Goal: Task Accomplishment & Management: Manage account settings

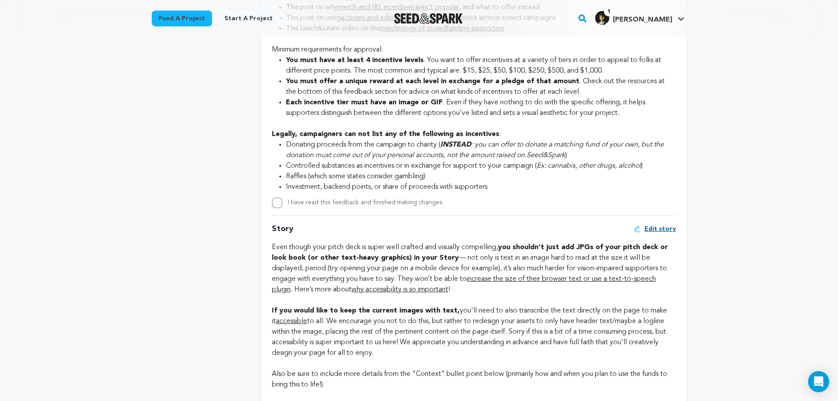
scroll to position [1231, 0]
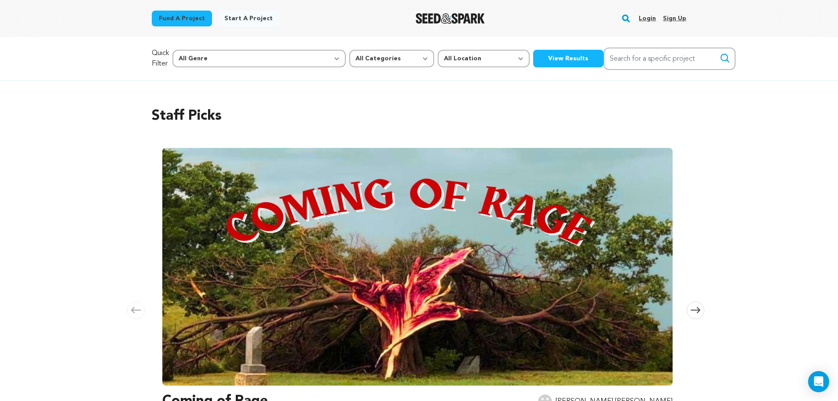
click at [650, 12] on link "Login" at bounding box center [647, 18] width 17 height 14
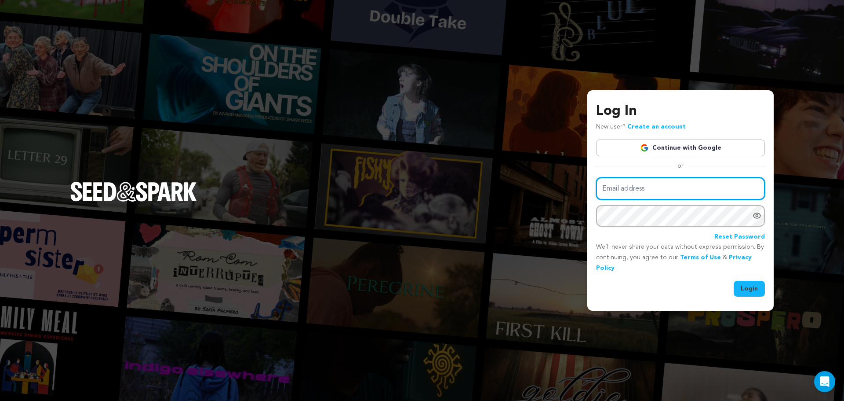
type input "keithleungfilm@gmail.com"
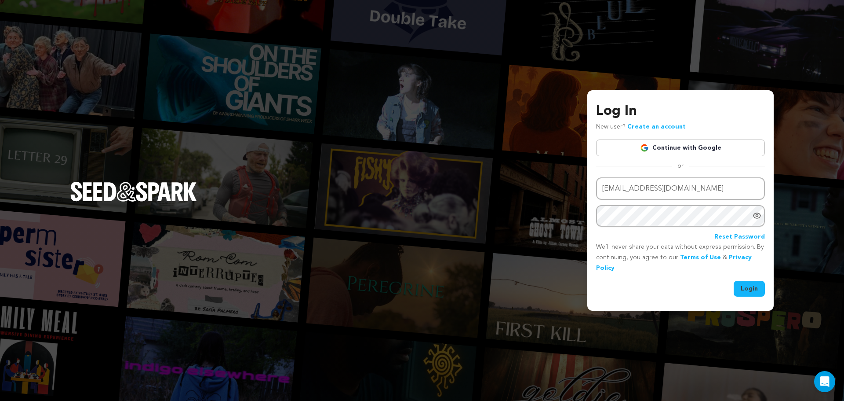
click at [760, 296] on div "Log In New user? Create an account Continue with Google or Email address keithl…" at bounding box center [681, 200] width 186 height 220
click at [756, 288] on button "Login" at bounding box center [749, 289] width 31 height 16
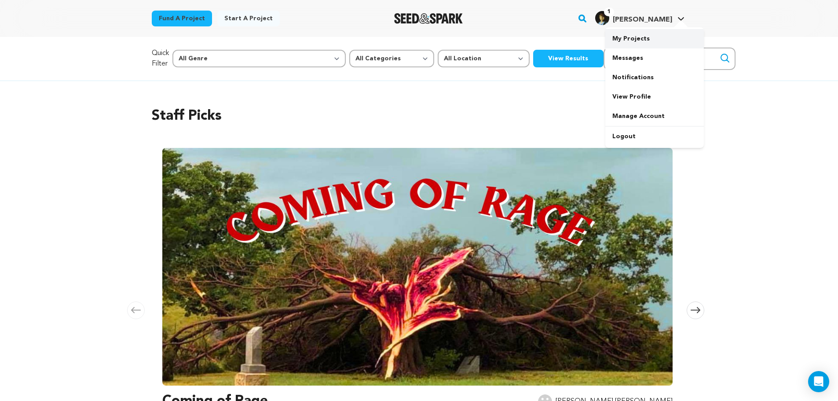
click at [654, 43] on link "My Projects" at bounding box center [654, 38] width 99 height 19
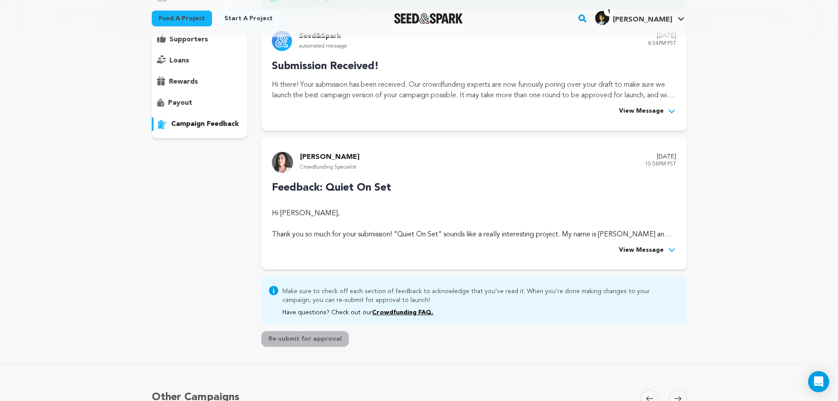
scroll to position [164, 0]
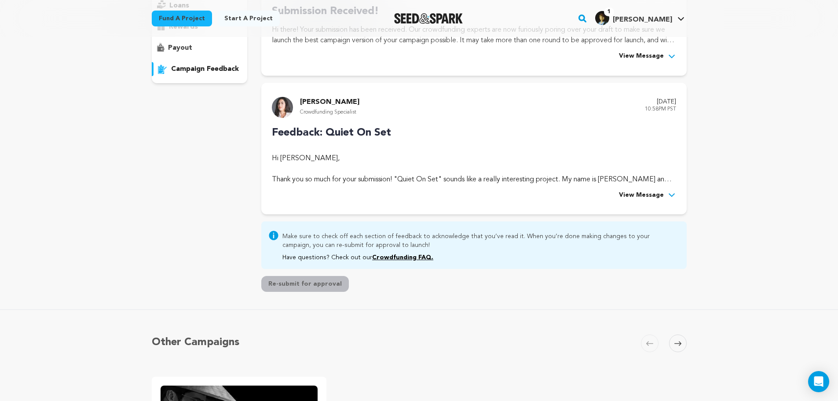
click at [648, 196] on span "View Message" at bounding box center [641, 195] width 45 height 11
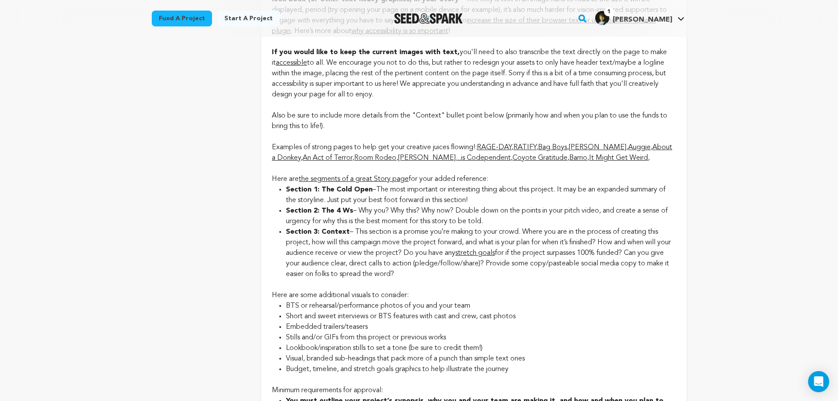
scroll to position [1615, 0]
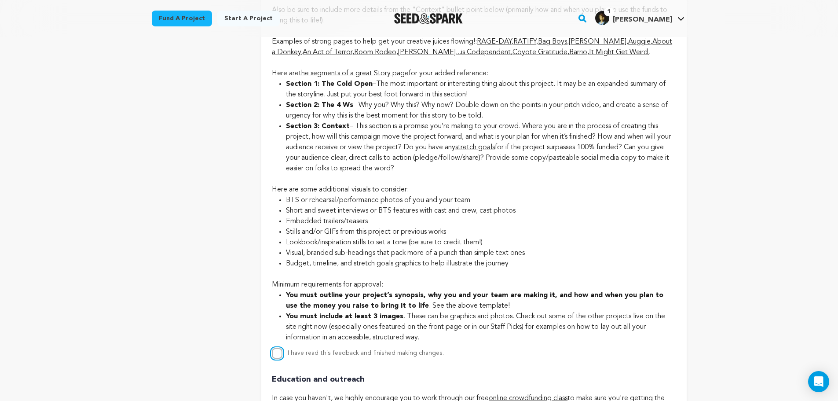
click at [277, 353] on input "I have read this feedback and finished making changes." at bounding box center [277, 353] width 11 height 11
checkbox input "true"
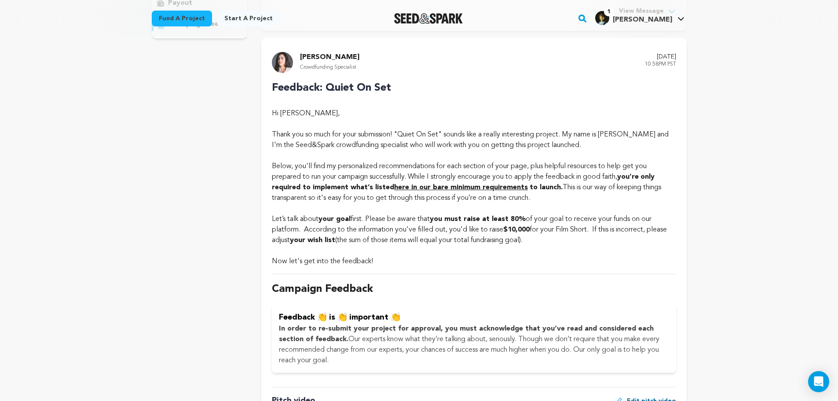
scroll to position [208, 0]
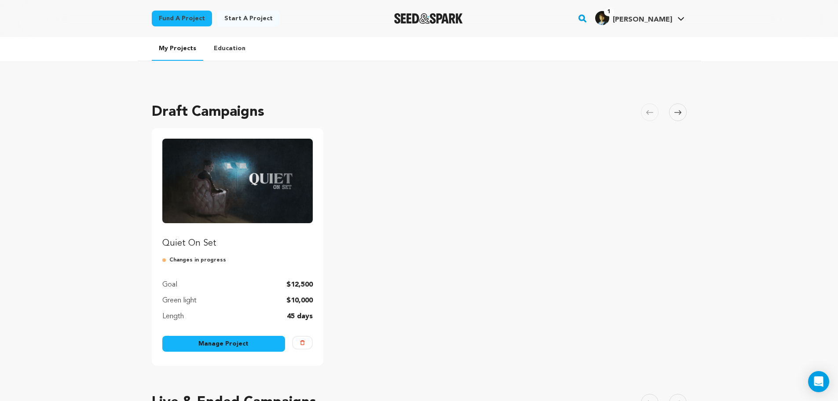
click at [248, 342] on link "Manage Project" at bounding box center [223, 344] width 123 height 16
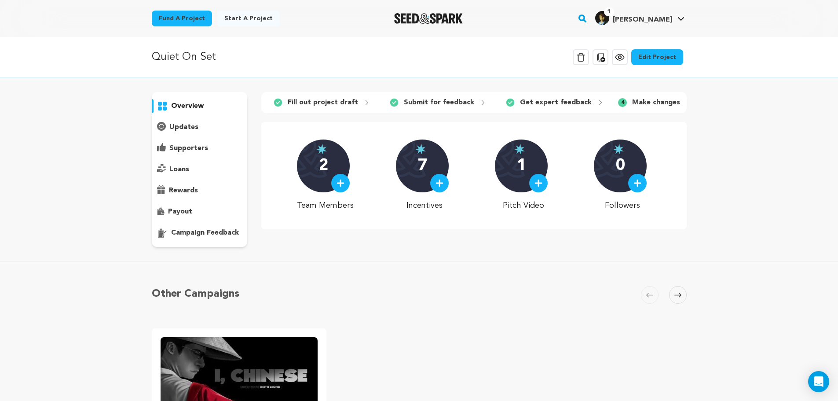
click at [674, 63] on link "Edit Project" at bounding box center [657, 57] width 52 height 16
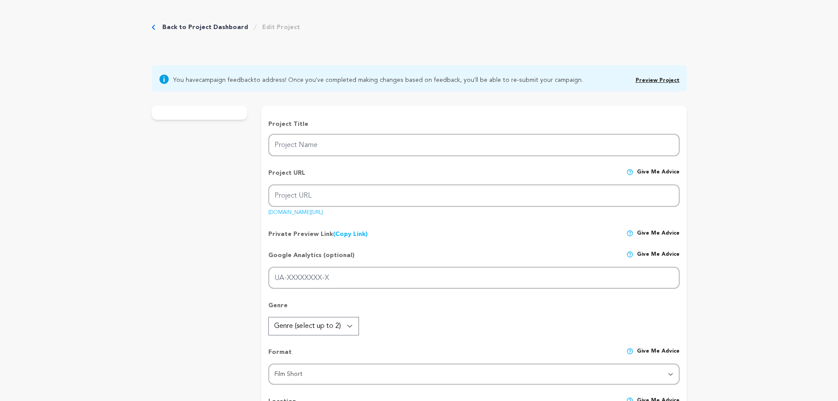
type input "Quiet On Set"
type input "quiet-on-set"
type input "An on-set sound recordist seeks out the source of the uncanny laughter that has…"
type textarea "Nick is a sound mixer on a "vertical drama" - a low-quality soap opera designed…"
type textarea "After decades of commercializing entertainment, we've reached its logical endpo…"
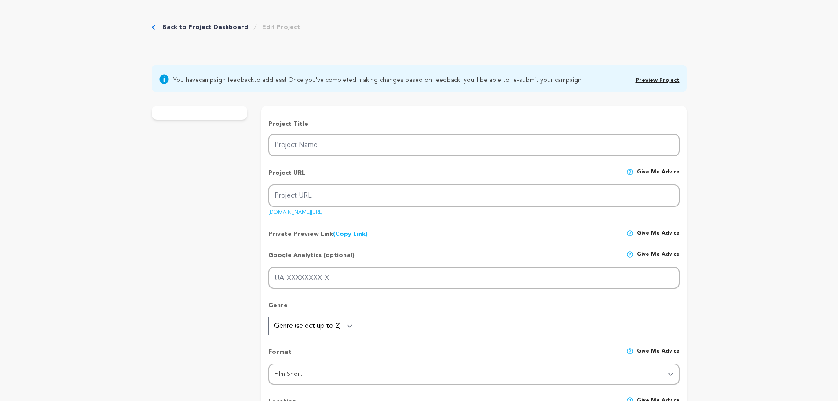
type textarea "Kairon Pictures"
radio input "true"
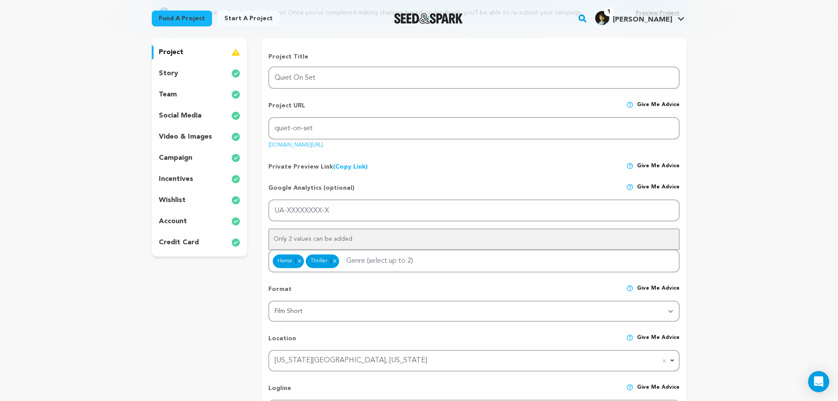
scroll to position [88, 0]
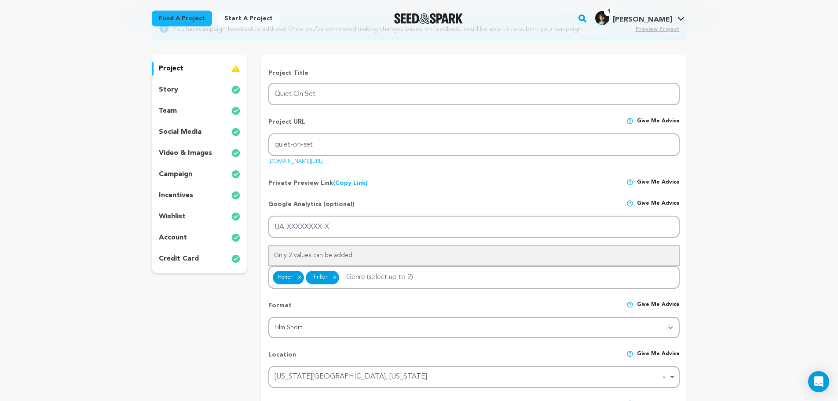
click at [190, 91] on div "story" at bounding box center [200, 90] width 96 height 14
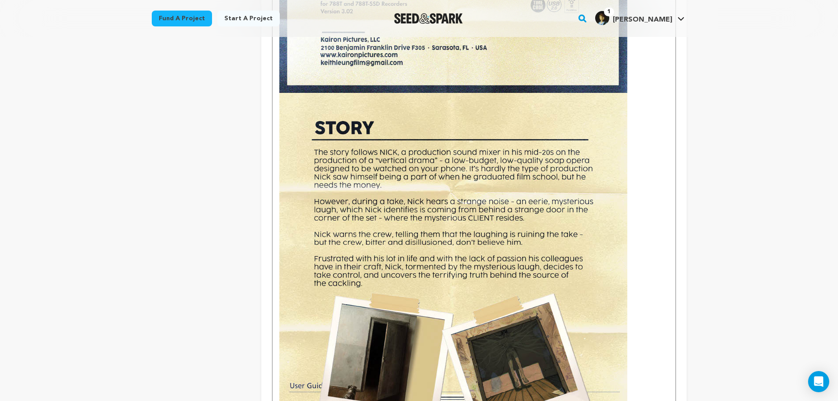
scroll to position [616, 0]
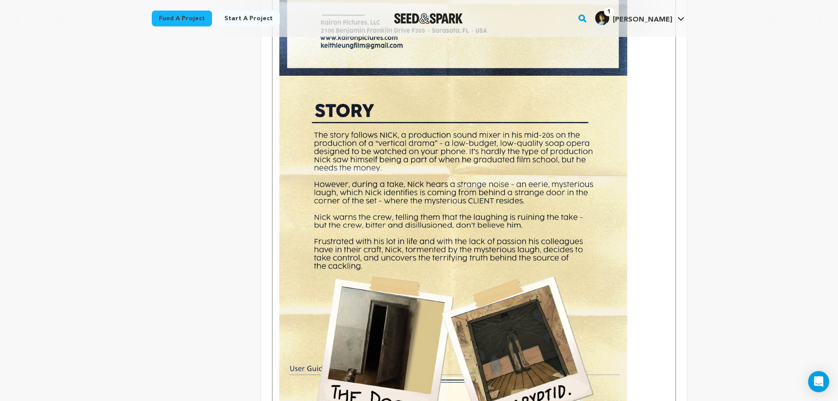
click at [637, 198] on p at bounding box center [473, 301] width 389 height 450
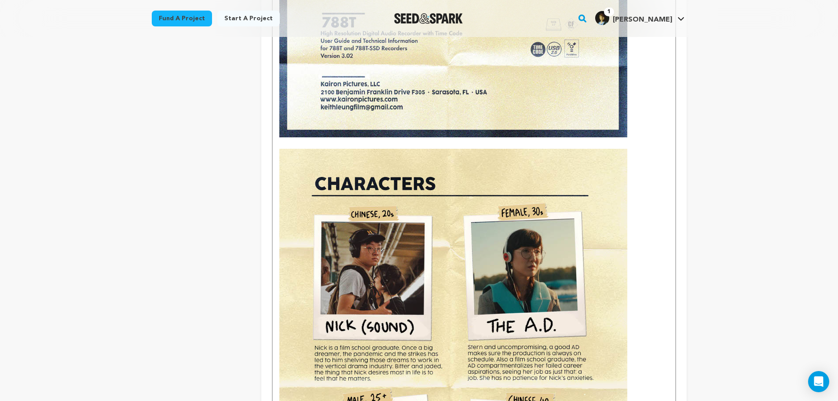
scroll to position [528, 0]
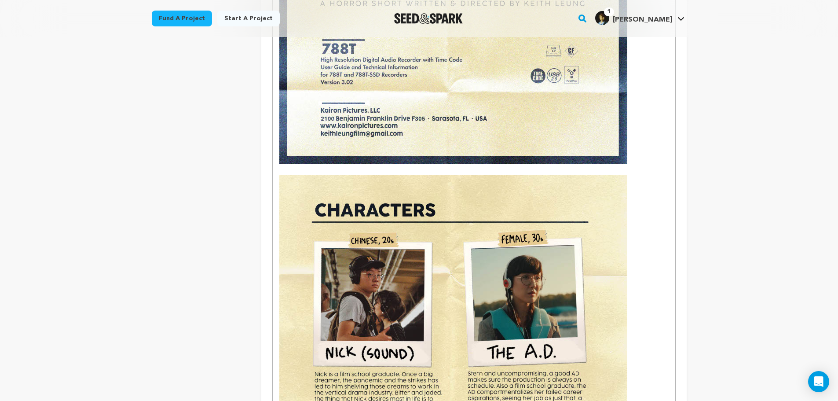
click at [412, 170] on p at bounding box center [473, 169] width 389 height 11
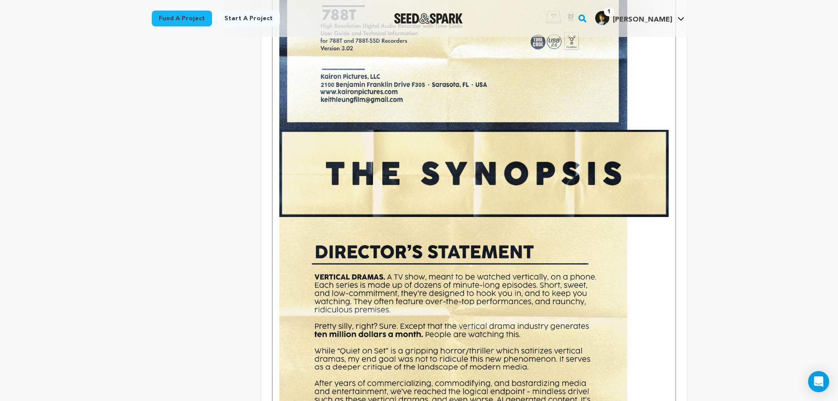
scroll to position [572, 0]
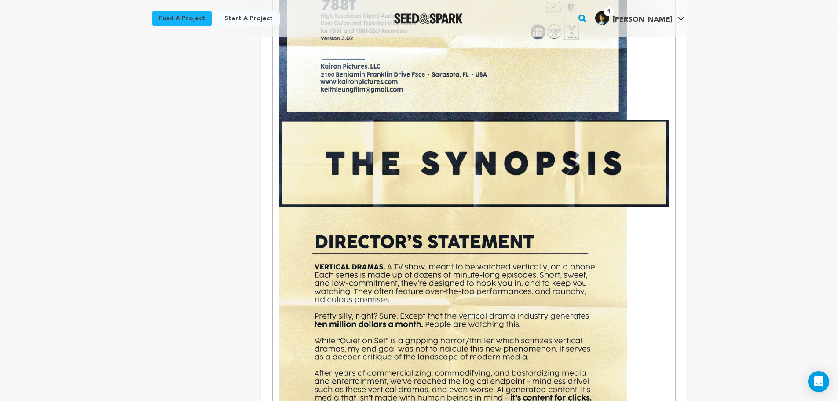
click at [518, 168] on img at bounding box center [473, 163] width 389 height 87
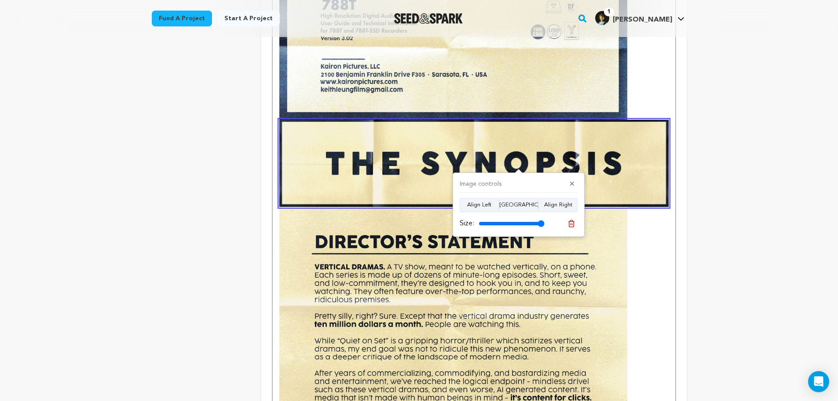
click at [632, 168] on img at bounding box center [473, 163] width 389 height 87
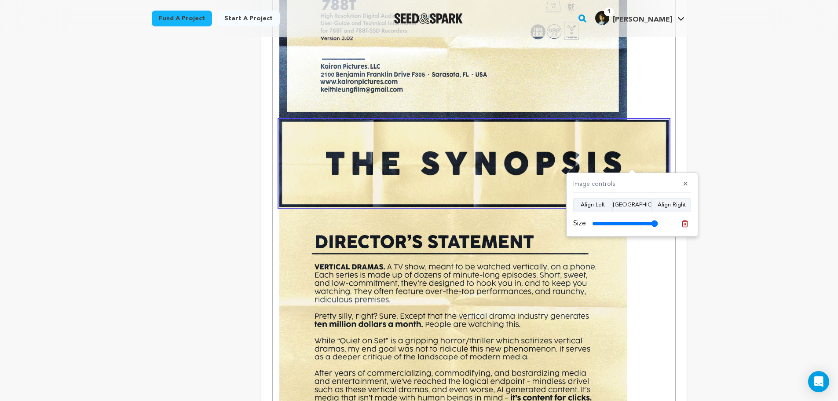
click at [632, 156] on img at bounding box center [473, 163] width 389 height 87
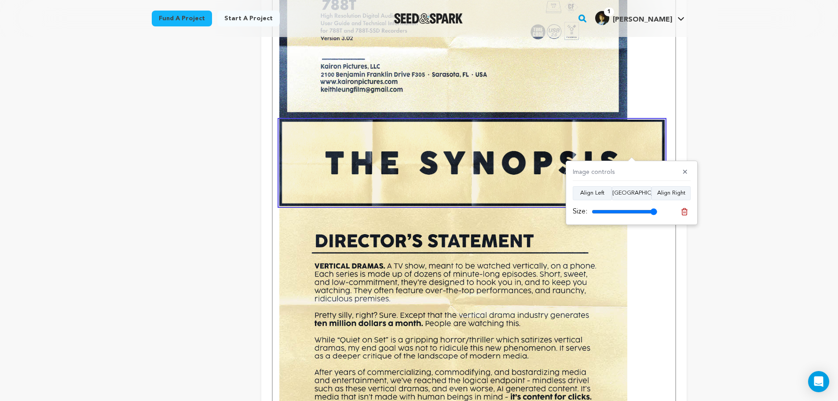
type input "100"
click at [654, 209] on input "range" at bounding box center [625, 211] width 66 height 7
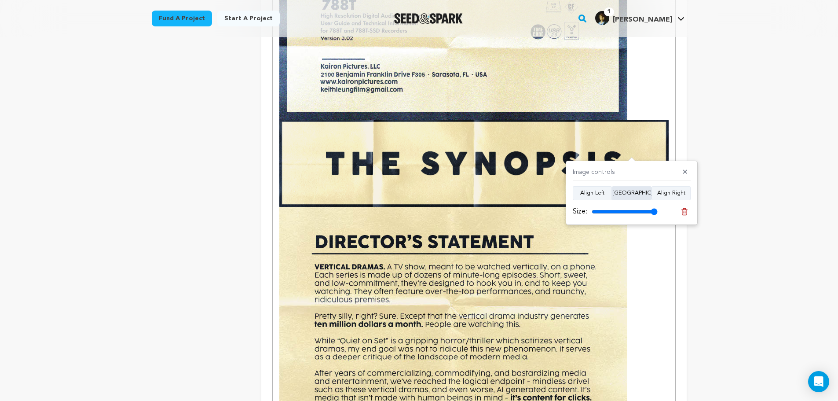
click at [640, 193] on button "Align Center" at bounding box center [632, 193] width 40 height 14
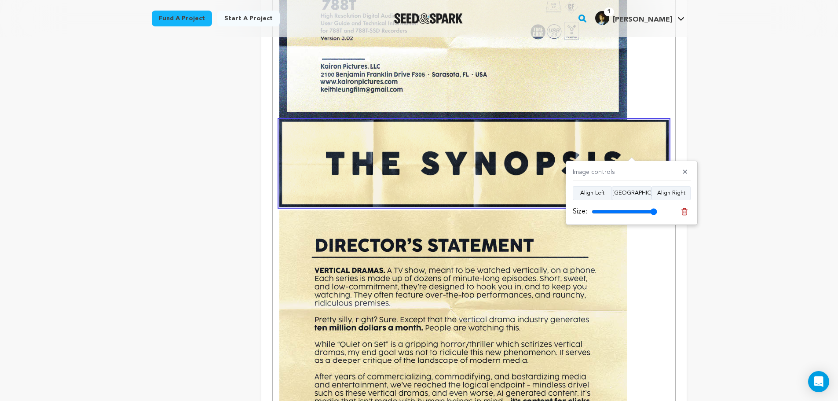
type input "100"
drag, startPoint x: 653, startPoint y: 210, endPoint x: 657, endPoint y: 211, distance: 4.5
click at [657, 211] on input "range" at bounding box center [625, 211] width 66 height 7
click at [683, 176] on button "✕" at bounding box center [684, 172] width 11 height 9
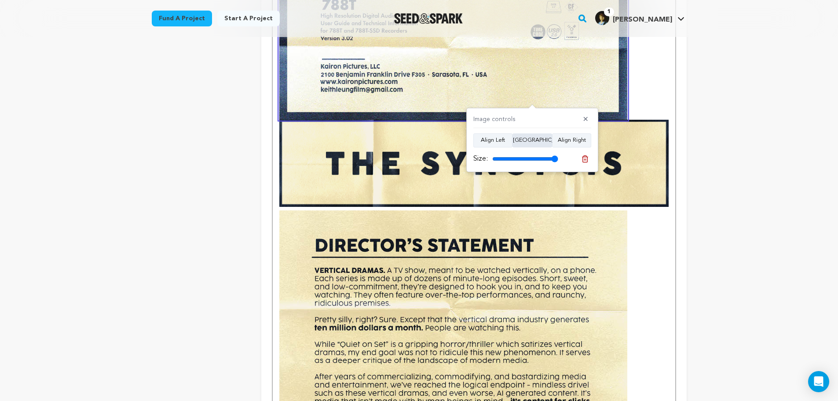
click at [544, 139] on button "Align Center" at bounding box center [532, 140] width 40 height 14
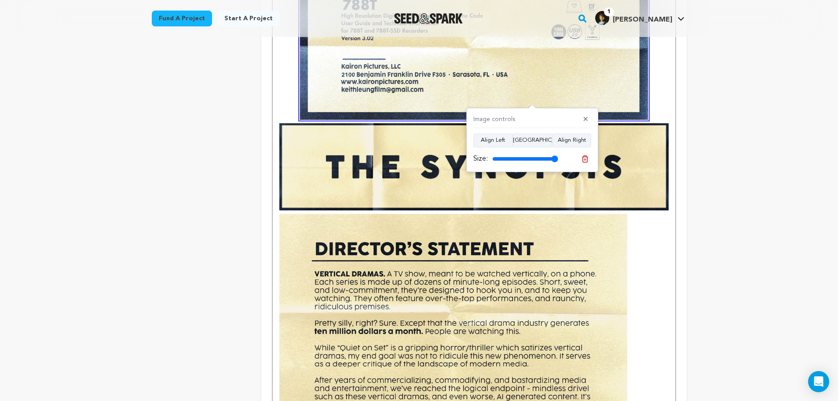
drag, startPoint x: 558, startPoint y: 157, endPoint x: 573, endPoint y: 159, distance: 15.9
click at [558, 159] on input "range" at bounding box center [525, 158] width 66 height 7
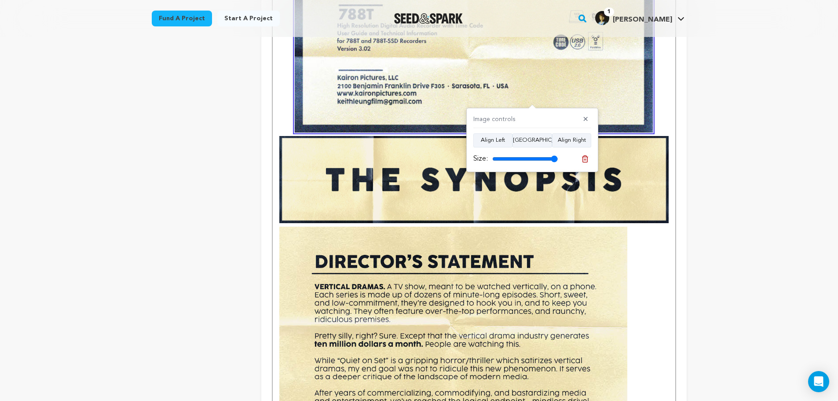
type input "100"
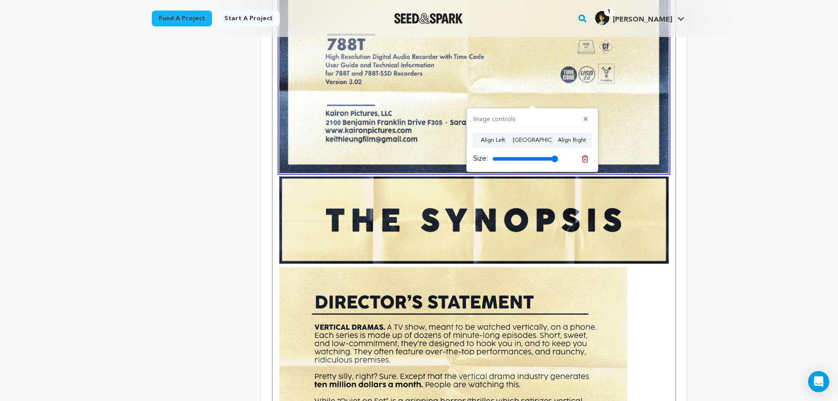
drag, startPoint x: 557, startPoint y: 159, endPoint x: 570, endPoint y: 159, distance: 13.2
click at [558, 159] on input "range" at bounding box center [525, 158] width 66 height 7
click at [588, 121] on button "✕" at bounding box center [585, 119] width 11 height 9
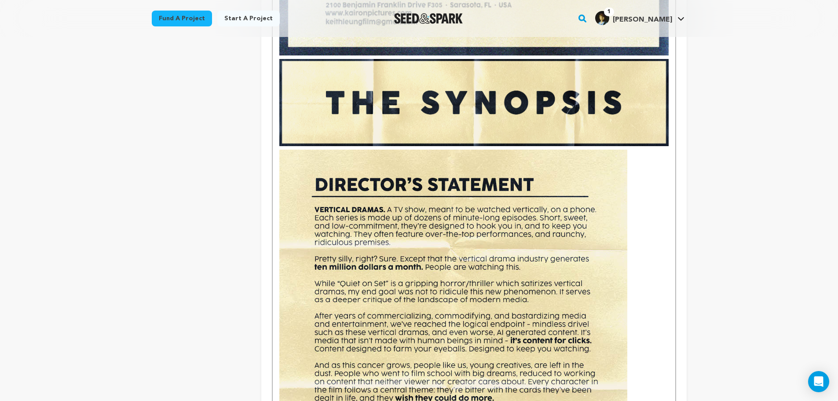
scroll to position [704, 0]
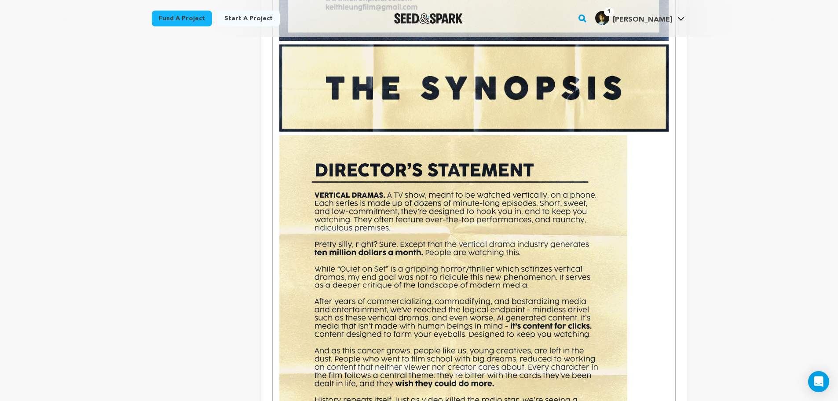
click at [600, 209] on img at bounding box center [453, 360] width 348 height 450
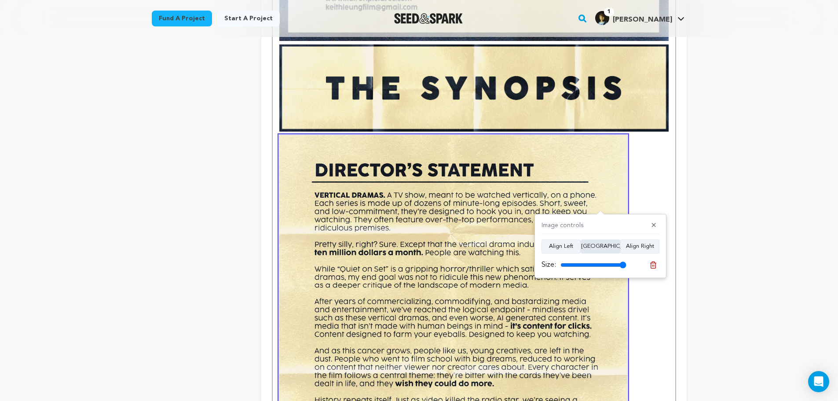
click at [609, 247] on button "Align Center" at bounding box center [601, 246] width 40 height 14
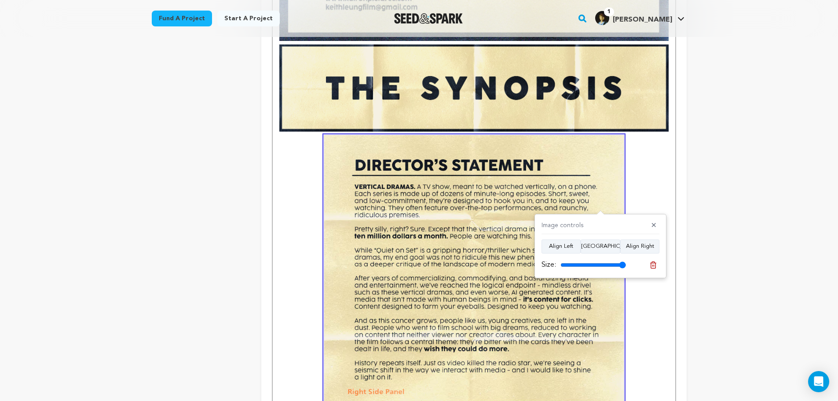
type input "100"
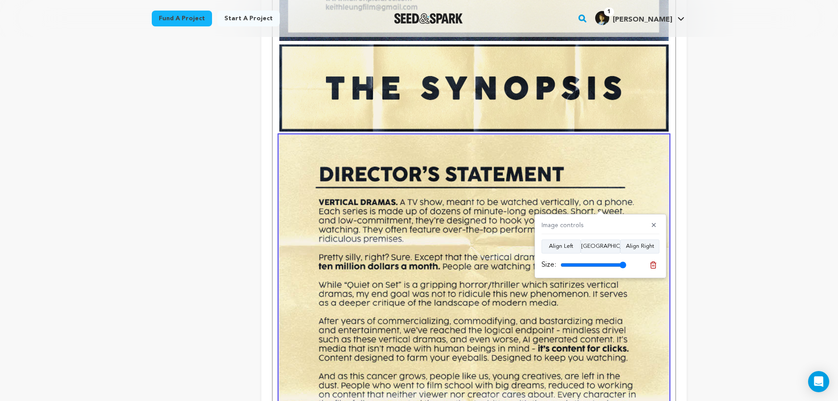
drag, startPoint x: 624, startPoint y: 261, endPoint x: 639, endPoint y: 266, distance: 14.7
click at [626, 266] on input "range" at bounding box center [593, 264] width 66 height 7
click at [658, 191] on img at bounding box center [473, 387] width 389 height 504
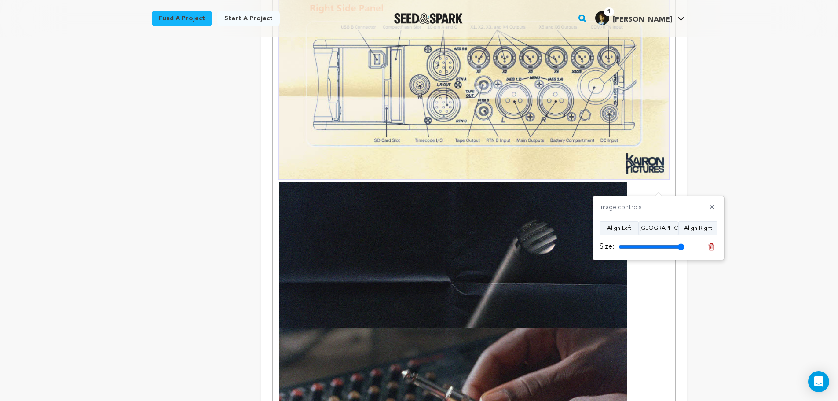
scroll to position [1187, 0]
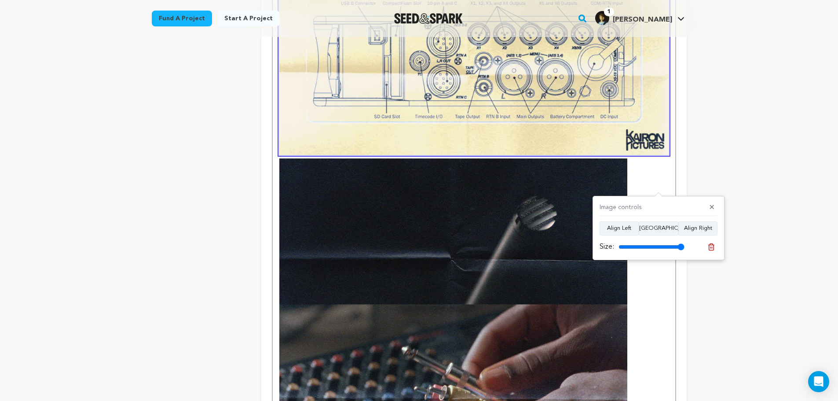
click at [500, 211] on img at bounding box center [453, 383] width 348 height 450
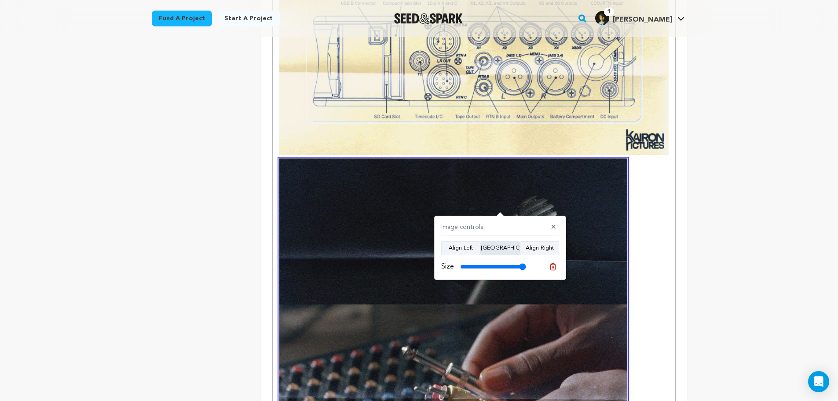
click at [502, 245] on button "Align Center" at bounding box center [500, 248] width 40 height 14
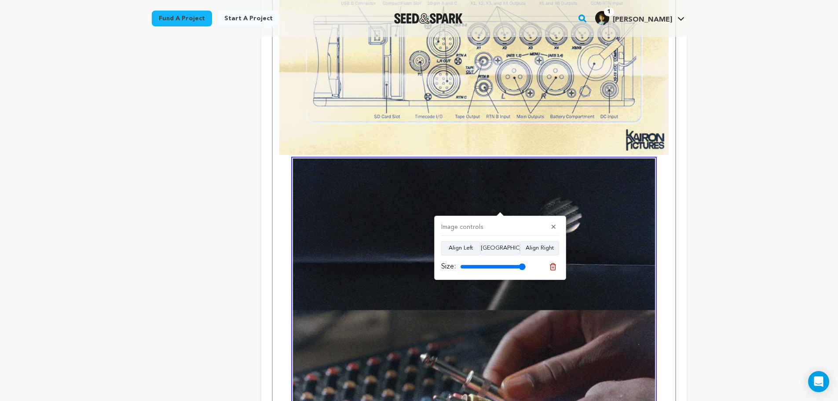
type input "100"
drag, startPoint x: 520, startPoint y: 267, endPoint x: 529, endPoint y: 266, distance: 9.3
click at [526, 266] on input "range" at bounding box center [493, 266] width 66 height 7
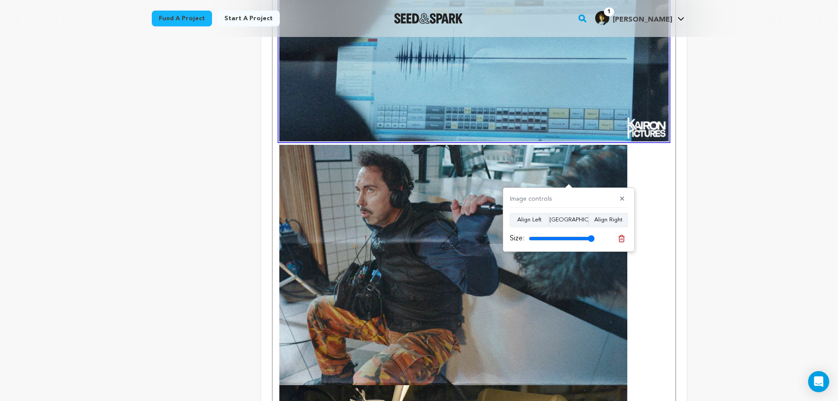
scroll to position [1715, 0]
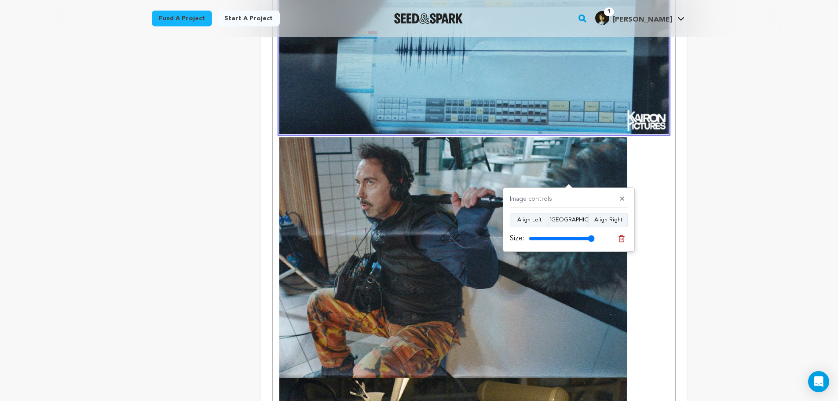
click at [459, 244] on img at bounding box center [453, 362] width 348 height 450
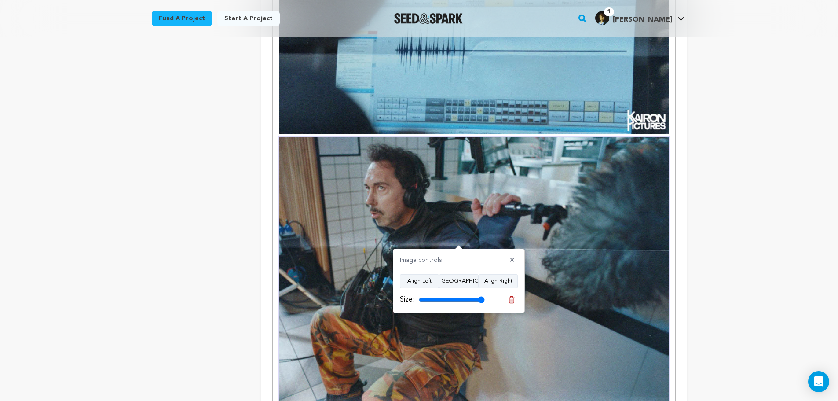
drag, startPoint x: 479, startPoint y: 301, endPoint x: 491, endPoint y: 301, distance: 11.9
click at [485, 301] on input "range" at bounding box center [452, 299] width 66 height 7
click at [470, 283] on button "Align Center" at bounding box center [459, 281] width 40 height 14
click at [471, 285] on button "Align Center" at bounding box center [459, 281] width 40 height 14
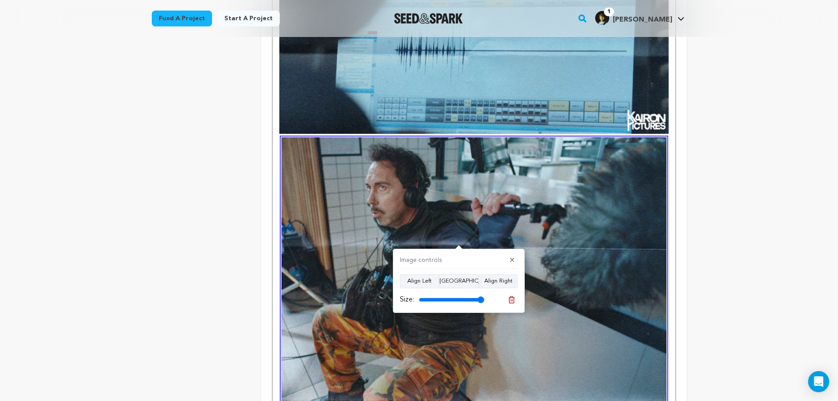
type input "100"
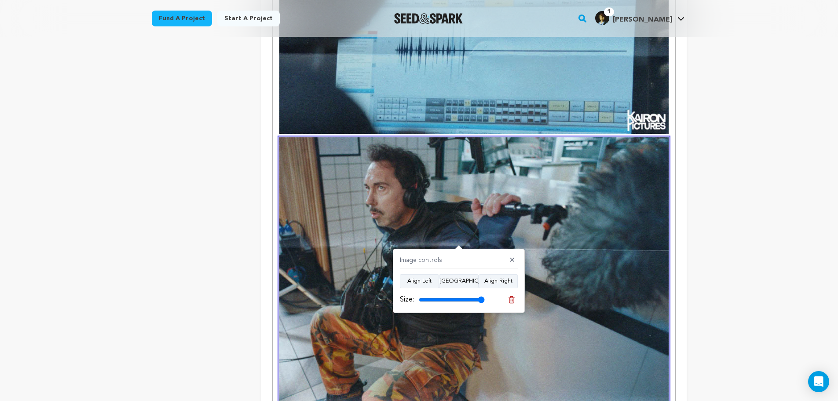
drag, startPoint x: 477, startPoint y: 299, endPoint x: 493, endPoint y: 299, distance: 16.3
click at [485, 299] on input "range" at bounding box center [452, 299] width 66 height 7
click at [578, 232] on img at bounding box center [473, 389] width 389 height 504
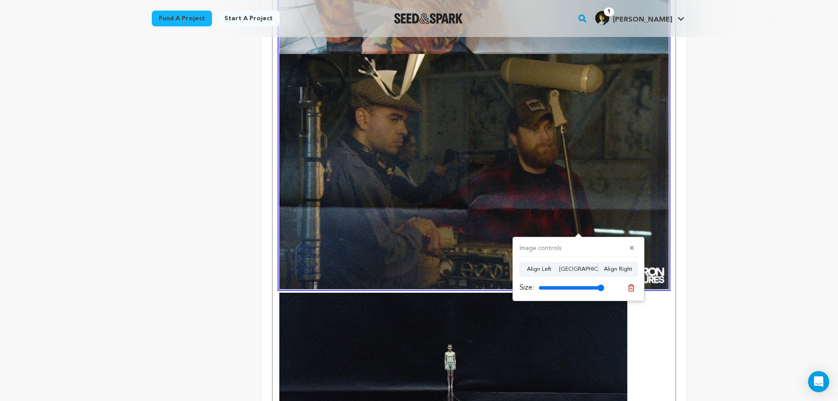
click at [452, 240] on img at bounding box center [473, 37] width 389 height 504
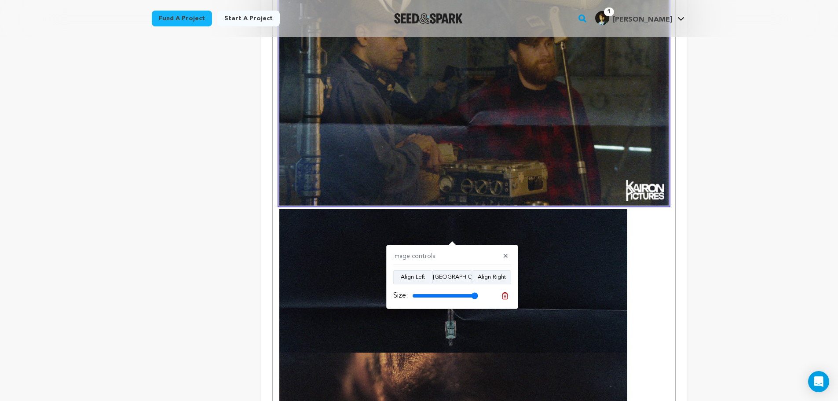
scroll to position [2243, 0]
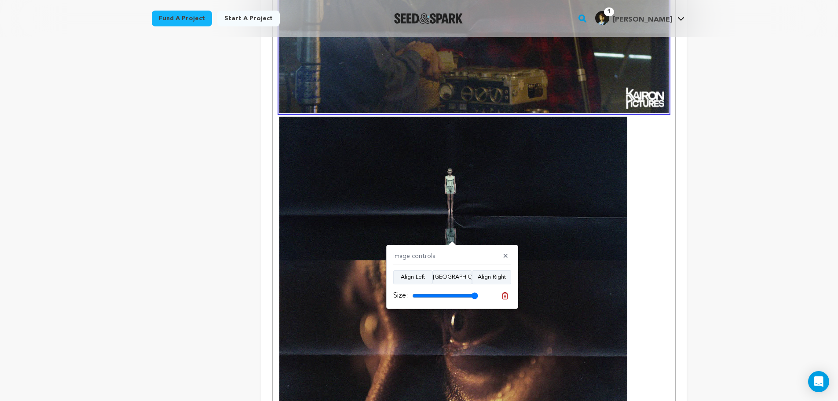
click at [544, 249] on img at bounding box center [453, 342] width 348 height 450
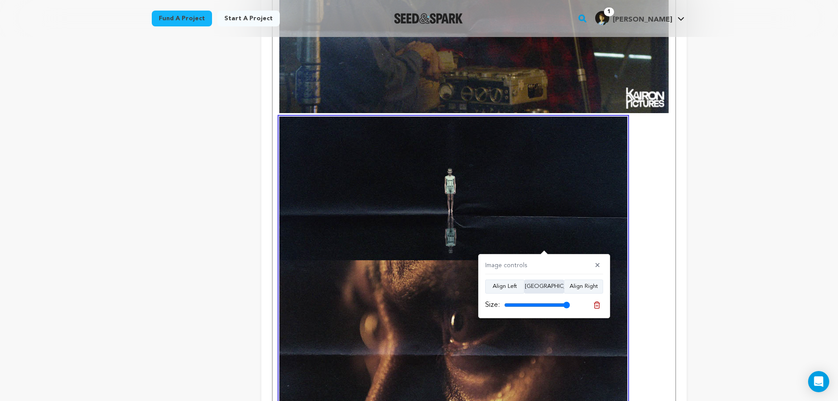
click at [532, 287] on button "Align Center" at bounding box center [544, 286] width 40 height 14
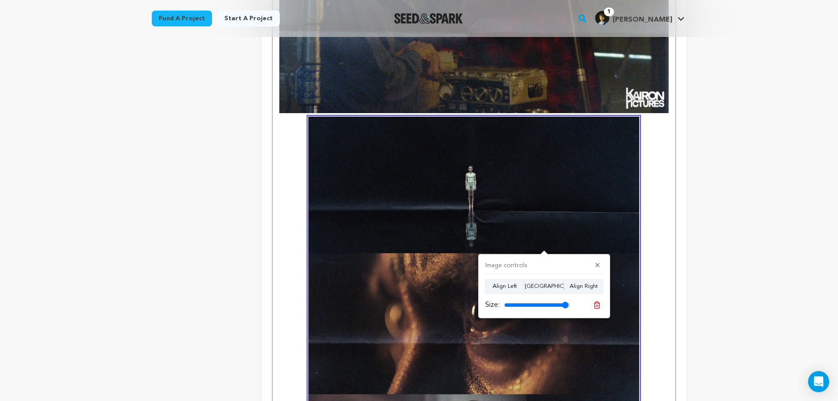
type input "100"
drag, startPoint x: 566, startPoint y: 303, endPoint x: 573, endPoint y: 303, distance: 7.5
click at [570, 303] on input "range" at bounding box center [537, 304] width 66 height 7
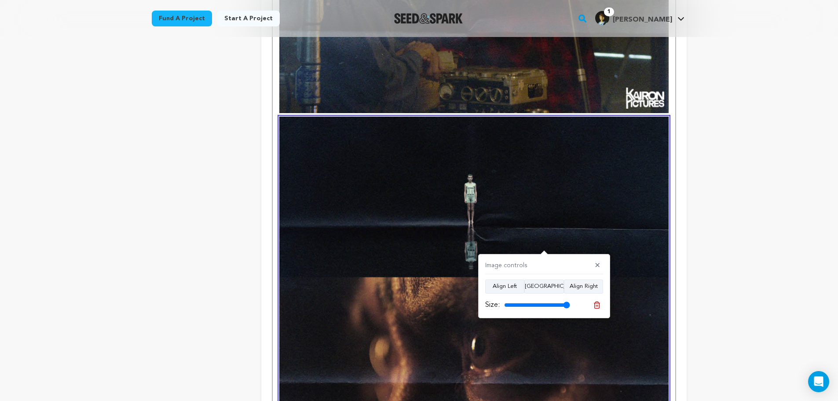
click at [518, 225] on img at bounding box center [473, 369] width 389 height 504
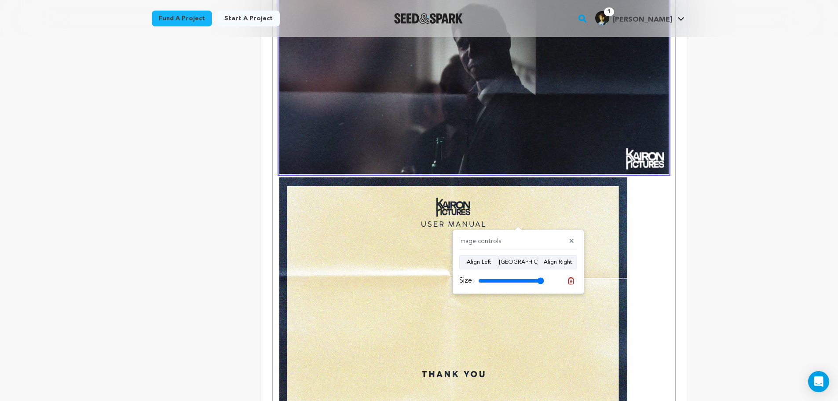
scroll to position [2771, 0]
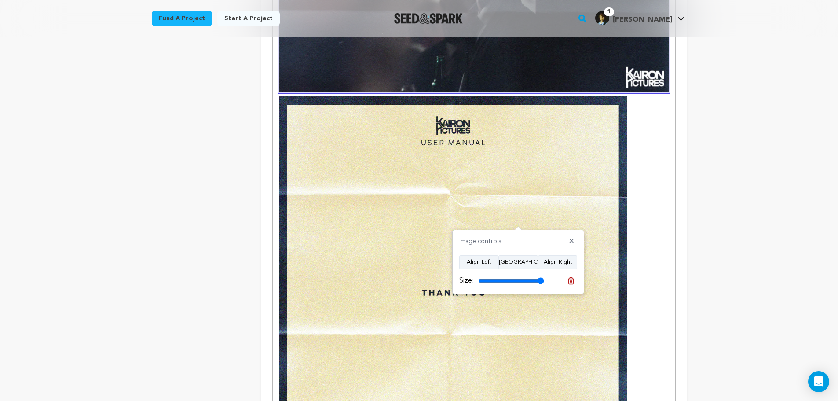
click at [516, 175] on img at bounding box center [453, 321] width 348 height 450
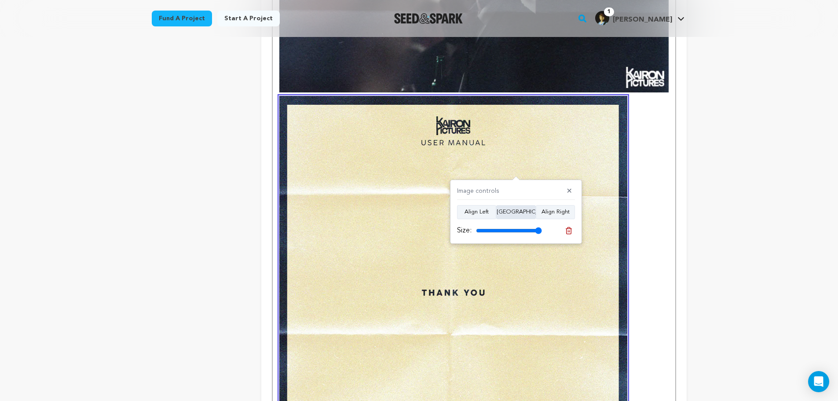
click at [519, 213] on button "Align Center" at bounding box center [516, 212] width 40 height 14
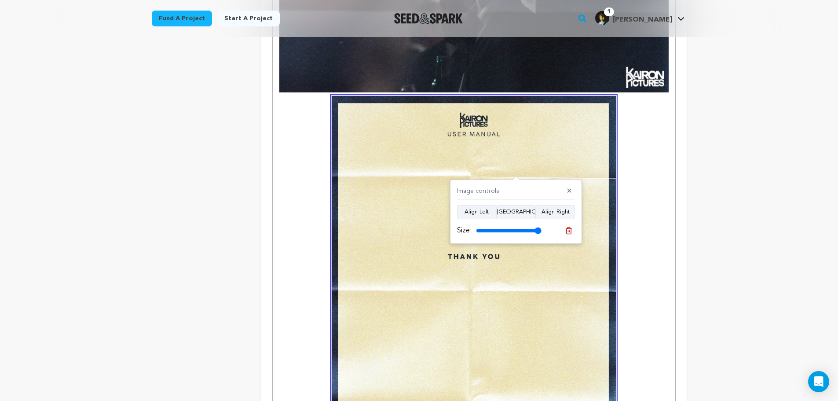
type input "100"
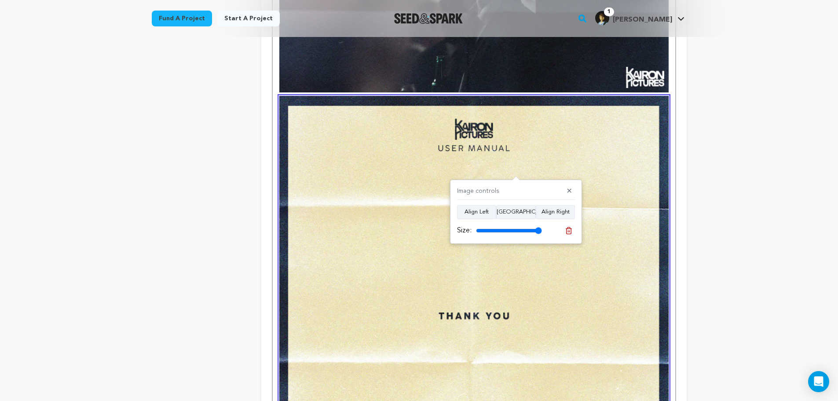
drag, startPoint x: 534, startPoint y: 229, endPoint x: 543, endPoint y: 229, distance: 8.4
click at [542, 229] on input "range" at bounding box center [509, 230] width 66 height 7
click at [615, 126] on img at bounding box center [473, 348] width 389 height 504
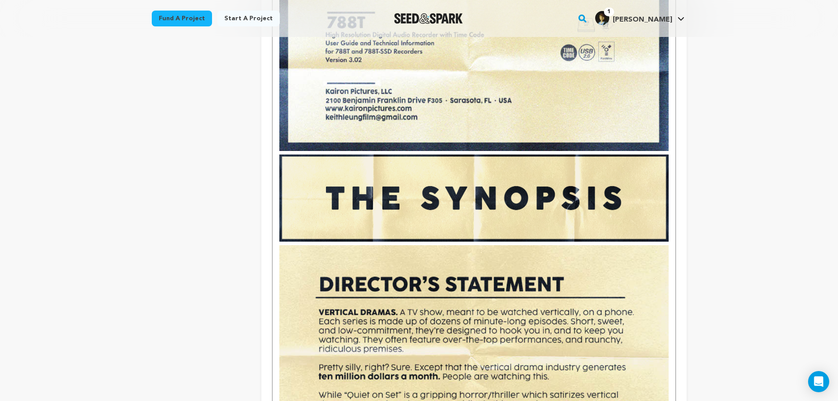
scroll to position [660, 0]
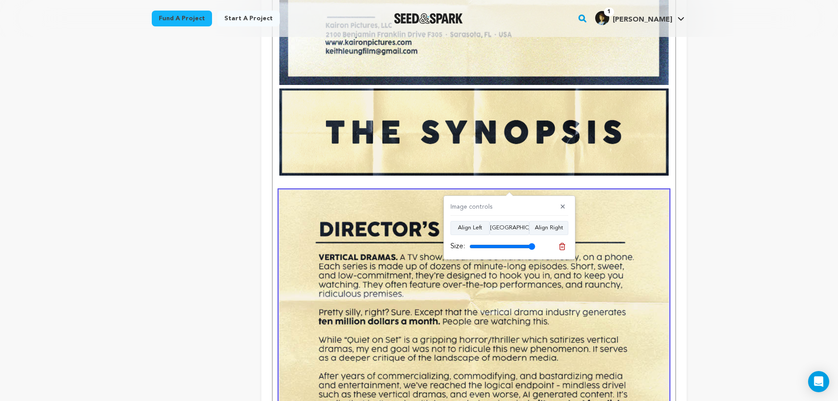
click at [508, 183] on p at bounding box center [473, 184] width 389 height 11
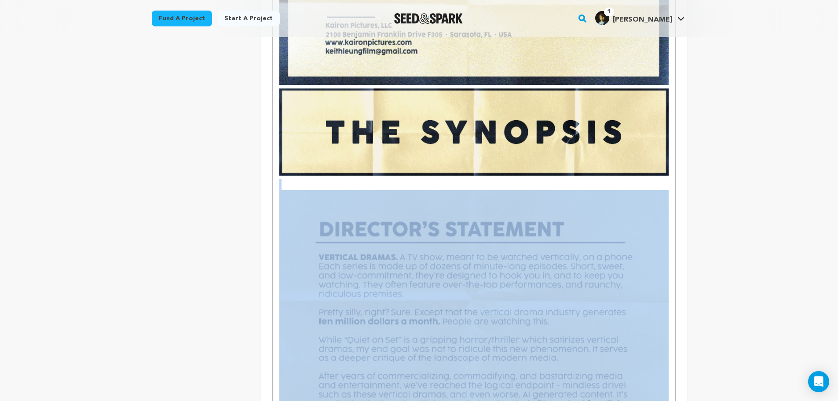
click at [508, 183] on p at bounding box center [473, 184] width 389 height 11
drag, startPoint x: 508, startPoint y: 183, endPoint x: 475, endPoint y: 183, distance: 33.0
click at [475, 183] on p at bounding box center [473, 184] width 389 height 11
click at [474, 181] on p at bounding box center [473, 184] width 389 height 11
click at [471, 180] on p at bounding box center [473, 184] width 389 height 11
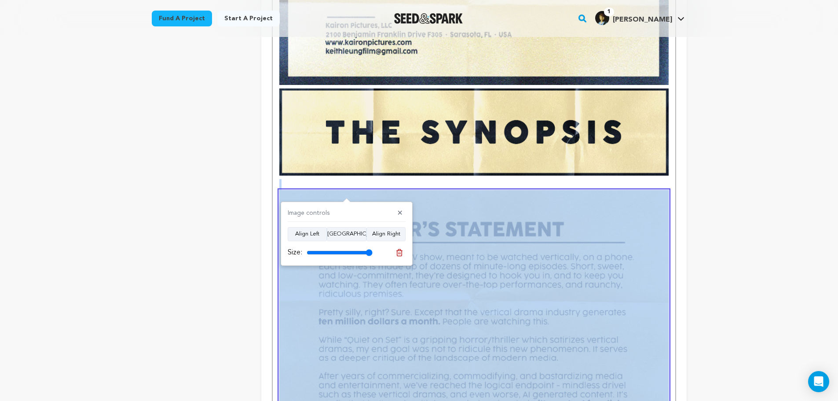
click at [316, 186] on p at bounding box center [473, 184] width 389 height 11
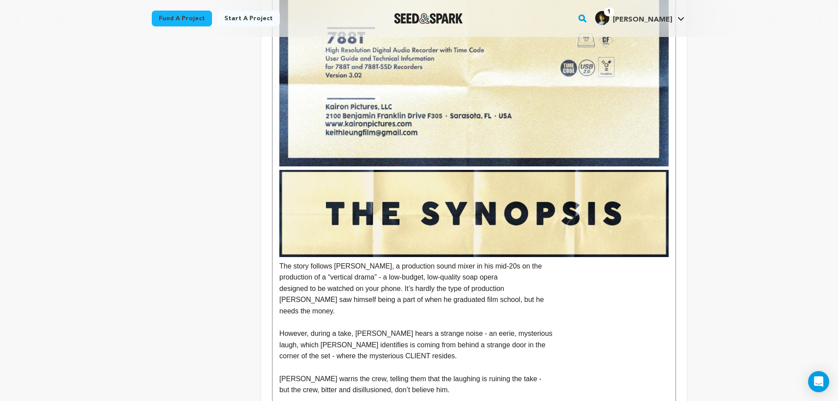
scroll to position [733, 0]
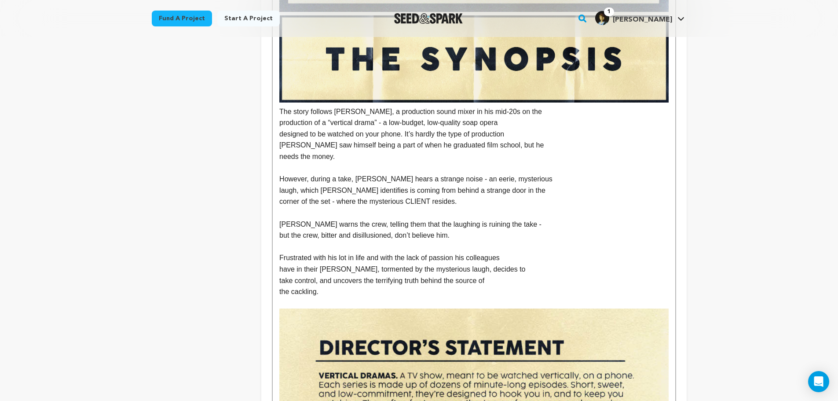
drag, startPoint x: 415, startPoint y: 289, endPoint x: 260, endPoint y: 110, distance: 237.0
drag, startPoint x: 347, startPoint y: 139, endPoint x: 339, endPoint y: 121, distance: 19.9
click at [340, 121] on p "production of a “vertical drama” - a low-budget, low-quality soap opera" at bounding box center [473, 122] width 389 height 11
drag, startPoint x: 277, startPoint y: 111, endPoint x: 380, endPoint y: 292, distance: 208.4
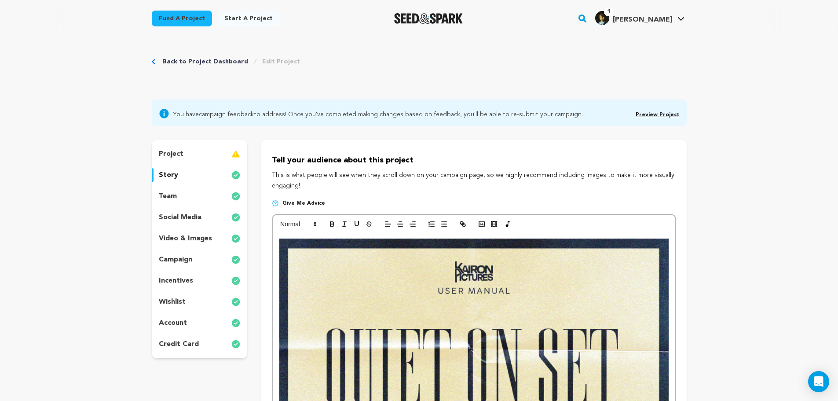
scroll to position [0, 0]
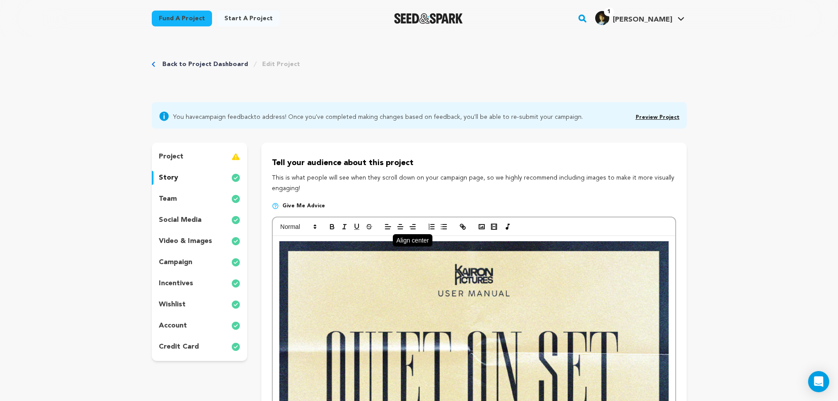
click at [402, 228] on icon "button" at bounding box center [400, 227] width 8 height 8
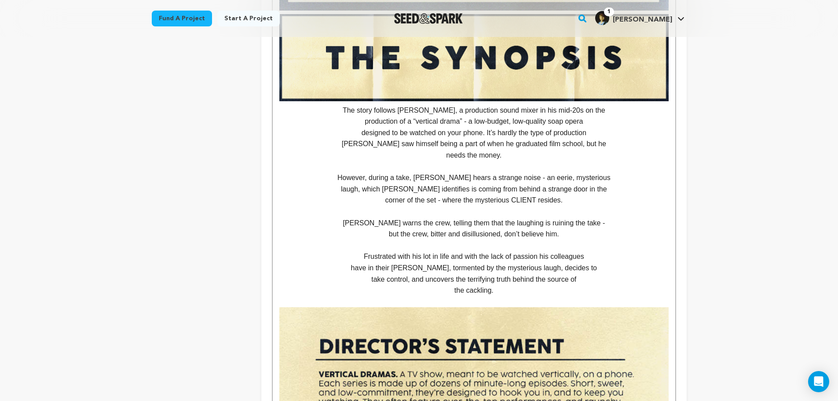
click at [519, 181] on p "However, during a take, Nick hears a strange noise - an eerie, mysterious" at bounding box center [473, 177] width 389 height 11
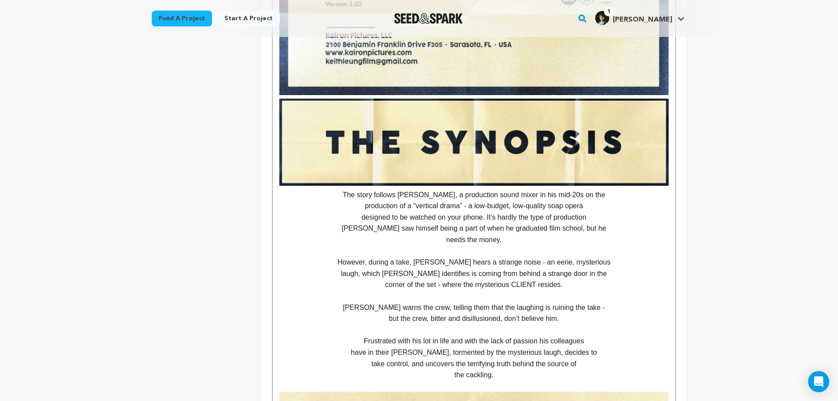
scroll to position [646, 0]
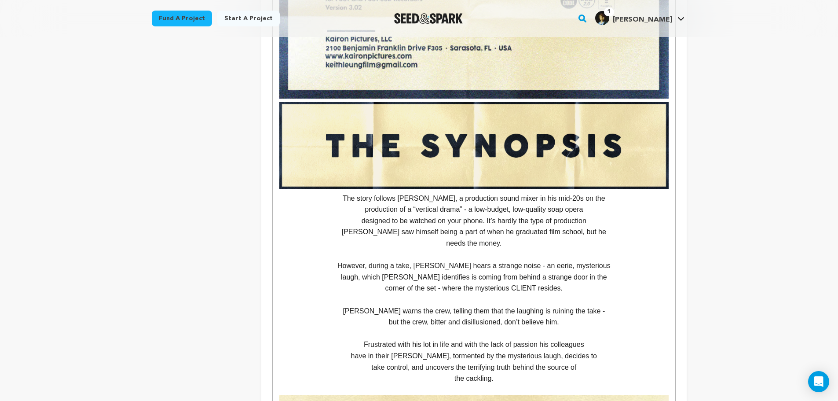
click at [376, 222] on p "designed to be watched on your phone. It’s hardly the type of production" at bounding box center [473, 220] width 389 height 11
click at [364, 212] on p "production of a “vertical drama” - a low-budget, low-quality soap opera" at bounding box center [473, 209] width 389 height 11
click at [372, 208] on p "The story follows NICK, a production sound mixer in his mid-20s on the producti…" at bounding box center [473, 204] width 389 height 22
click at [352, 221] on p "designed to be watched on your phone. It’s hardly the type of production" at bounding box center [473, 220] width 389 height 11
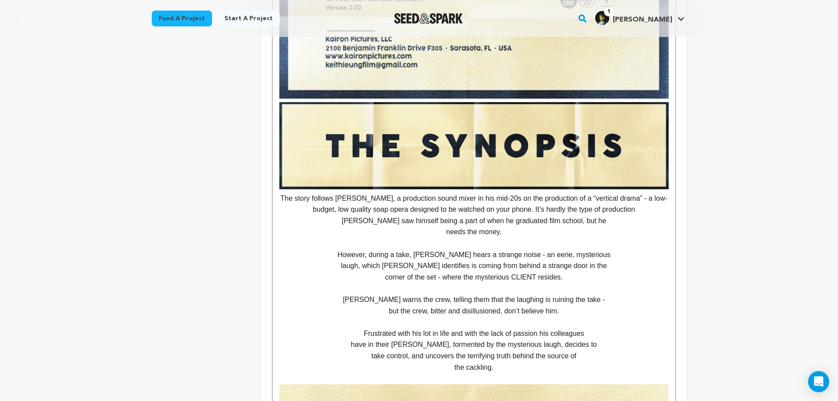
click at [354, 221] on p "Nick saw himself being a part of when he graduated film school, but he" at bounding box center [473, 220] width 389 height 11
click at [411, 217] on p "The story follows NICK, a production sound mixer in his mid-20s on the producti…" at bounding box center [473, 210] width 389 height 34
click at [438, 232] on p "needs the money." at bounding box center [473, 231] width 389 height 11
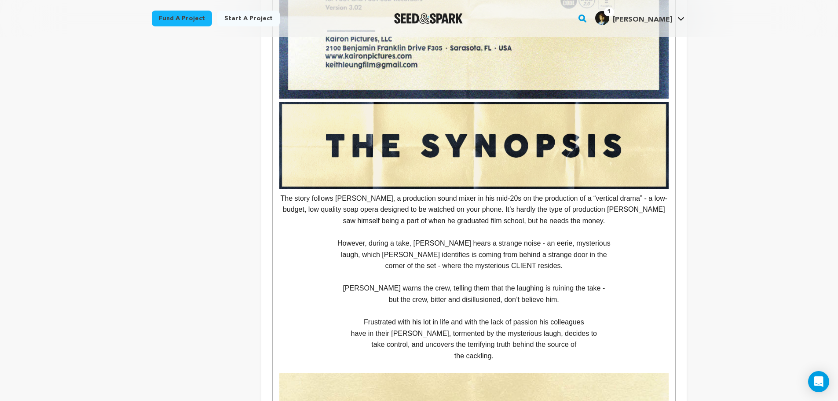
click at [359, 252] on p "laugh, which Nick identifies is coming from behind a strange door in the" at bounding box center [473, 254] width 389 height 11
click at [409, 256] on p "However, during a take, Nick hears a strange noise - an eerie, mysterious laugh…" at bounding box center [473, 248] width 389 height 22
click at [374, 266] on p "corner of the set - where the mysterious CLIENT resides." at bounding box center [473, 265] width 389 height 11
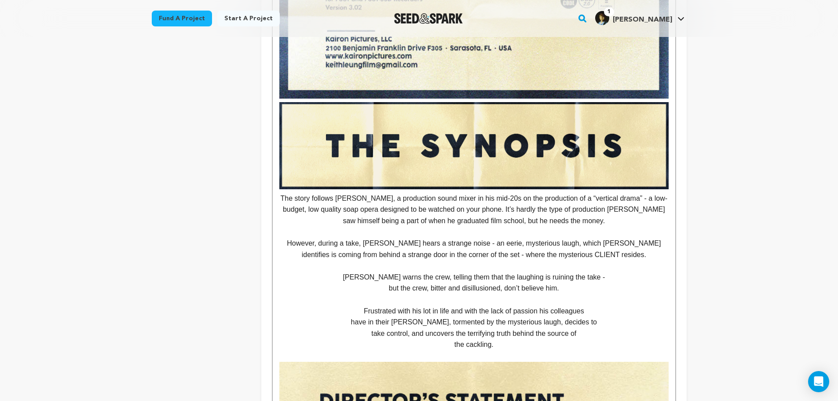
click at [380, 291] on p "but the crew, bitter and disillusioned, don’t believe him." at bounding box center [473, 287] width 389 height 11
click at [360, 307] on p "Frustrated with his lot in life and with the lack of passion his colleagues" at bounding box center [473, 310] width 389 height 11
click at [358, 318] on p "have in their craft, Nick, tormented by the mysterious laugh, decides to" at bounding box center [473, 321] width 389 height 11
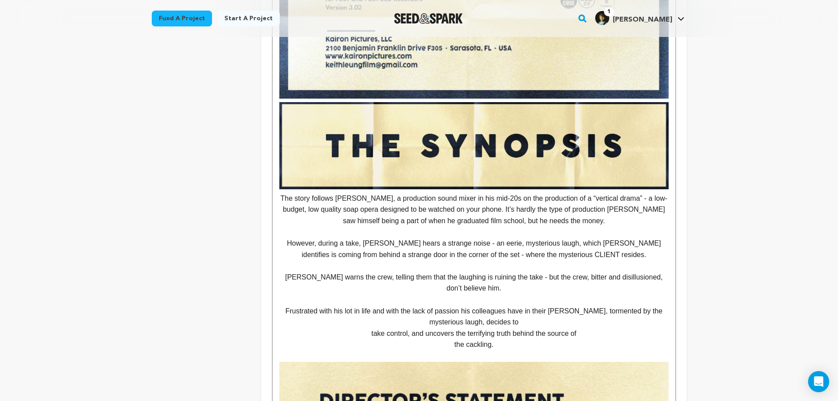
click at [358, 331] on p "take control, and uncovers the terrifying truth behind the source of" at bounding box center [473, 333] width 389 height 11
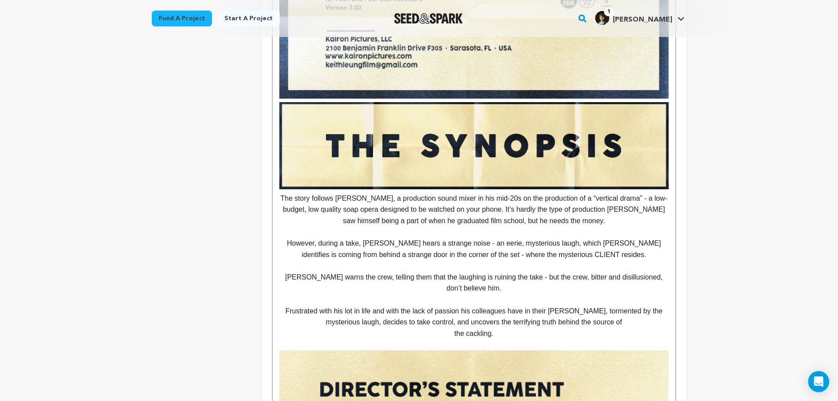
click at [369, 334] on p "the cackling." at bounding box center [473, 333] width 389 height 11
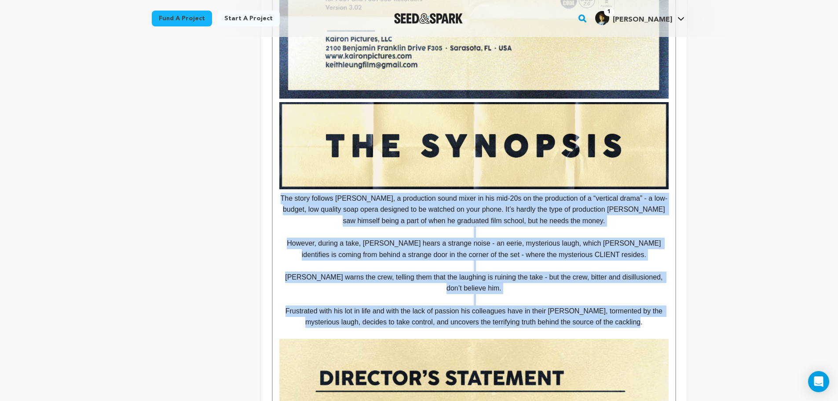
drag, startPoint x: 637, startPoint y: 321, endPoint x: 268, endPoint y: 203, distance: 387.6
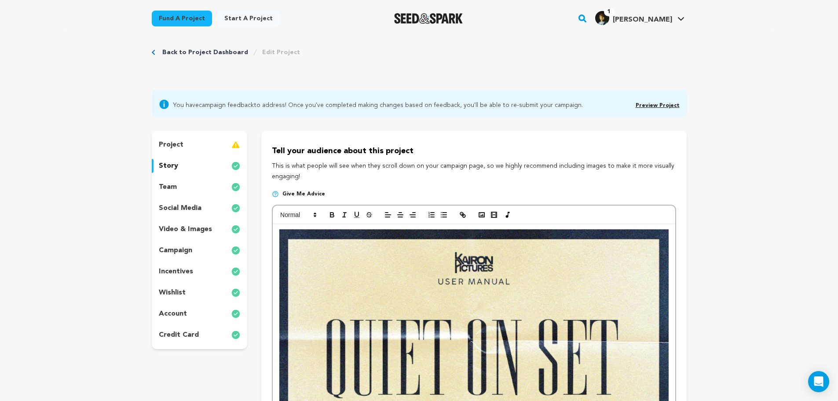
scroll to position [0, 0]
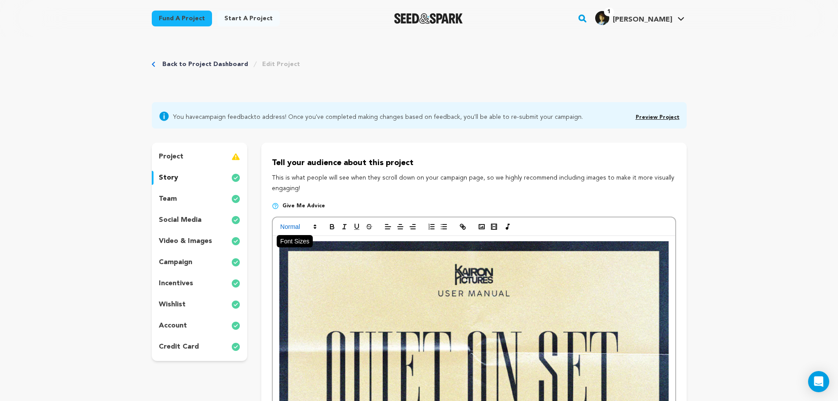
click at [317, 224] on icon at bounding box center [315, 227] width 8 height 8
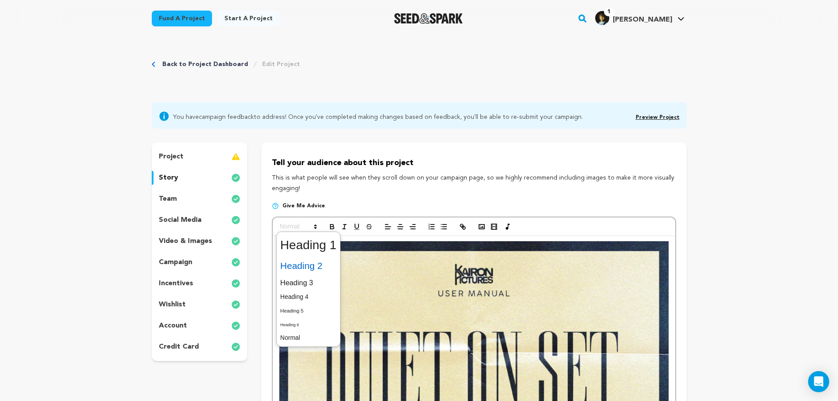
click at [299, 271] on span at bounding box center [308, 265] width 56 height 18
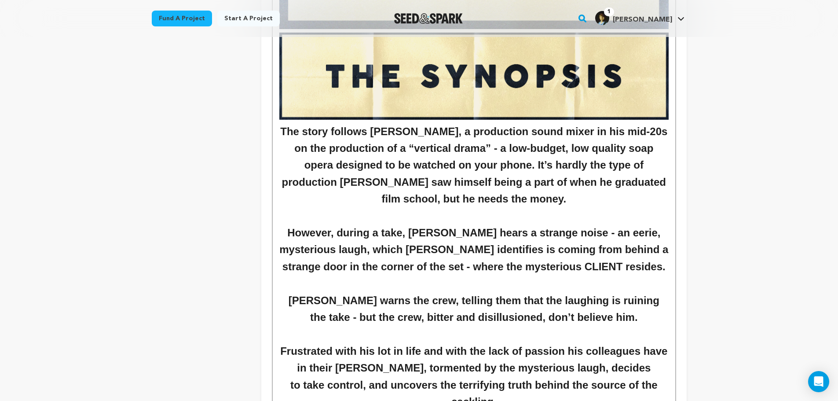
scroll to position [681, 0]
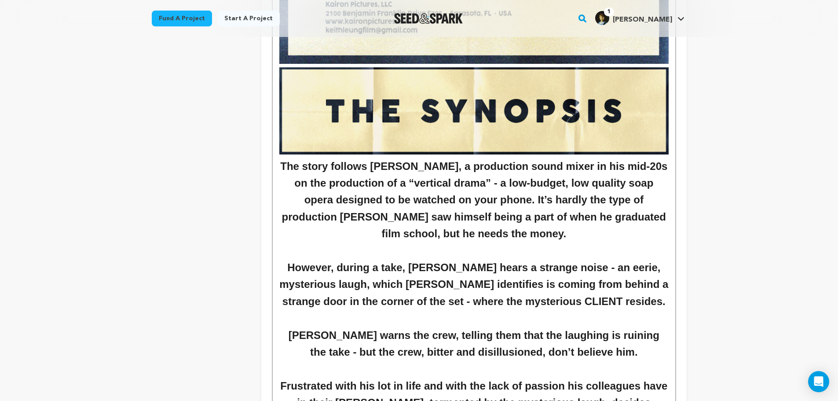
click at [438, 280] on h2 "However, during a take, Nick hears a strange noise - an eerie, mysterious laugh…" at bounding box center [473, 284] width 389 height 51
click at [453, 260] on h2 "However, during a take, Nick hears a strange noise - an eerie, mysterious laugh…" at bounding box center [473, 284] width 389 height 51
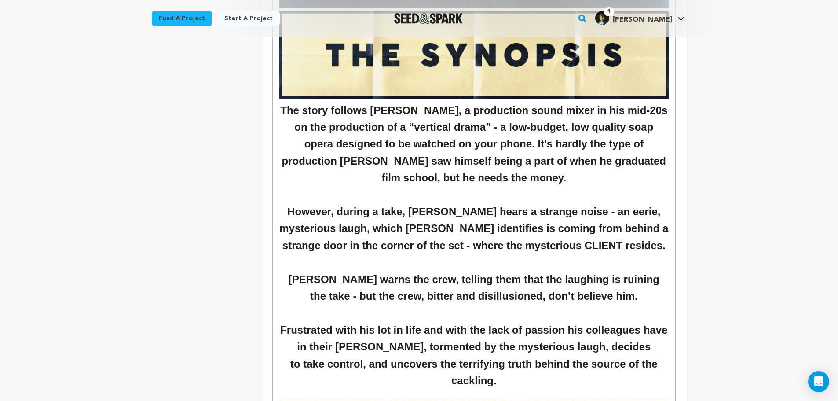
scroll to position [769, 0]
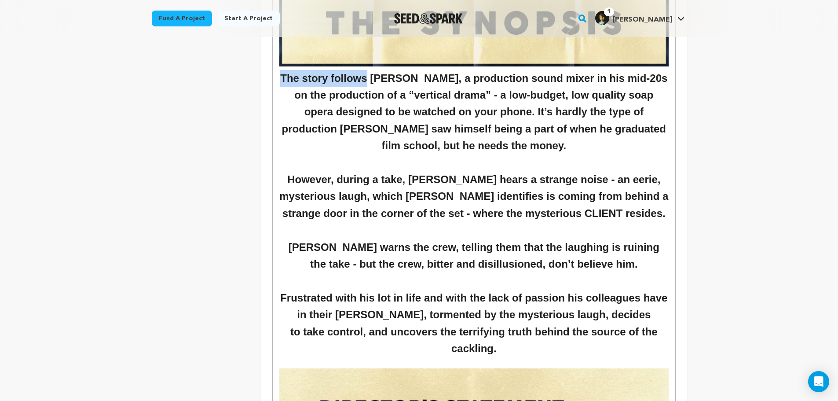
drag, startPoint x: 381, startPoint y: 78, endPoint x: 292, endPoint y: 78, distance: 89.7
click at [291, 78] on h2 "The story follows NICK, a production sound mixer in his mid-20s on the producti…" at bounding box center [473, 112] width 389 height 84
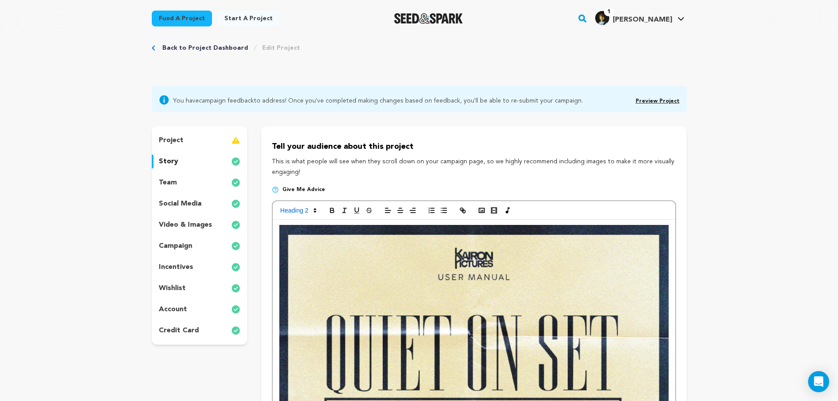
scroll to position [0, 0]
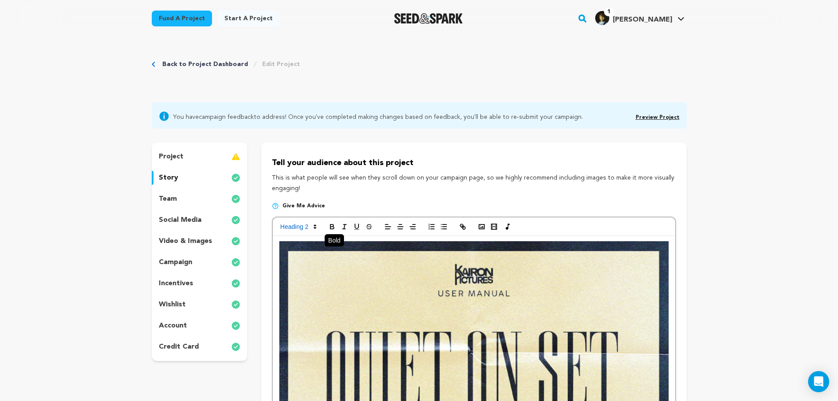
click at [329, 225] on icon "button" at bounding box center [332, 227] width 8 height 8
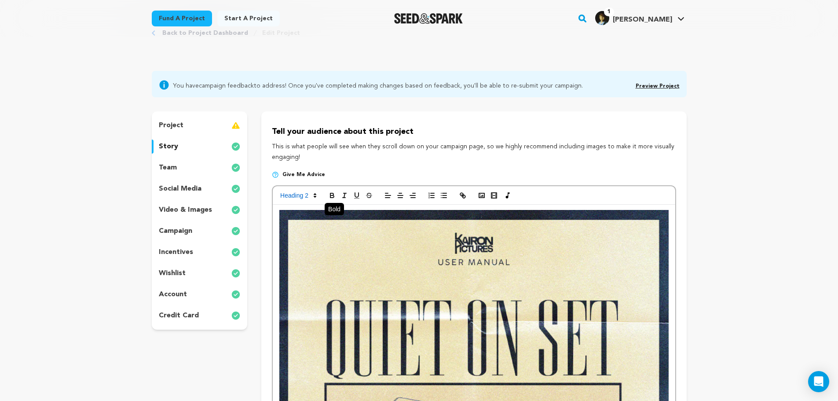
click at [330, 195] on icon "button" at bounding box center [331, 194] width 3 height 2
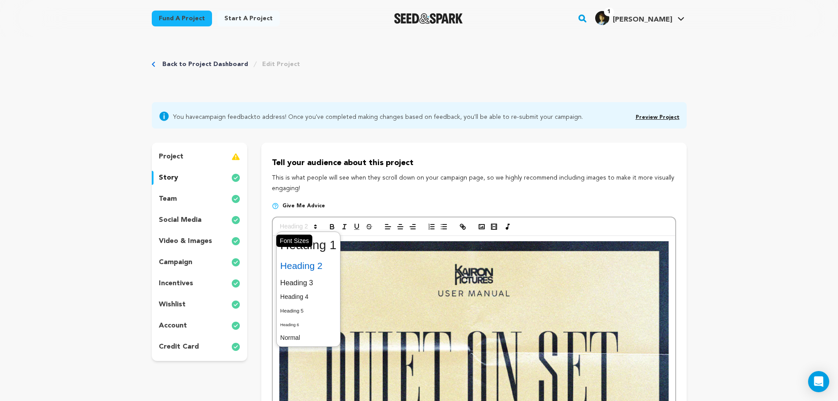
click at [304, 224] on span at bounding box center [297, 226] width 43 height 11
click at [309, 282] on span at bounding box center [308, 282] width 56 height 15
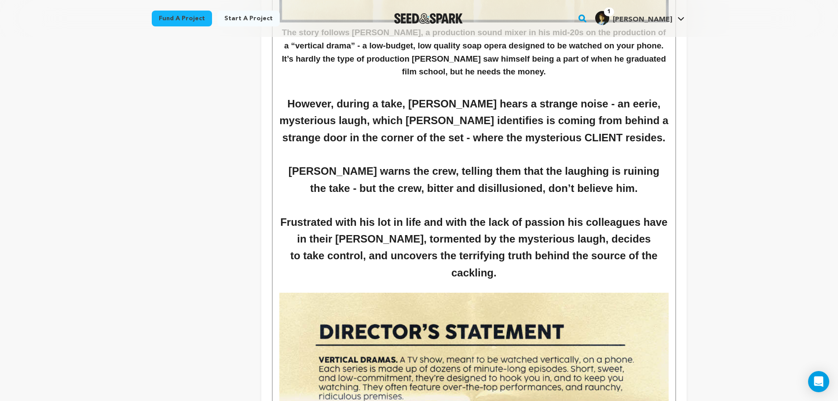
click at [418, 172] on h2 "Nick warns the crew, telling them that the laughing is ruining the take - but t…" at bounding box center [473, 180] width 389 height 34
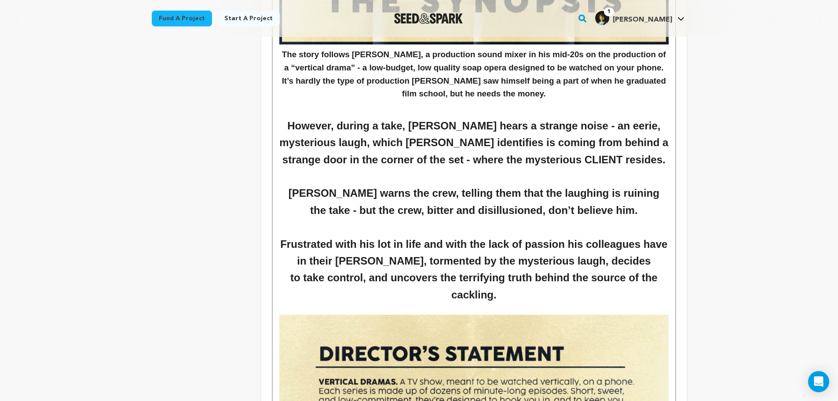
scroll to position [725, 0]
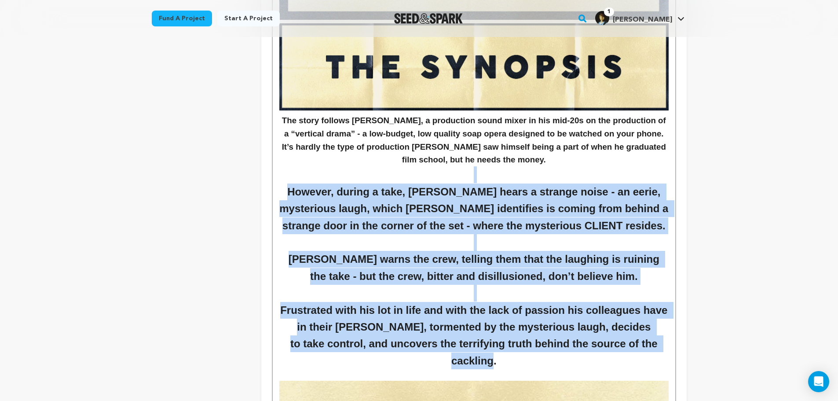
drag, startPoint x: 659, startPoint y: 345, endPoint x: 273, endPoint y: 179, distance: 420.0
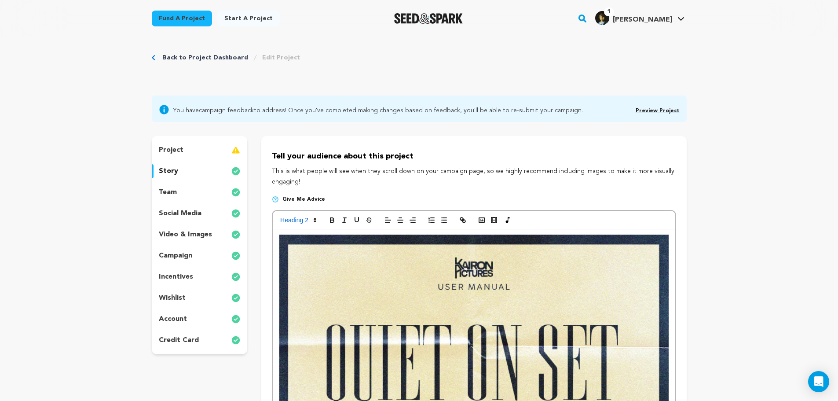
scroll to position [0, 0]
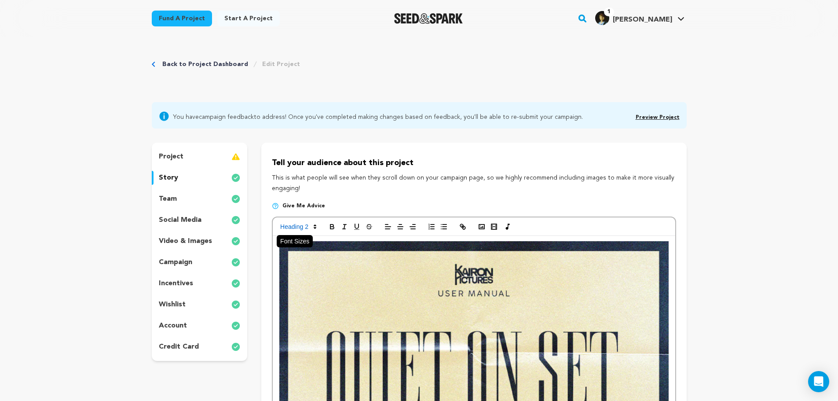
click at [311, 224] on span at bounding box center [297, 226] width 43 height 11
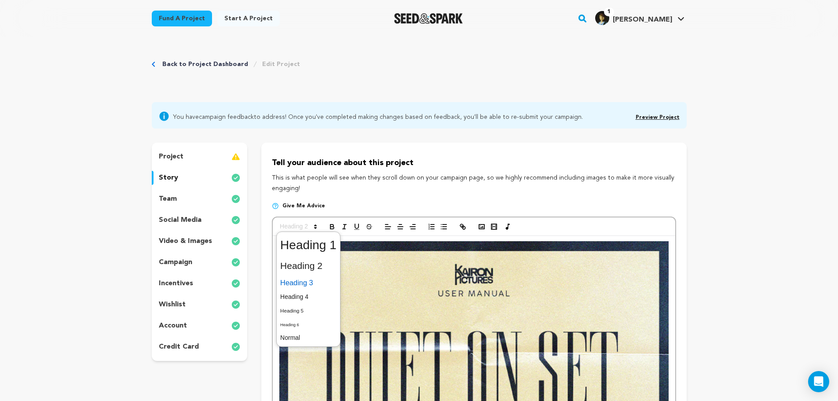
click at [309, 277] on span at bounding box center [308, 282] width 56 height 15
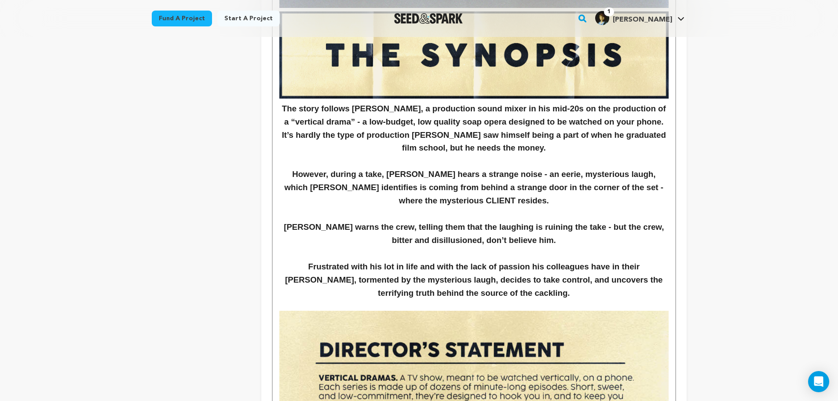
scroll to position [725, 0]
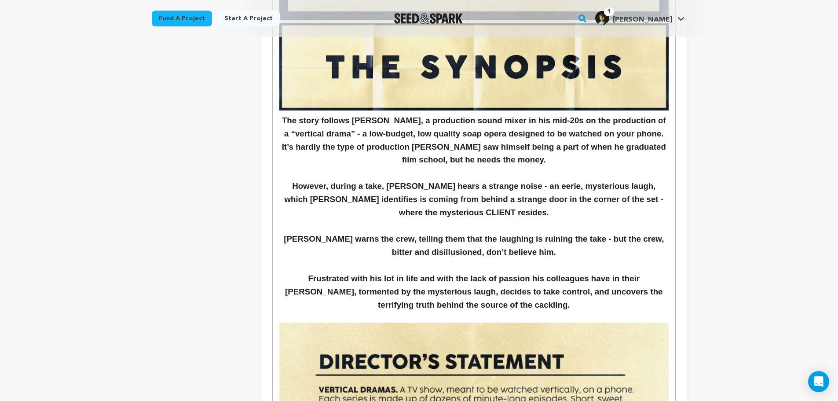
click at [489, 241] on h3 "Nick warns the crew, telling them that the laughing is ruining the take - but t…" at bounding box center [473, 245] width 389 height 26
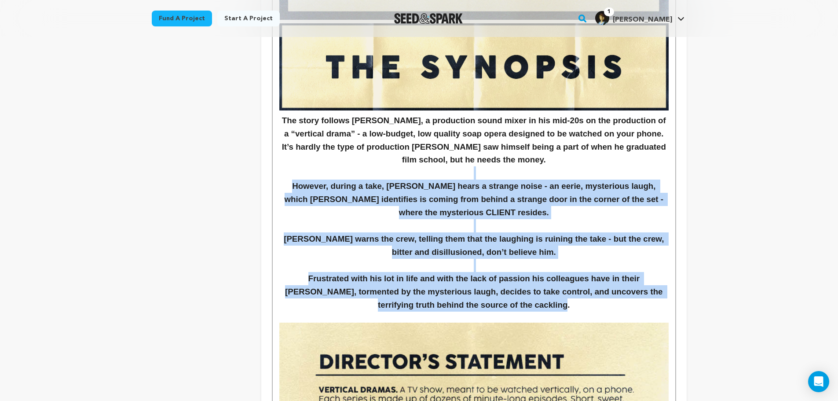
click at [489, 194] on h3 "However, during a take, Nick hears a strange noise - an eerie, mysterious laugh…" at bounding box center [473, 199] width 389 height 40
click at [484, 175] on h3 at bounding box center [473, 172] width 389 height 13
click at [500, 207] on h3 "However, during a take, Nick hears a strange noise - an eerie, mysterious laugh…" at bounding box center [473, 199] width 389 height 40
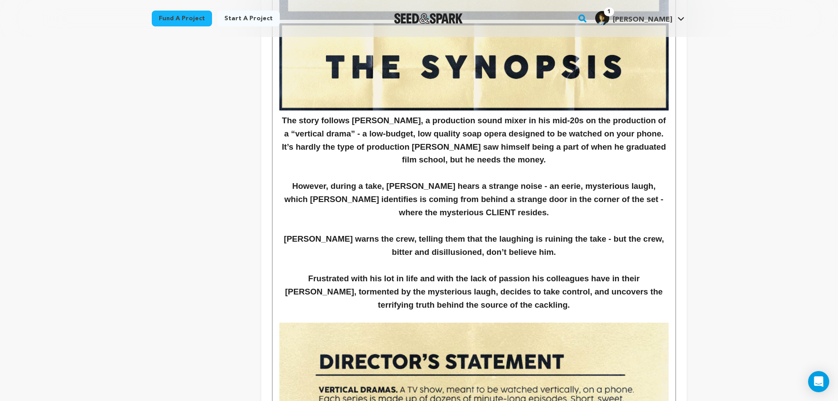
click at [639, 116] on h3 "The story follows NICK, a production sound mixer in his mid-20s on the producti…" at bounding box center [473, 140] width 389 height 53
click at [648, 146] on h3 "The story follows NICK, a production sound mixer in his mid-20s on the producti…" at bounding box center [473, 140] width 389 height 53
click at [632, 157] on h3 "The story follows NICK, a production sound mixer in his mid-20s on the producti…" at bounding box center [473, 140] width 389 height 53
click at [431, 165] on h3 "The story follows NICK, a production sound mixer in his mid-20s on the producti…" at bounding box center [473, 140] width 389 height 53
click at [431, 170] on h3 at bounding box center [473, 172] width 389 height 13
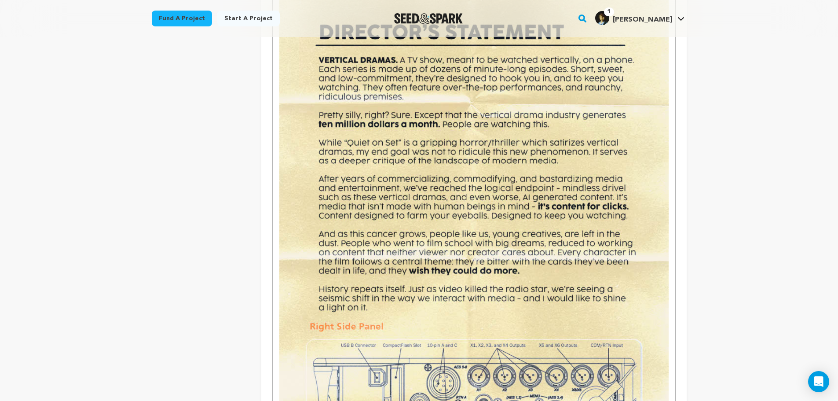
scroll to position [1055, 0]
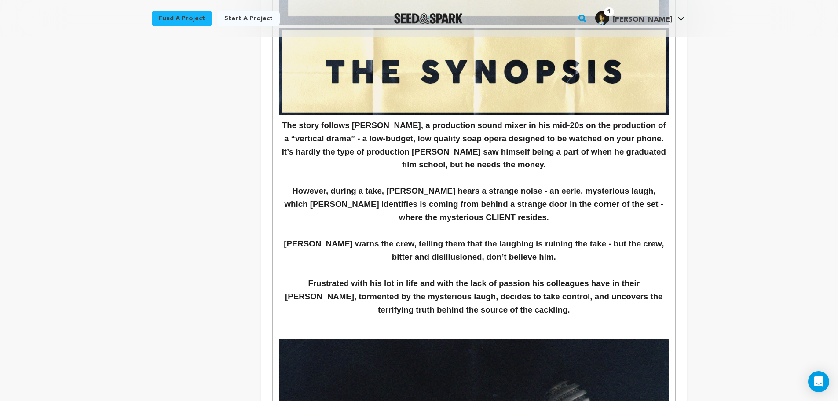
scroll to position [704, 0]
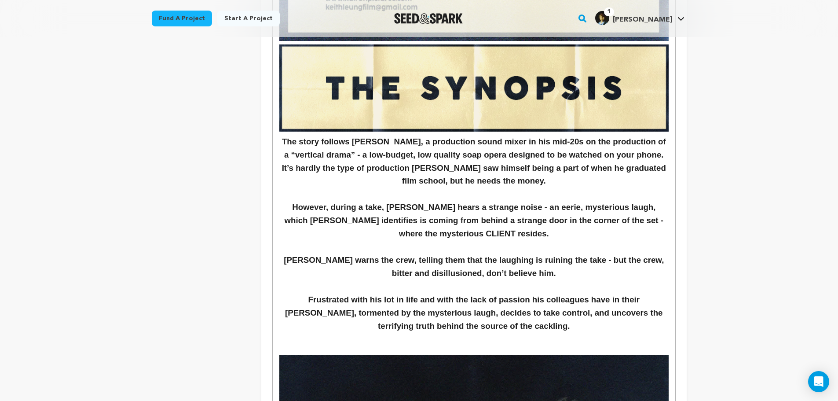
click at [284, 142] on h3 "The story follows NICK, a production sound mixer in his mid-20s on the producti…" at bounding box center [473, 161] width 389 height 53
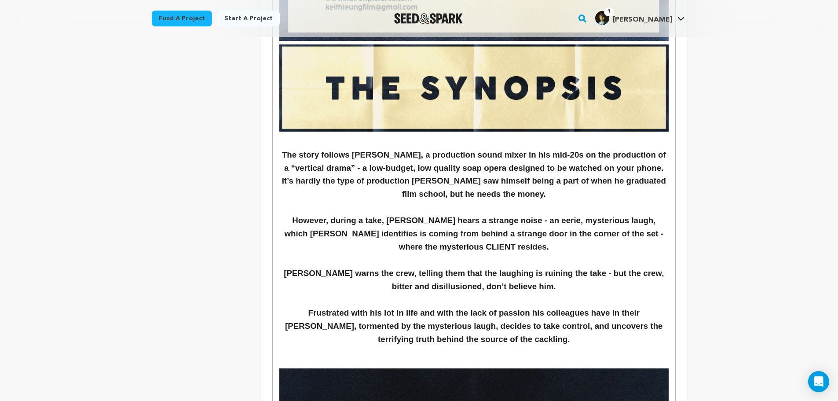
click at [440, 354] on p at bounding box center [473, 351] width 389 height 11
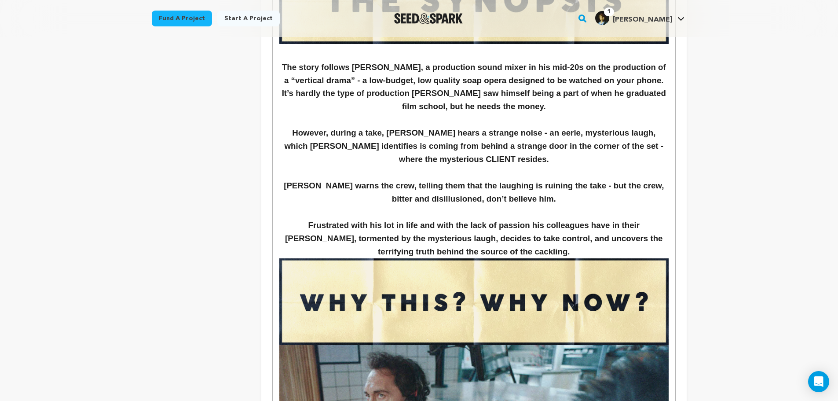
scroll to position [792, 0]
click at [528, 310] on img at bounding box center [473, 301] width 389 height 87
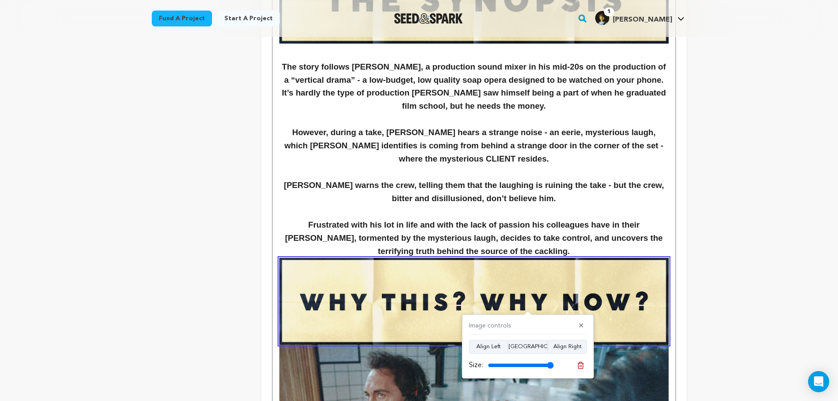
drag, startPoint x: 550, startPoint y: 364, endPoint x: 555, endPoint y: 364, distance: 5.3
click at [554, 364] on input "range" at bounding box center [521, 364] width 66 height 7
click at [528, 350] on button "Align Center" at bounding box center [528, 347] width 40 height 14
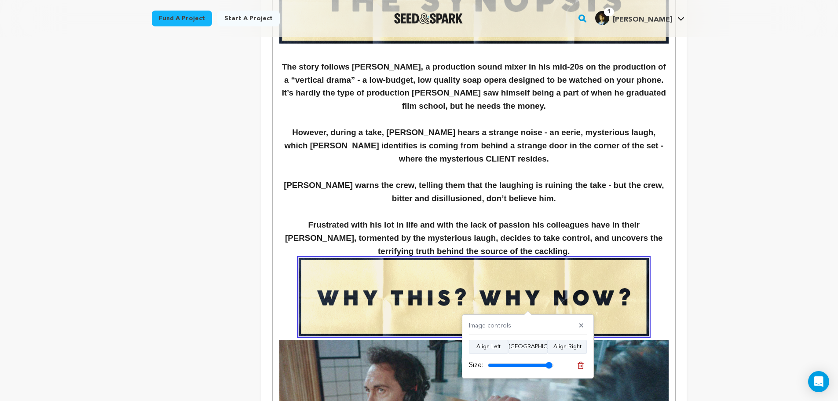
type input "100"
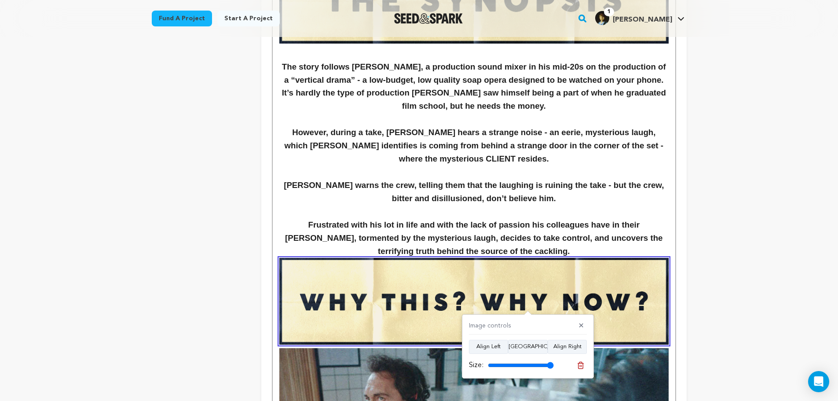
drag, startPoint x: 548, startPoint y: 366, endPoint x: 566, endPoint y: 366, distance: 17.6
click at [554, 366] on input "range" at bounding box center [521, 364] width 66 height 7
click at [573, 259] on img at bounding box center [473, 301] width 389 height 87
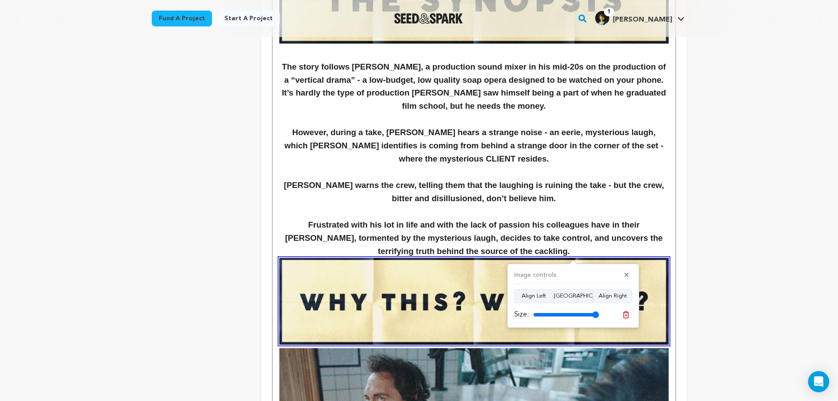
click at [575, 252] on h3 "Frustrated with his lot in life and with the lack of passion his colleagues hav…" at bounding box center [473, 238] width 389 height 40
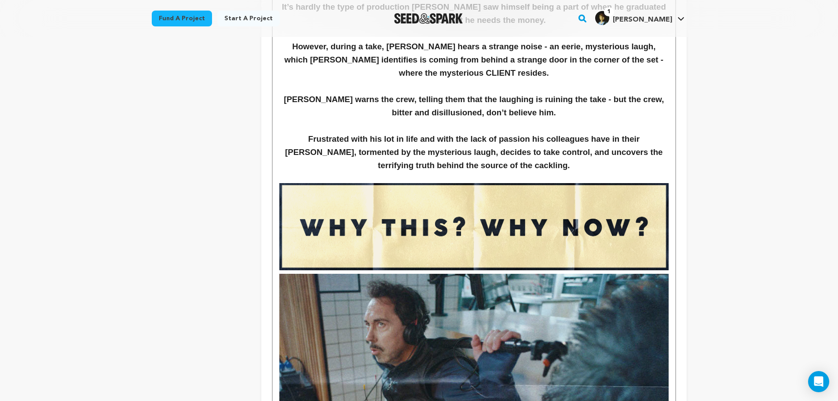
scroll to position [880, 0]
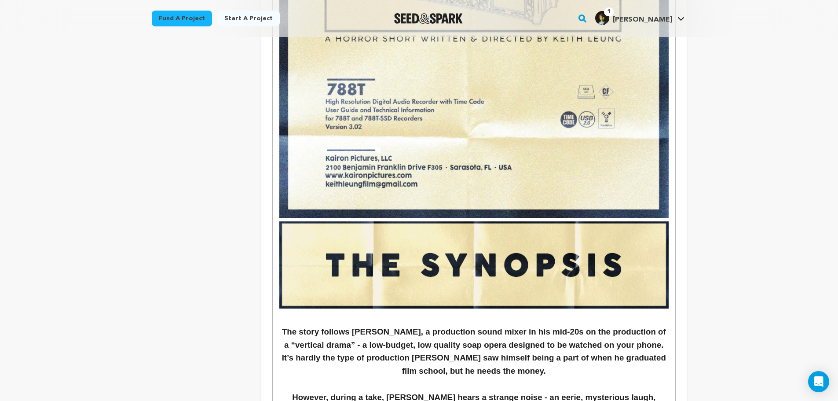
scroll to position [660, 0]
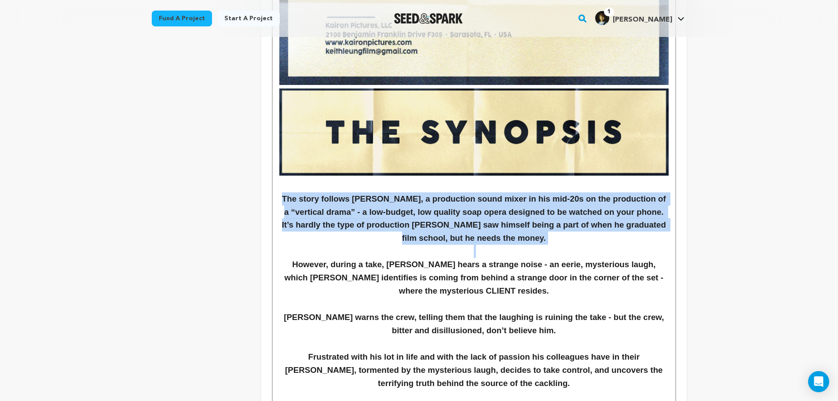
drag, startPoint x: 288, startPoint y: 200, endPoint x: 599, endPoint y: 246, distance: 315.2
copy h3 "The story follows NICK, a production sound mixer in his mid-20s on the producti…"
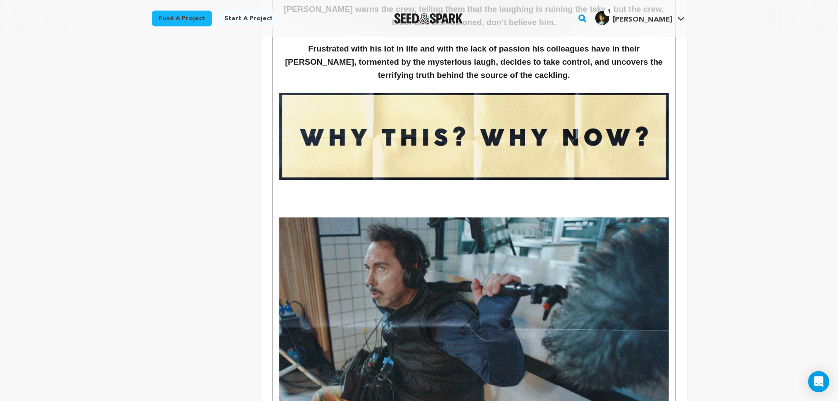
click at [321, 202] on p at bounding box center [473, 199] width 389 height 11
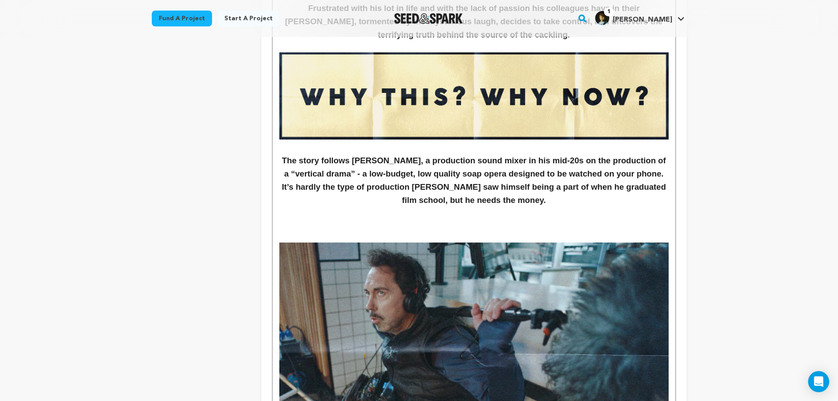
scroll to position [953, 0]
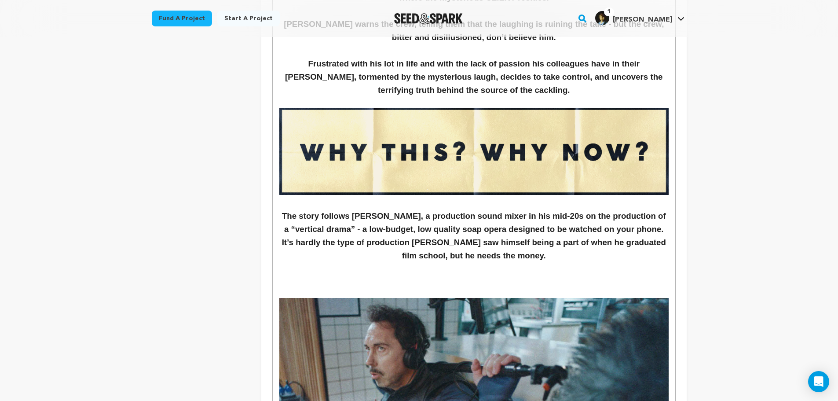
click at [518, 253] on h3 "The story follows NICK, a production sound mixer in his mid-20s on the producti…" at bounding box center [473, 235] width 389 height 53
click at [504, 264] on h3 at bounding box center [473, 268] width 389 height 13
click at [507, 256] on h3 "The story follows NICK, a production sound mixer in his mid-20s on the producti…" at bounding box center [473, 235] width 389 height 53
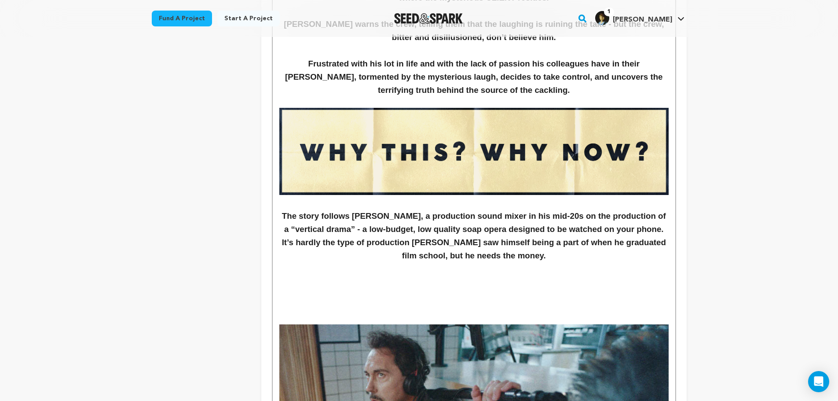
click at [484, 303] on p at bounding box center [473, 307] width 389 height 11
click at [486, 314] on p at bounding box center [473, 318] width 389 height 11
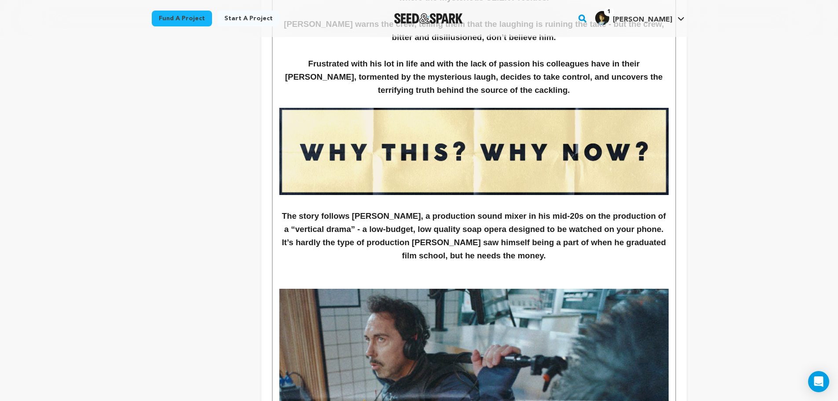
click at [516, 260] on h3 "The story follows NICK, a production sound mixer in his mid-20s on the producti…" at bounding box center [473, 235] width 389 height 53
click at [513, 268] on h3 at bounding box center [473, 268] width 389 height 13
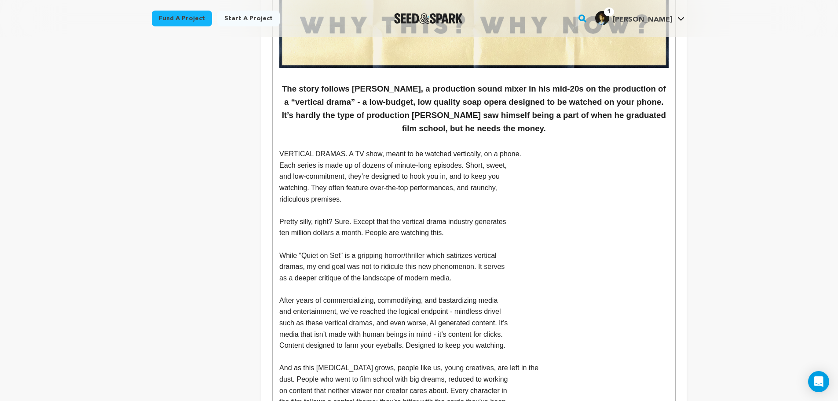
scroll to position [1064, 0]
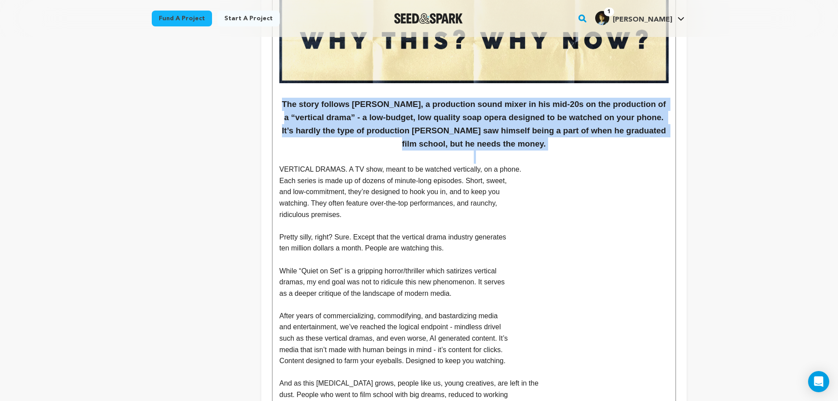
drag, startPoint x: 505, startPoint y: 153, endPoint x: 279, endPoint y: 106, distance: 231.0
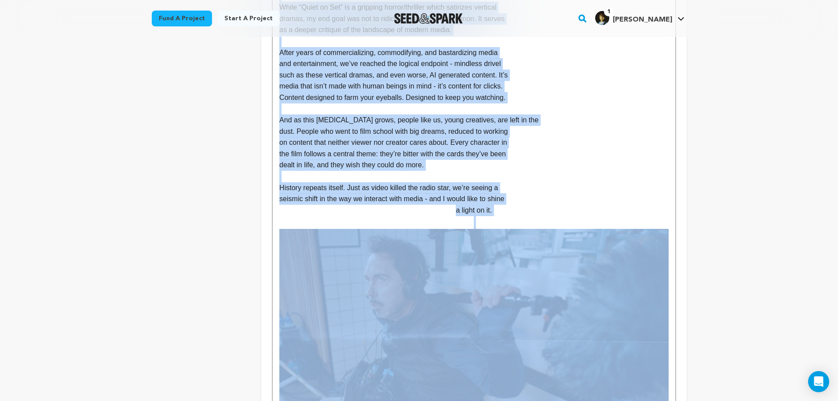
scroll to position [1284, 0]
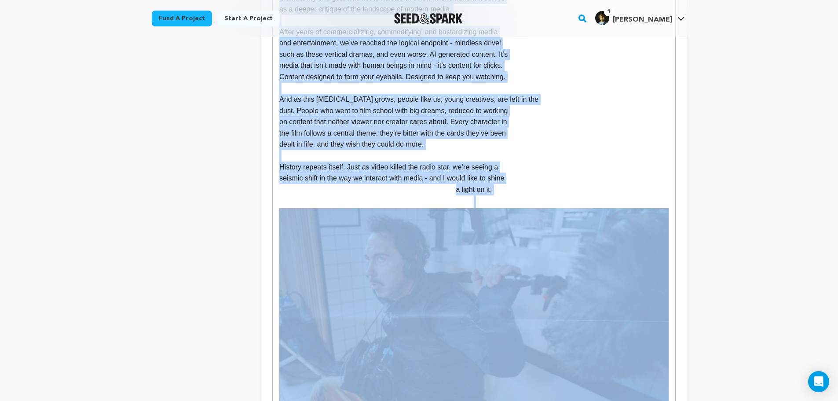
drag, startPoint x: 280, startPoint y: 107, endPoint x: 495, endPoint y: 191, distance: 230.9
click at [496, 191] on div "The story follows NICK, a production sound mixer in his mid-20s on the producti…" at bounding box center [474, 354] width 402 height 2805
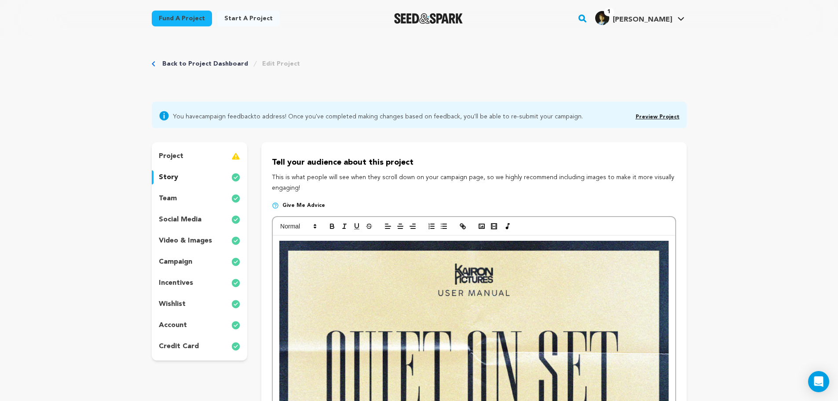
scroll to position [0, 0]
click at [398, 224] on icon "button" at bounding box center [400, 227] width 8 height 8
click at [315, 225] on polygon at bounding box center [315, 225] width 2 height 1
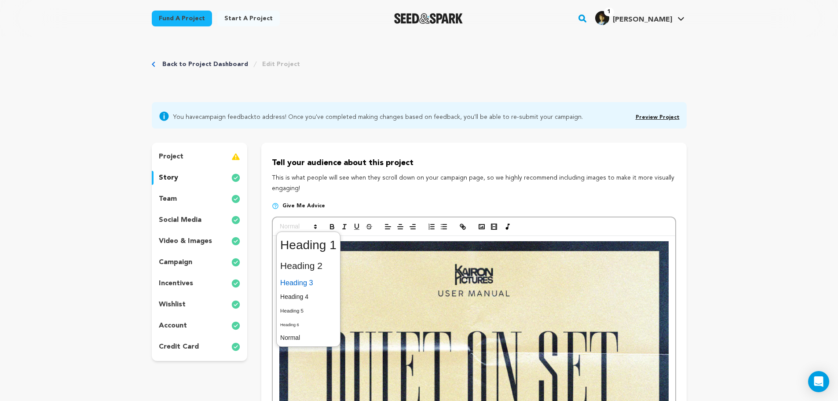
click at [314, 286] on span at bounding box center [308, 282] width 56 height 15
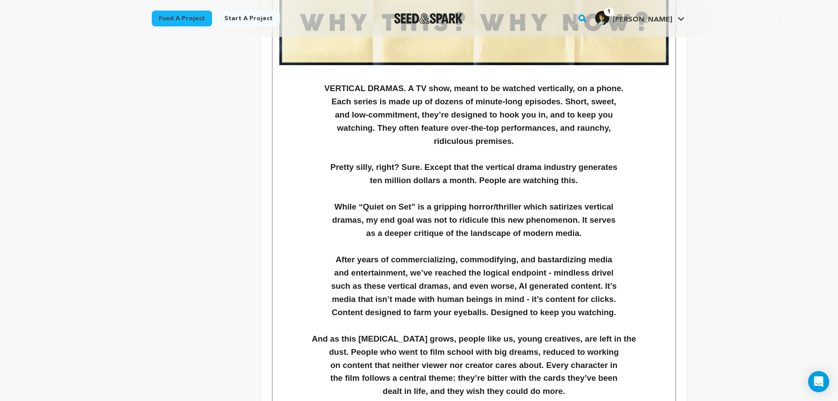
scroll to position [1077, 0]
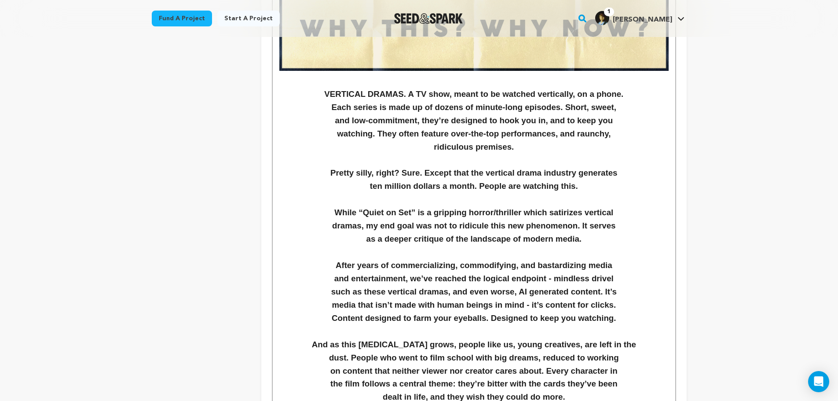
click at [329, 103] on h3 "Each series is made up of dozens of minute-long episodes. Short, sweet," at bounding box center [473, 107] width 389 height 13
click at [334, 120] on h3 "and low-commitment, they’re designed to hook you in, and to keep you" at bounding box center [473, 120] width 389 height 13
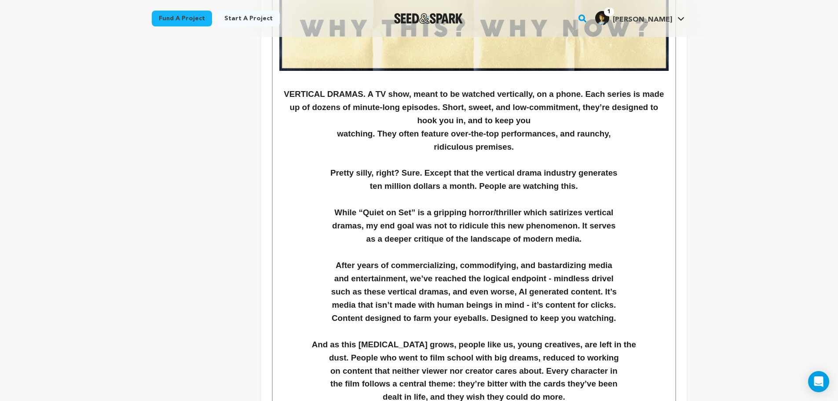
click at [422, 118] on h3 "VERTICAL DRAMAS. A TV show, meant to be watched vertically, on a phone. Each se…" at bounding box center [473, 108] width 389 height 40
click at [328, 132] on h3 "watching. They often feature over-the-top performances, and raunchy," at bounding box center [473, 133] width 389 height 13
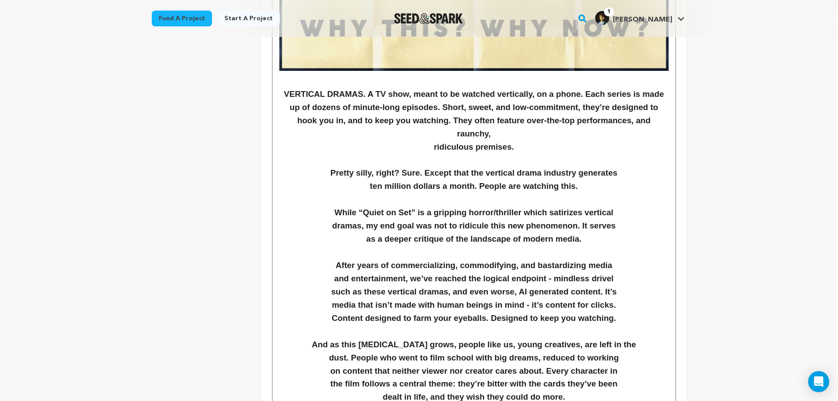
click at [434, 140] on h3 "ridiculous premises." at bounding box center [473, 146] width 389 height 13
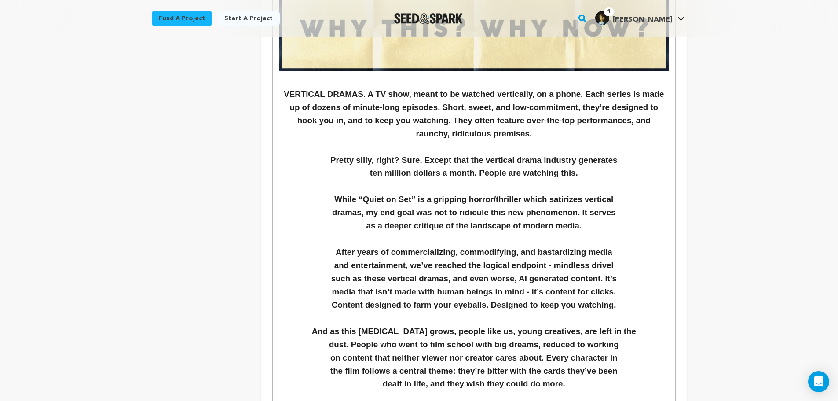
click at [356, 175] on h3 "ten million dollars a month. People are watching this." at bounding box center [473, 172] width 389 height 13
click at [388, 171] on h3 "Pretty silly, right? Sure. Except that the vertical drama industry generates te…" at bounding box center [473, 166] width 389 height 26
click at [330, 214] on h3 "dramas, my end goal was not to ridicule this new phenomenon. It serves" at bounding box center [473, 212] width 389 height 13
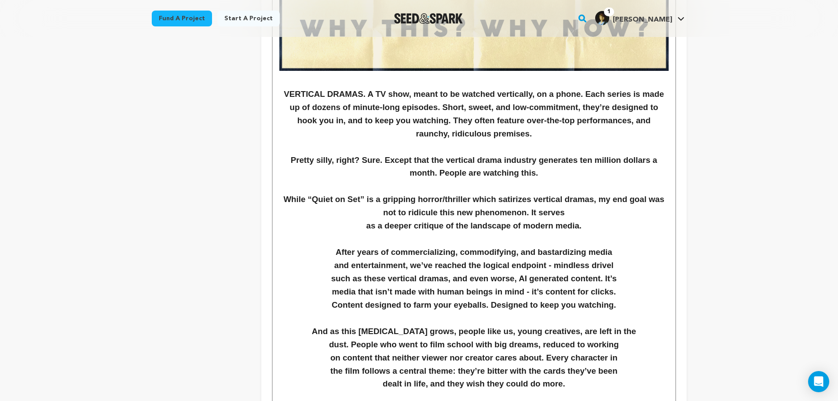
click at [366, 226] on h3 "as a deeper critique of the landscape of modern media." at bounding box center [473, 225] width 389 height 13
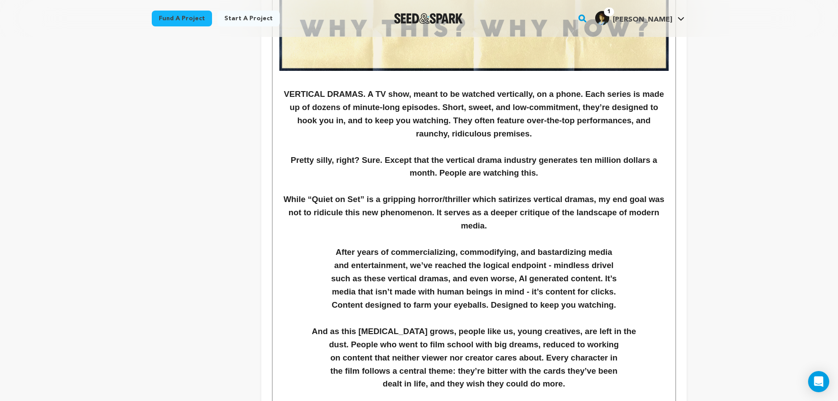
click at [447, 226] on h3 "While “Quiet on Set” is a gripping horror/thriller which satirizes vertical dra…" at bounding box center [473, 213] width 389 height 40
click at [331, 264] on h3 "and entertainment, we’ve reached the logical endpoint - mindless drivel" at bounding box center [473, 265] width 389 height 13
click at [325, 279] on h3 "such as these vertical dramas, and even worse, AI generated content. It’s" at bounding box center [473, 278] width 389 height 13
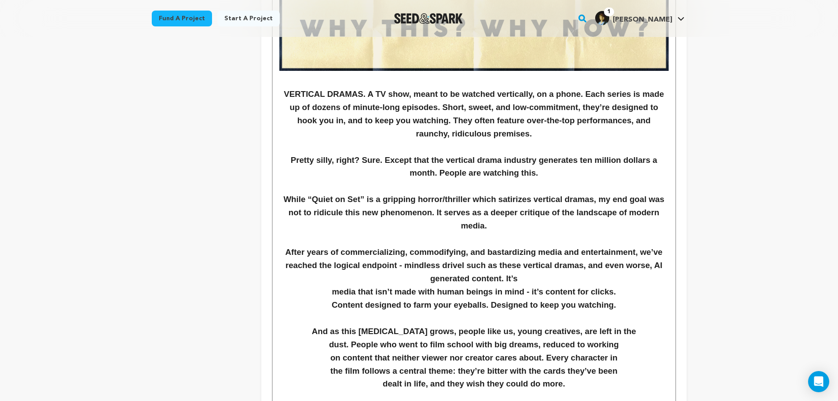
click at [316, 289] on h3 "media that isn’t made with human beings in mind - it’s content for clicks." at bounding box center [473, 291] width 389 height 13
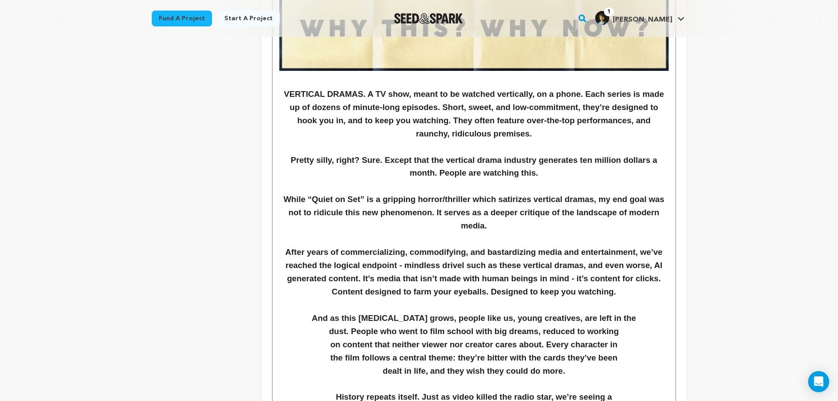
click at [323, 292] on h3 "Content designed to farm your eyeballs. Designed to keep you watching." at bounding box center [473, 291] width 389 height 13
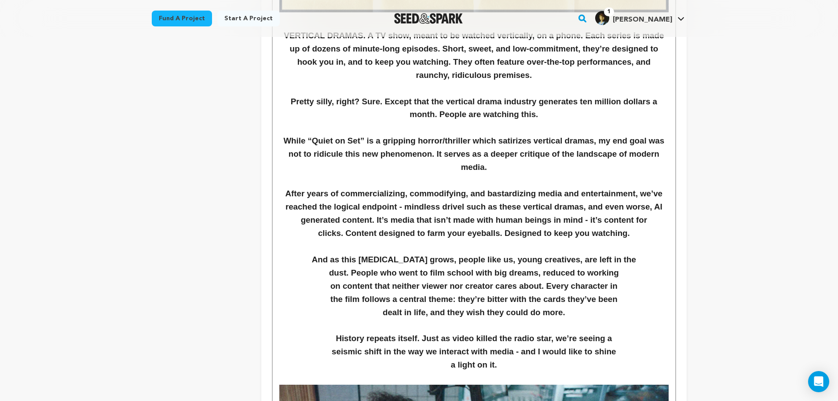
scroll to position [1165, 0]
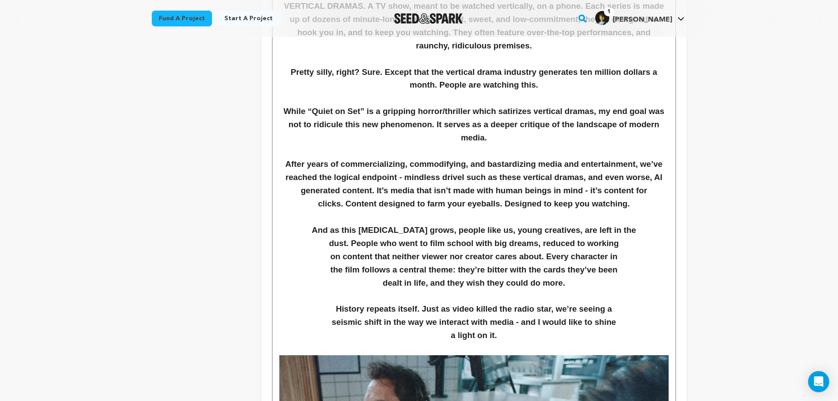
click at [322, 243] on h3 "dust. People who went to film school with big dreams, reduced to working" at bounding box center [473, 243] width 389 height 13
click at [330, 254] on h3 "on content that neither viewer nor creator cares about. Every character in" at bounding box center [473, 256] width 389 height 13
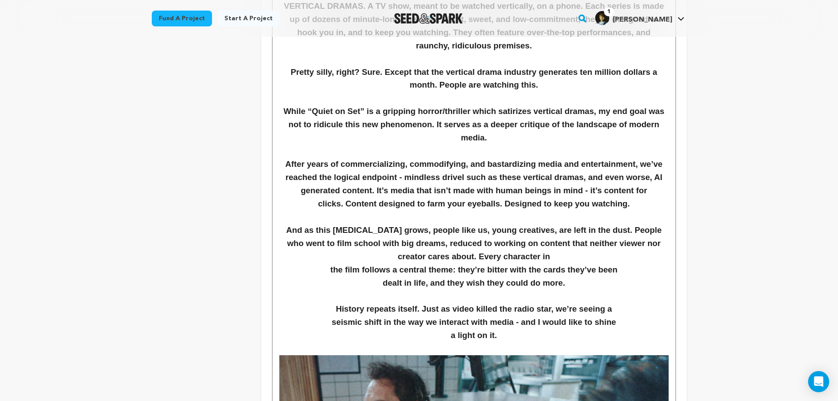
click at [326, 267] on h3 "the film follows a central theme: they’re bitter with the cards they’ve been" at bounding box center [473, 269] width 389 height 13
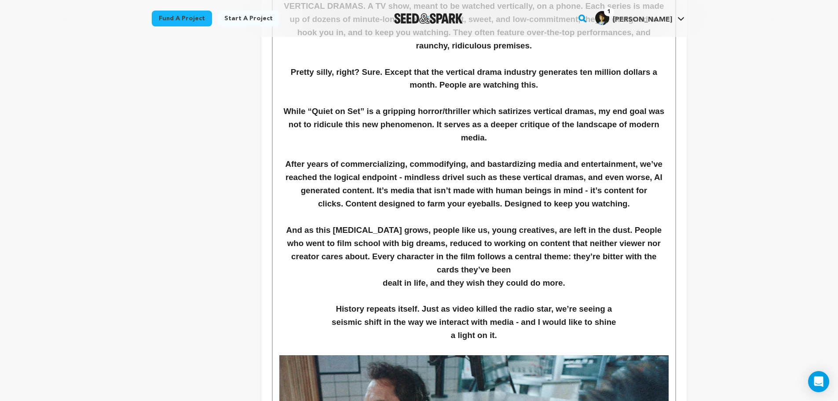
click at [369, 276] on h3 "dealt in life, and they wish they could do more." at bounding box center [473, 282] width 389 height 13
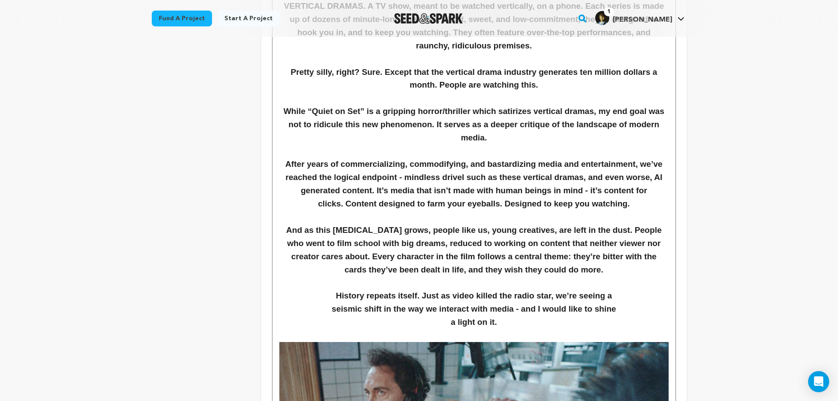
click at [325, 307] on h3 "seismic shift in the way we interact with media - and I would like to shine" at bounding box center [473, 308] width 389 height 13
click at [379, 307] on h3 "History repeats itself. Just as video killed the radio star, we’re seeing a sei…" at bounding box center [473, 302] width 389 height 26
click at [434, 319] on h3 "a light on it." at bounding box center [473, 321] width 389 height 13
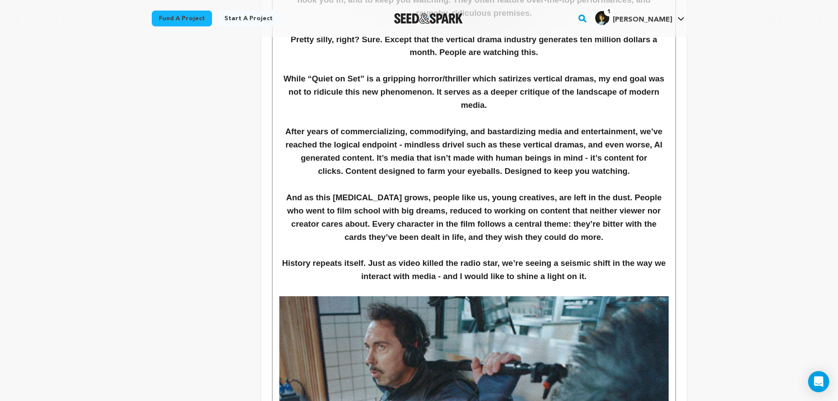
scroll to position [1340, 0]
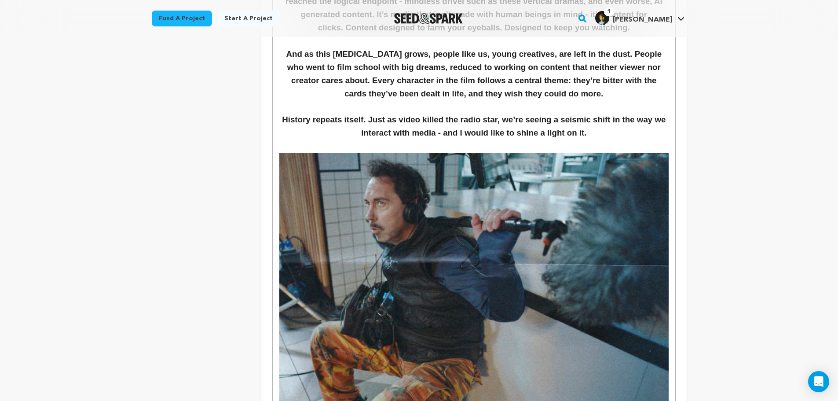
click at [393, 334] on img at bounding box center [473, 405] width 389 height 504
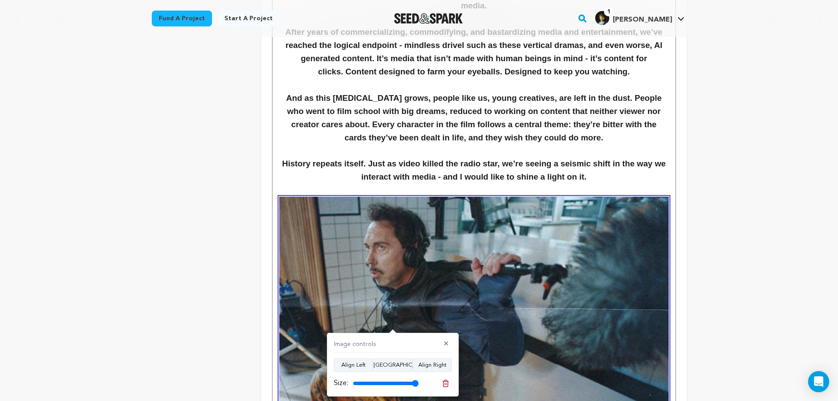
scroll to position [1252, 0]
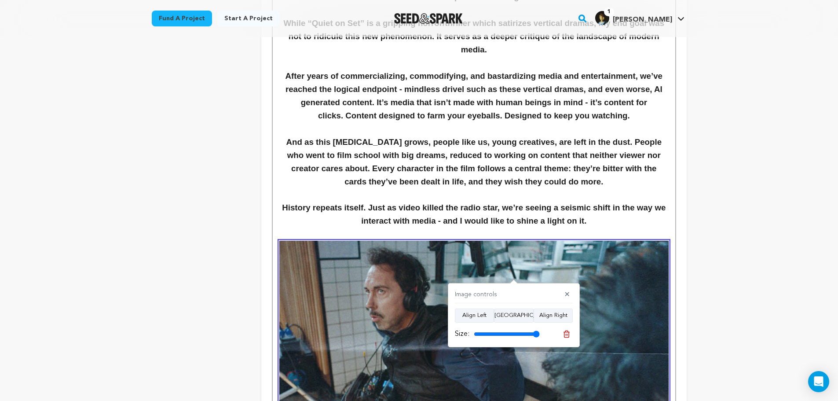
click at [650, 210] on h3 "History repeats itself. Just as video killed the radio star, we’re seeing a sei…" at bounding box center [473, 214] width 389 height 26
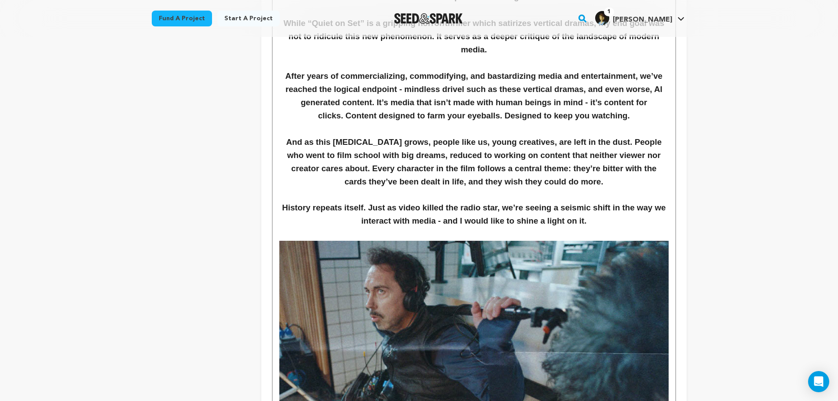
click at [618, 220] on h3 "History repeats itself. Just as video killed the radio star, we’re seeing a sei…" at bounding box center [473, 214] width 389 height 26
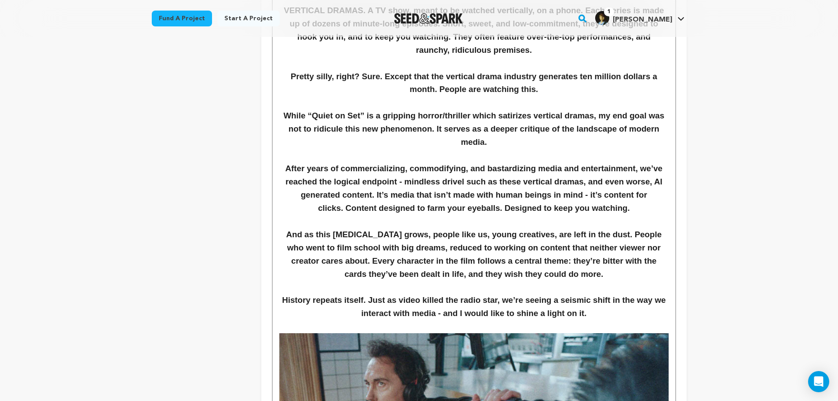
scroll to position [1165, 0]
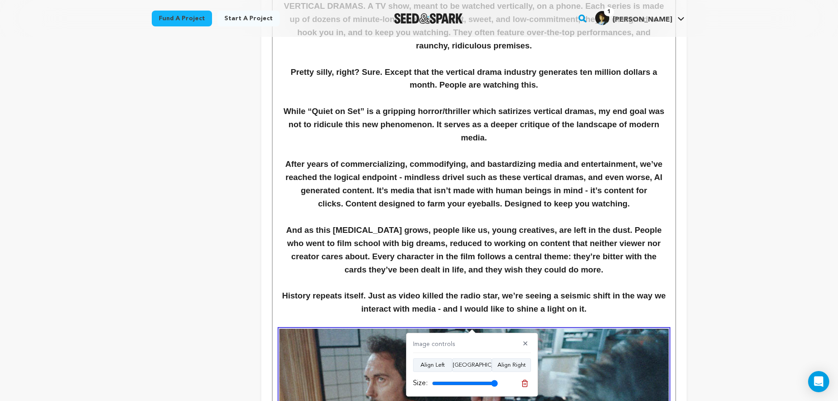
click at [447, 150] on h3 at bounding box center [473, 150] width 389 height 13
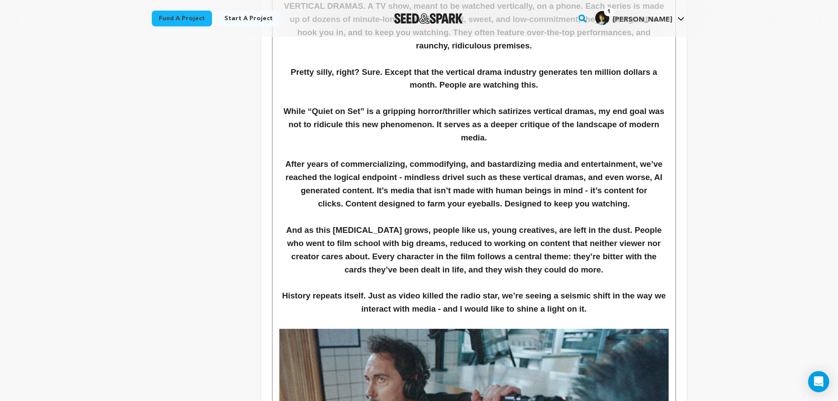
drag, startPoint x: 285, startPoint y: 163, endPoint x: 628, endPoint y: 313, distance: 374.0
copy div "After years of commercializing, commodifying, and bastardizing media and entert…"
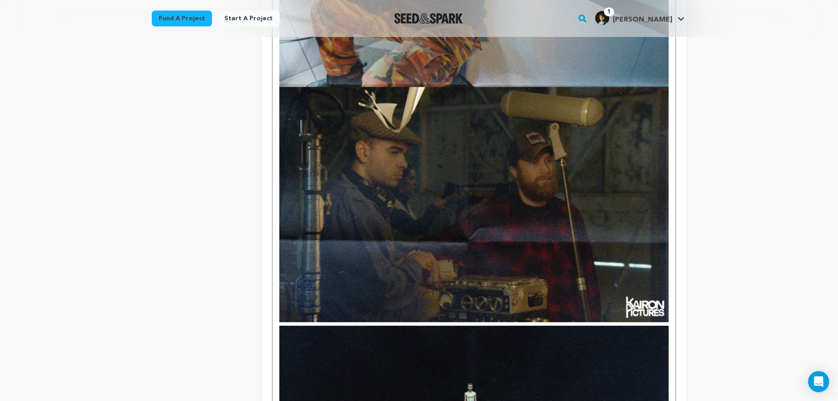
scroll to position [1516, 0]
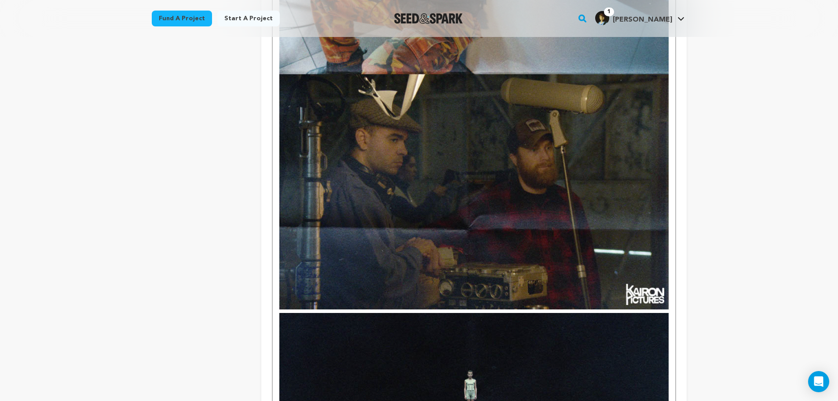
click at [670, 249] on div "The story follows NICK, a production sound mixer in his mid-20s on the producti…" at bounding box center [474, 36] width 402 height 2635
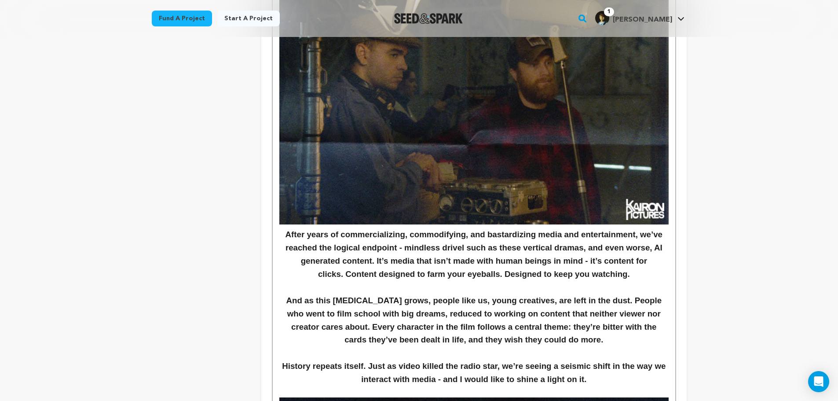
scroll to position [1744, 0]
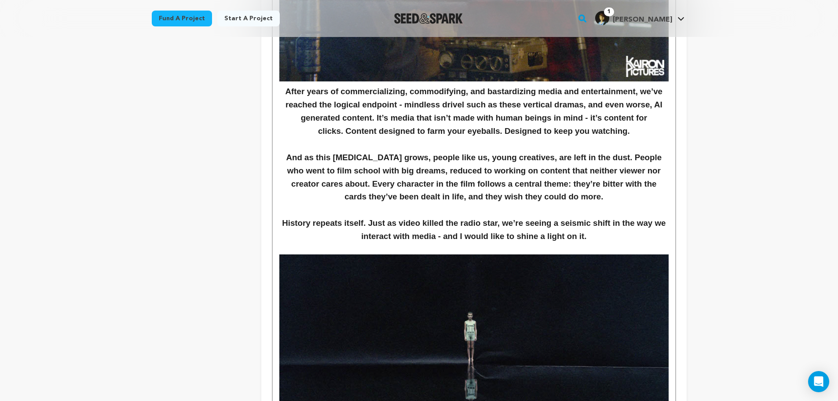
click at [282, 93] on h3 "After years of commercializing, commodifying, and bastardizing media and entert…" at bounding box center [473, 111] width 389 height 53
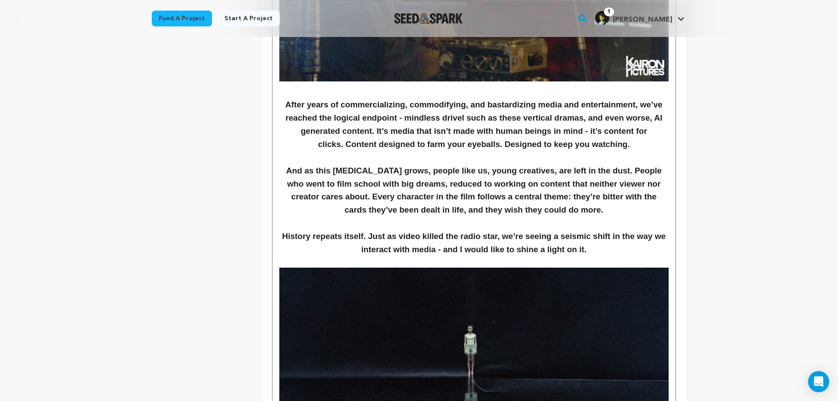
click at [595, 248] on h3 "History repeats itself. Just as video killed the radio star, we’re seeing a sei…" at bounding box center [473, 243] width 389 height 26
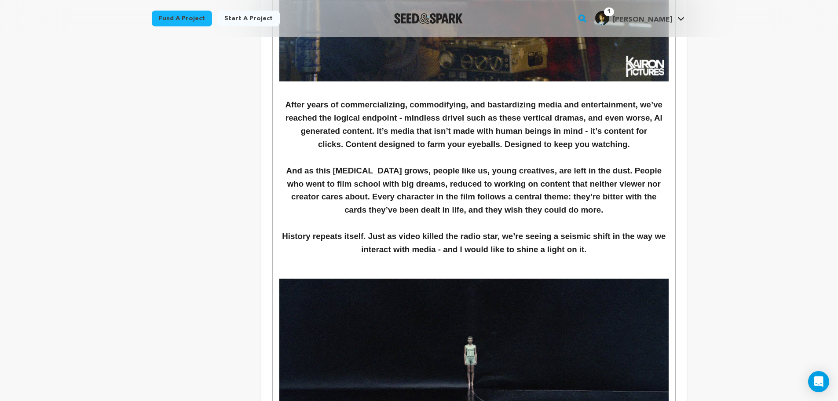
click at [570, 272] on p at bounding box center [473, 272] width 389 height 11
click at [564, 268] on p at bounding box center [473, 272] width 389 height 11
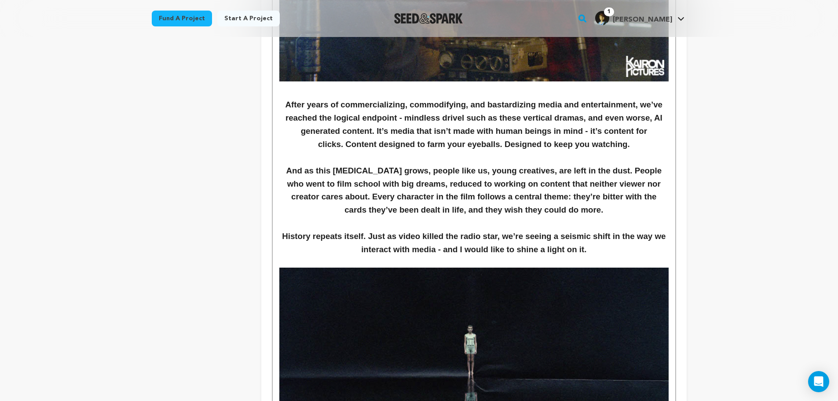
click at [337, 86] on h3 at bounding box center [473, 91] width 389 height 13
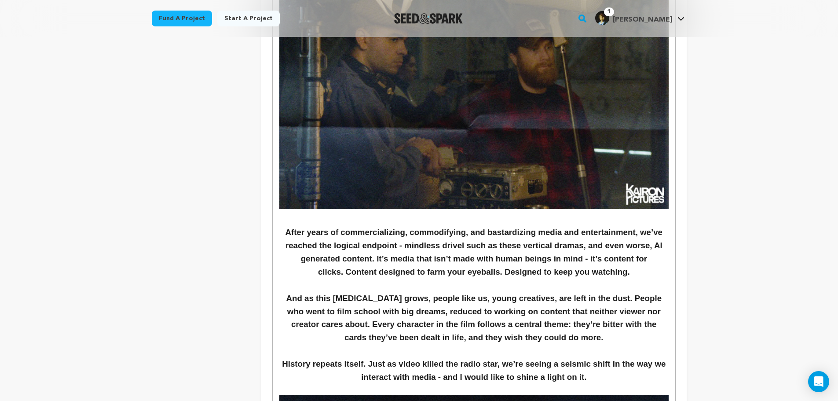
scroll to position [1759, 0]
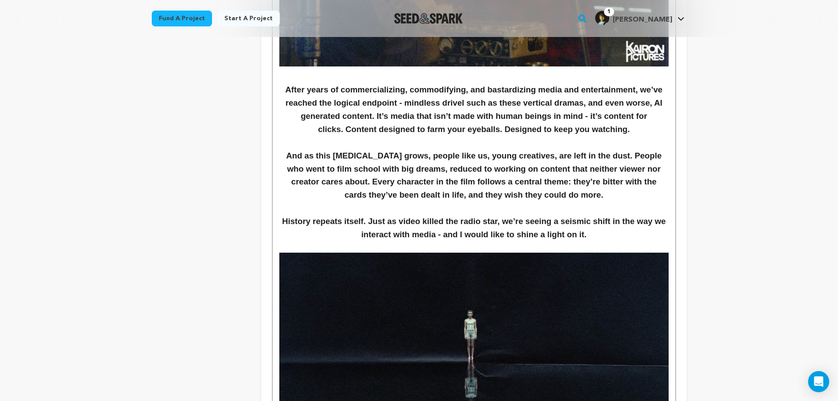
click at [611, 234] on h3 "History repeats itself. Just as video killed the radio star, we’re seeing a sei…" at bounding box center [473, 228] width 389 height 26
drag, startPoint x: 611, startPoint y: 234, endPoint x: 435, endPoint y: 238, distance: 176.0
click at [435, 238] on h3 "History repeats itself. Just as video killed the radio star, we’re seeing a sei…" at bounding box center [473, 228] width 389 height 26
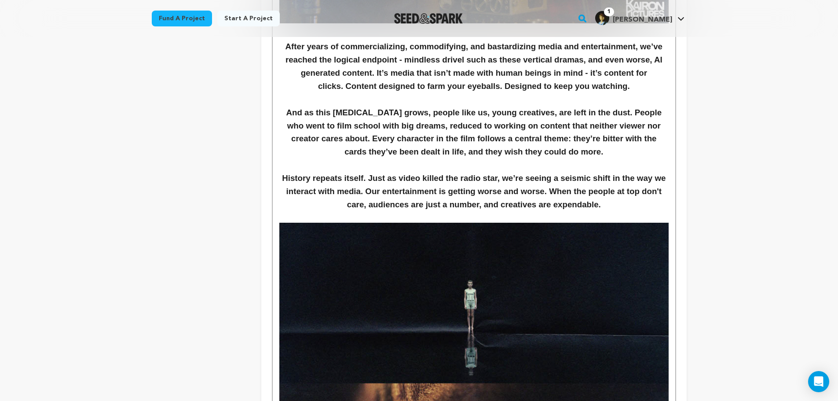
scroll to position [1803, 0]
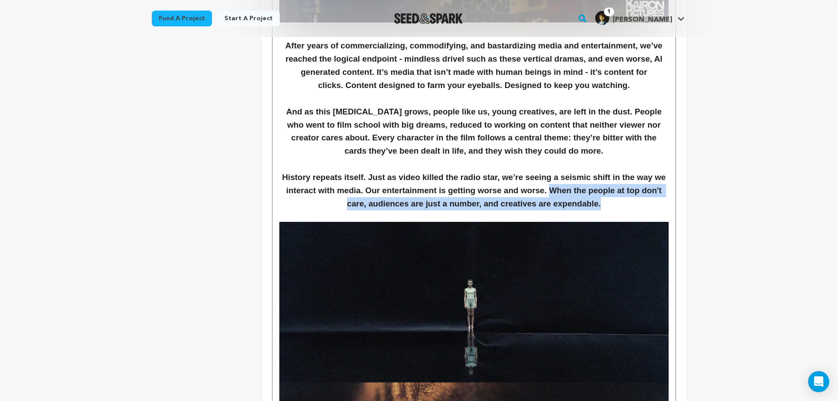
drag, startPoint x: 605, startPoint y: 201, endPoint x: 547, endPoint y: 189, distance: 59.3
click at [547, 189] on h3 "History repeats itself. Just as video killed the radio star, we’re seeing a sei…" at bounding box center [473, 191] width 389 height 40
drag, startPoint x: 368, startPoint y: 191, endPoint x: 612, endPoint y: 205, distance: 244.9
click at [612, 205] on h3 "History repeats itself. Just as video killed the radio star, we’re seeing a sei…" at bounding box center [473, 191] width 389 height 40
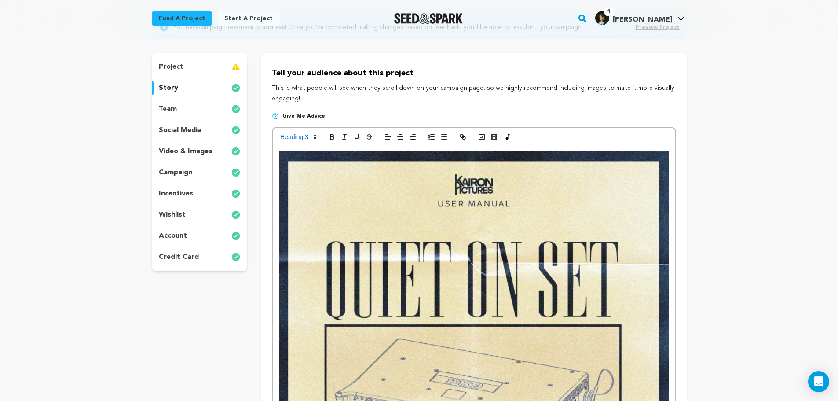
scroll to position [0, 0]
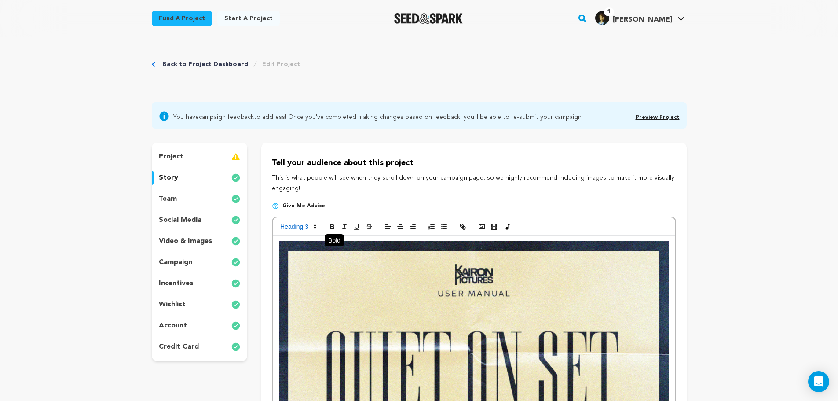
click at [332, 228] on icon "button" at bounding box center [332, 227] width 8 height 8
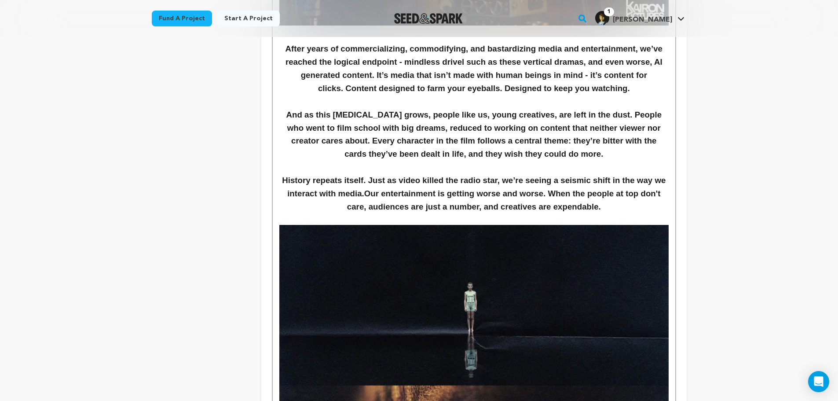
click at [521, 197] on strong "Our entertainment is getting worse and worse. When the people at top don't care…" at bounding box center [505, 200] width 316 height 22
click at [549, 164] on h3 at bounding box center [473, 167] width 389 height 13
click at [490, 194] on strong "Our entertainment is getting worse and worse. When the people at top don't care…" at bounding box center [505, 200] width 316 height 22
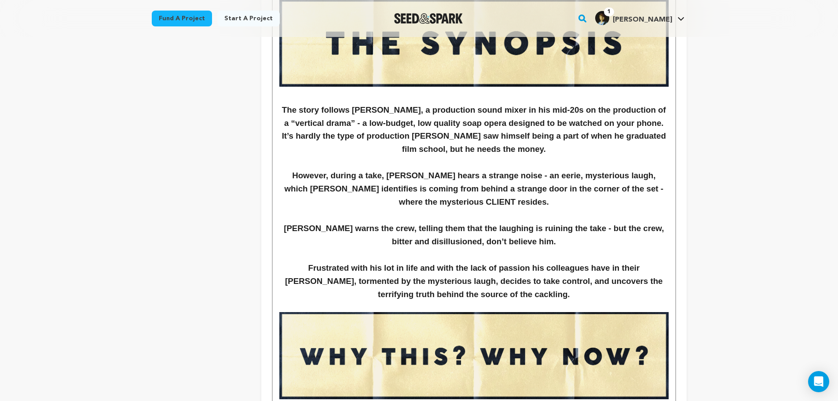
scroll to position [789, 0]
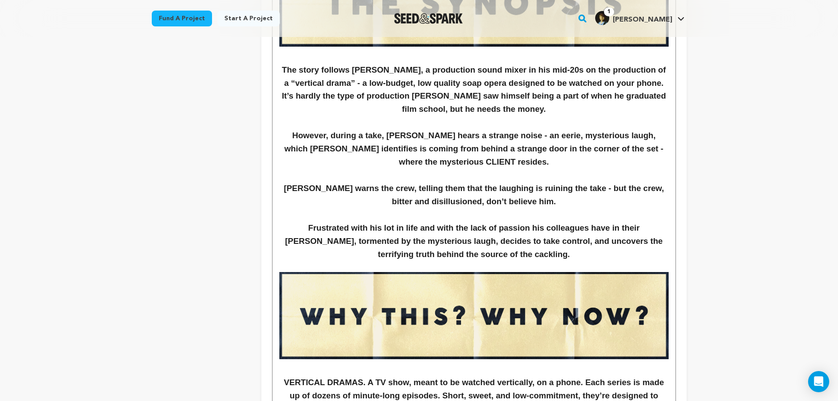
click at [596, 239] on h3 "Frustrated with his lot in life and with the lack of passion his colleagues hav…" at bounding box center [473, 241] width 389 height 40
drag, startPoint x: 581, startPoint y: 241, endPoint x: 592, endPoint y: 253, distance: 15.9
click at [592, 253] on h3 "Frustrated with his lot in life and with the lack of passion his colleagues hav…" at bounding box center [473, 241] width 389 height 40
click at [530, 236] on h3 "Frustrated with his lot in life and with the lack of passion his colleagues hav…" at bounding box center [473, 241] width 389 height 40
drag, startPoint x: 355, startPoint y: 68, endPoint x: 480, endPoint y: 69, distance: 124.9
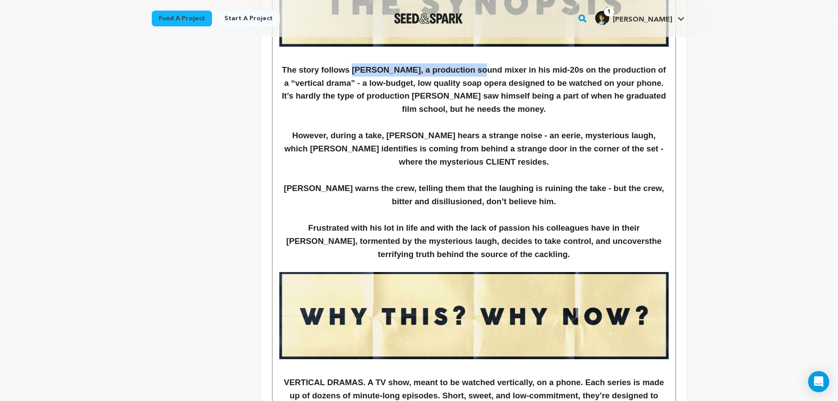
click at [480, 69] on h3 "The story follows NICK, a production sound mixer in his mid-20s on the producti…" at bounding box center [473, 89] width 389 height 53
click at [494, 106] on h3 "The story follows NICK, a production sound mixer in his mid-20s on the producti…" at bounding box center [473, 89] width 389 height 53
click at [552, 115] on h3 "The story follows NICK, a production sound mixer in his mid-20s on the producti…" at bounding box center [473, 89] width 389 height 53
click at [501, 136] on h3 "However, during a take, Nick hears a strange noise - an eerie, mysterious laugh…" at bounding box center [473, 149] width 389 height 40
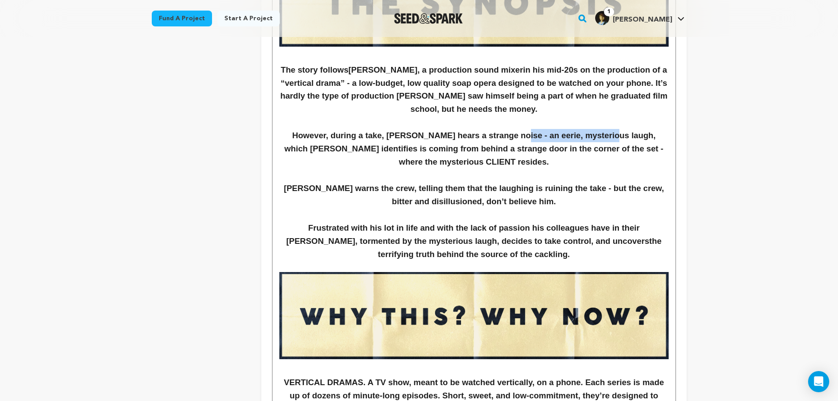
drag, startPoint x: 512, startPoint y: 135, endPoint x: 605, endPoint y: 135, distance: 92.8
click at [605, 135] on h3 "However, during a take, Nick hears a strange noise - an eerie, mysterious laugh…" at bounding box center [473, 149] width 389 height 40
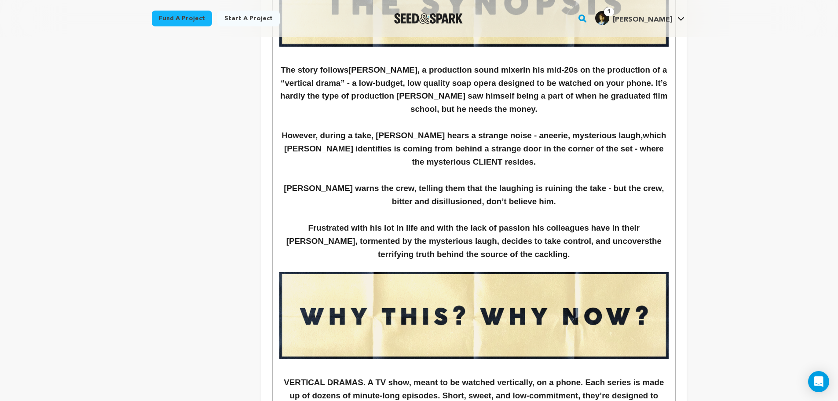
click at [612, 158] on h3 "However, during a take, Nick hears a strange noise - an eerie, mysterious laugh…" at bounding box center [473, 149] width 389 height 40
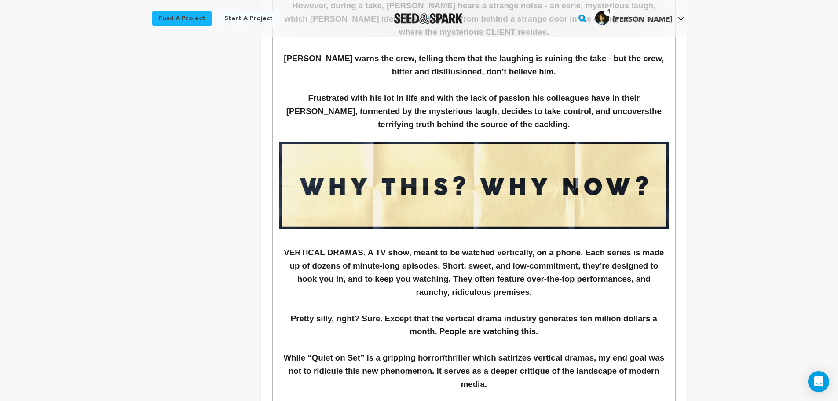
scroll to position [920, 0]
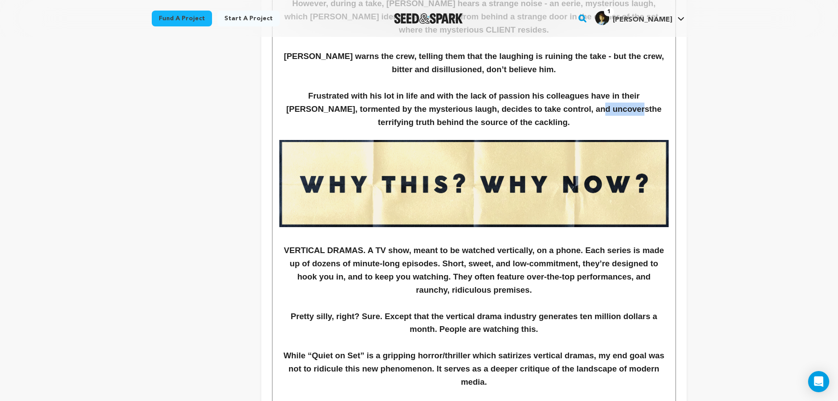
drag, startPoint x: 543, startPoint y: 110, endPoint x: 580, endPoint y: 110, distance: 36.5
click at [580, 109] on h3 "Frustrated with his lot in life and with the lack of passion his colleagues hav…" at bounding box center [473, 109] width 389 height 40
click at [503, 274] on h3 "VERTICAL DRAMAS. A TV show, meant to be watched vertically, on a phone. Each se…" at bounding box center [473, 270] width 389 height 53
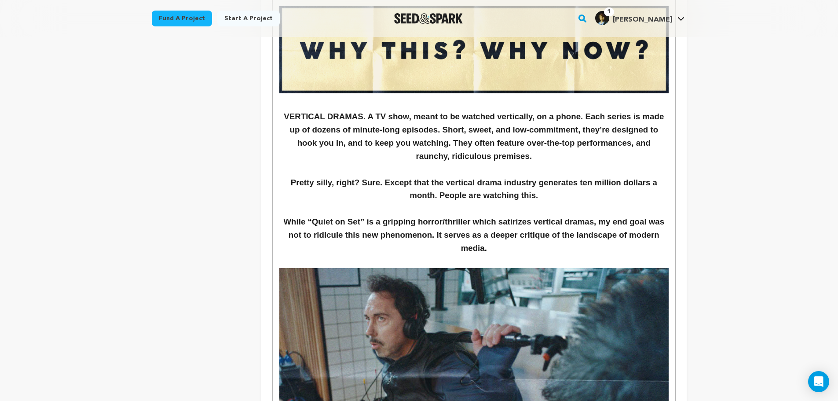
scroll to position [1052, 0]
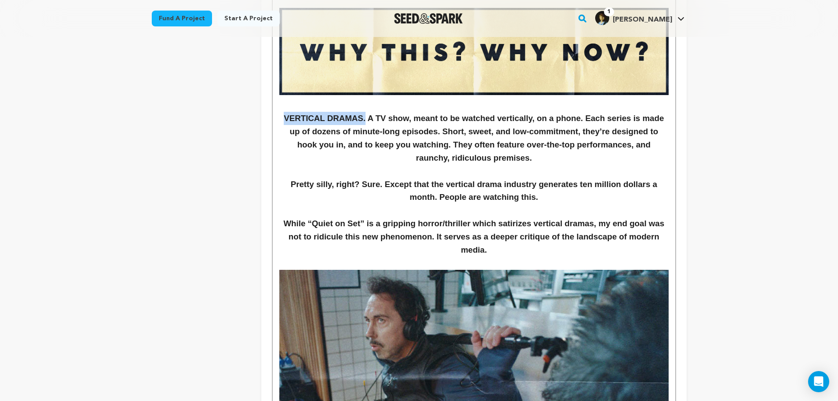
drag, startPoint x: 284, startPoint y: 117, endPoint x: 360, endPoint y: 120, distance: 76.1
click at [360, 120] on h3 "VERTICAL DRAMAS. A TV show, meant to be watched vertically, on a phone. Each se…" at bounding box center [473, 138] width 389 height 53
click at [431, 136] on h3 "VERTICAL DRAMAS. A TV show, meant to be watched vertically, on a phone. Each se…" at bounding box center [473, 138] width 389 height 53
click at [394, 202] on h3 "Pretty silly, right? Sure. Except that the vertical drama industry generates te…" at bounding box center [473, 191] width 389 height 26
drag, startPoint x: 578, startPoint y: 185, endPoint x: 549, endPoint y: 200, distance: 32.5
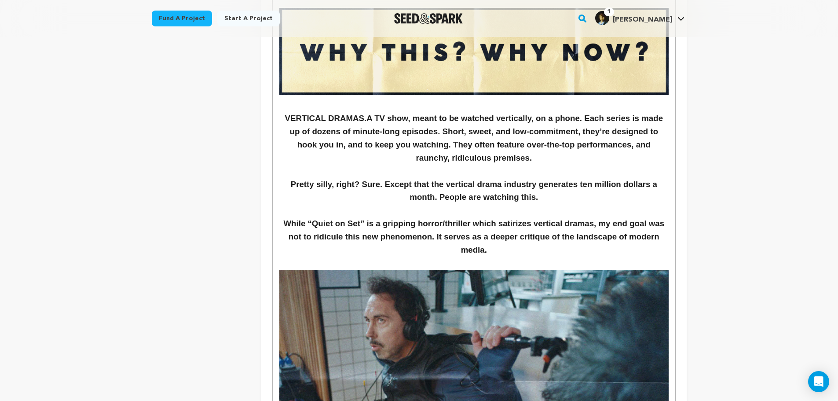
click at [549, 200] on h3 "Pretty silly, right? Sure. Except that the vertical drama industry generates te…" at bounding box center [473, 191] width 389 height 26
click at [551, 223] on h3 "While “Quiet on Set” is a gripping horror/thriller which satirizes vertical dra…" at bounding box center [473, 237] width 389 height 40
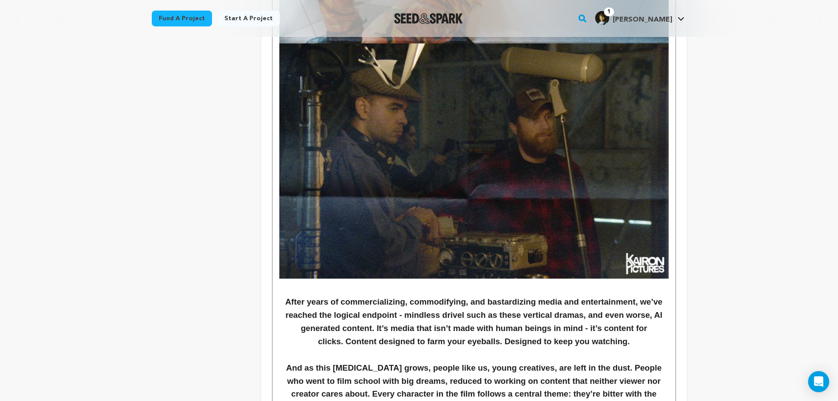
scroll to position [1668, 0]
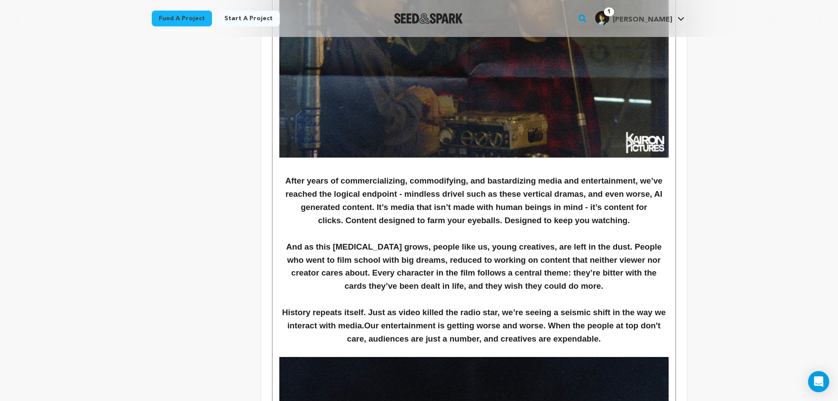
drag, startPoint x: 652, startPoint y: 194, endPoint x: 375, endPoint y: 209, distance: 277.5
click at [375, 209] on h3 "After years of commercializing, commodifying, and bastardizing media and entert…" at bounding box center [473, 200] width 389 height 53
click at [426, 219] on h3 "After years of commercializing, commodifying, and bastardizing media and entert…" at bounding box center [473, 200] width 389 height 53
click at [559, 222] on h3 "After years of commercializing, commodifying, and bastardizing media and entert…" at bounding box center [473, 200] width 389 height 53
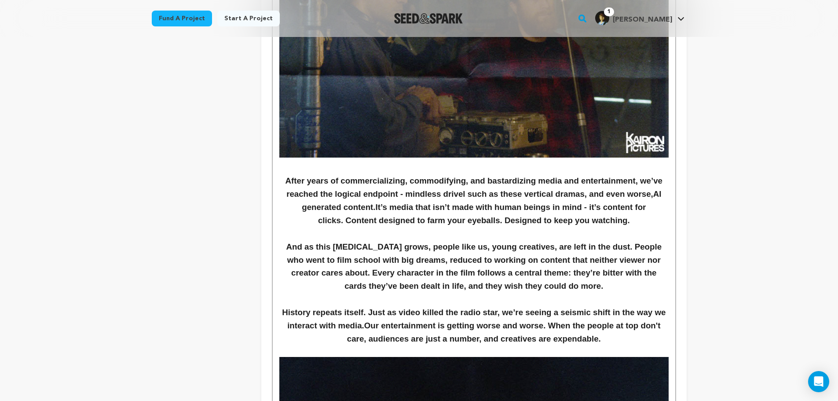
drag, startPoint x: 504, startPoint y: 221, endPoint x: 635, endPoint y: 222, distance: 131.1
click at [635, 222] on h3 "After years of commercializing, commodifying, and bastardizing media and entert…" at bounding box center [473, 200] width 389 height 53
drag, startPoint x: 347, startPoint y: 221, endPoint x: 628, endPoint y: 218, distance: 281.9
click at [628, 218] on h3 "After years of commercializing, commodifying, and bastardizing media and entert…" at bounding box center [473, 200] width 389 height 53
drag, startPoint x: 650, startPoint y: 197, endPoint x: 376, endPoint y: 210, distance: 275.2
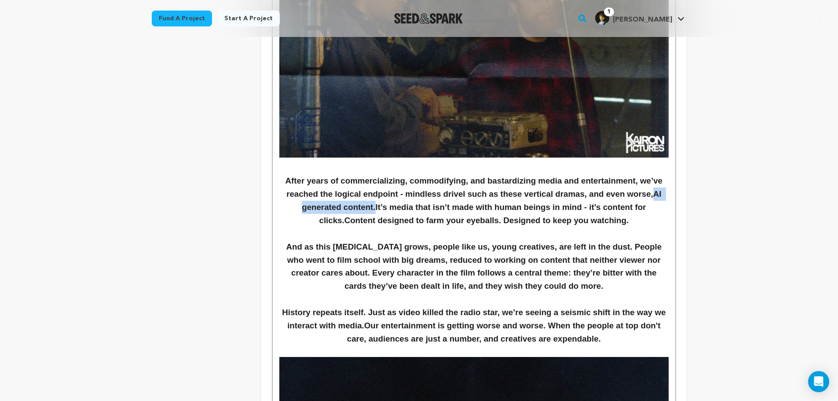
click at [376, 210] on strong "AI generated content." at bounding box center [482, 200] width 361 height 22
click at [438, 245] on h3 "And as this cancer grows, people like us, young creatives, are left in the dust…" at bounding box center [473, 266] width 389 height 53
drag, startPoint x: 332, startPoint y: 260, endPoint x: 615, endPoint y: 247, distance: 284.0
click at [615, 247] on h3 "And as this cancer grows, people like us, young creatives, are left in the dust…" at bounding box center [473, 266] width 389 height 53
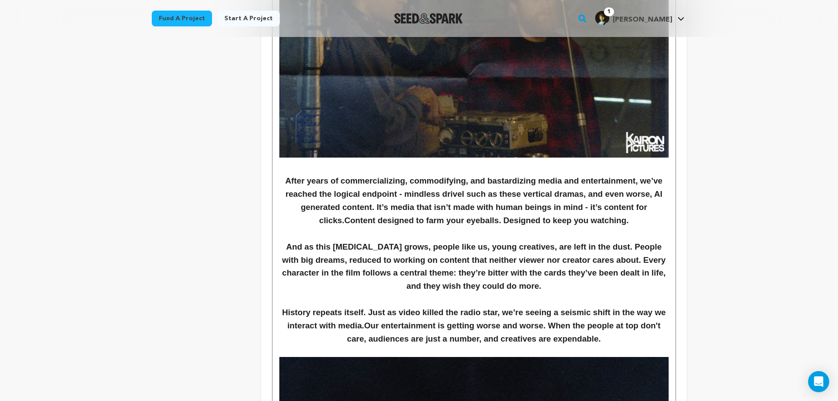
click at [459, 266] on h3 "And as this cancer grows, people like us, young creatives, are left in the dust…" at bounding box center [473, 266] width 389 height 53
click at [558, 263] on h3 "And as this cancer grows, people like us, young creatives, are left in the dust…" at bounding box center [473, 266] width 389 height 53
click at [633, 258] on h3 "And as this cancer grows, people like us, young creatives, are left in the dust…" at bounding box center [473, 266] width 389 height 53
click at [606, 263] on h3 "And as this cancer grows, people like us, young creatives, are left in the dust…" at bounding box center [473, 266] width 389 height 53
drag, startPoint x: 420, startPoint y: 288, endPoint x: 559, endPoint y: 290, distance: 139.0
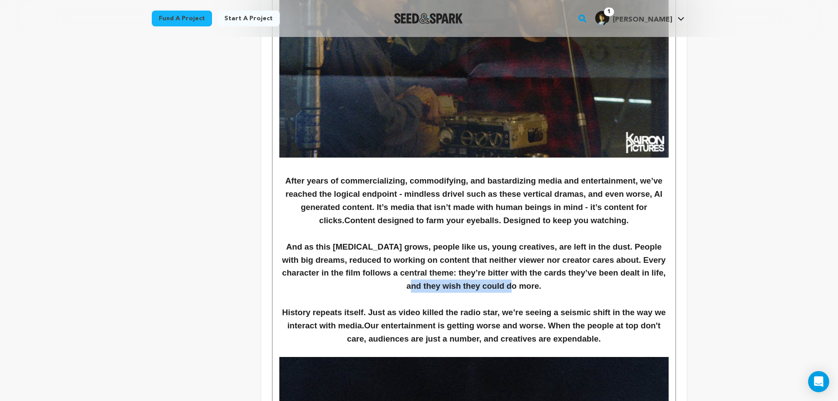
click at [559, 290] on h3 "And as this cancer grows, people like us, young creatives, are left in the dust…" at bounding box center [473, 266] width 389 height 53
drag, startPoint x: 648, startPoint y: 272, endPoint x: 628, endPoint y: 289, distance: 26.2
click at [628, 289] on h3 "And as this cancer grows, people like us, young creatives, are left in the dust…" at bounding box center [473, 266] width 389 height 53
click at [533, 317] on h3 "History repeats itself. Just as video killed the radio star, we’re seeing a sei…" at bounding box center [473, 326] width 389 height 40
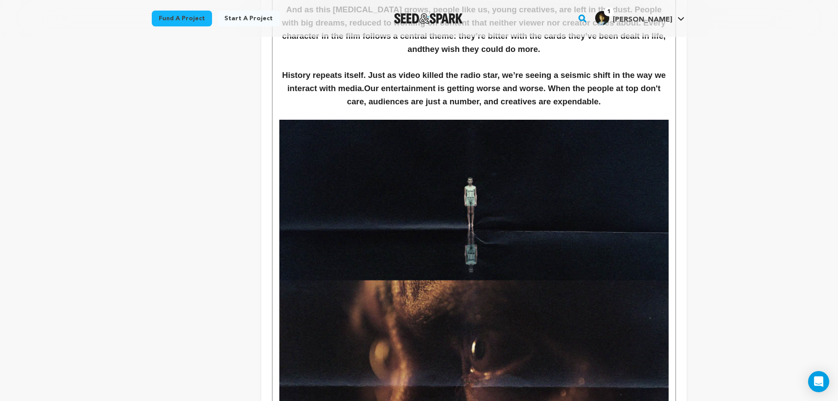
scroll to position [1844, 0]
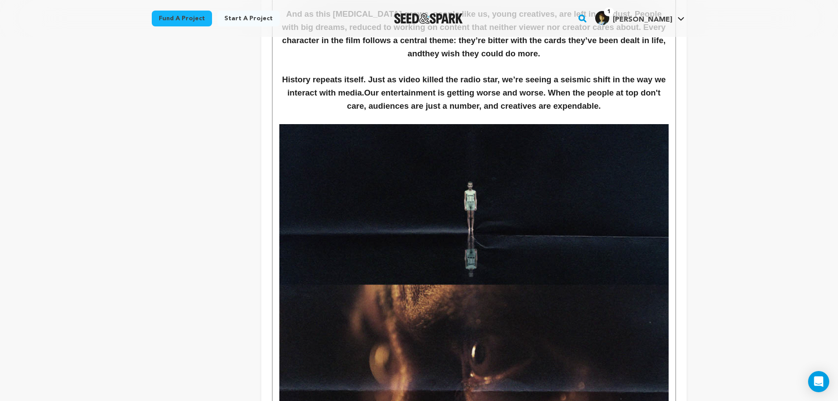
click at [635, 115] on p at bounding box center [473, 118] width 389 height 11
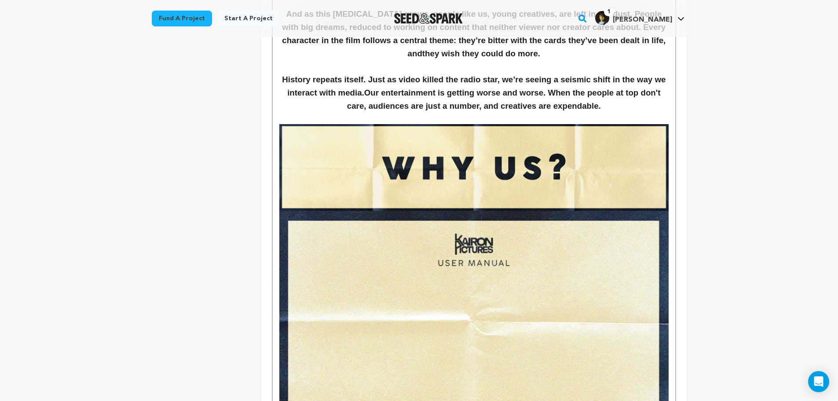
click at [465, 168] on img at bounding box center [473, 167] width 389 height 87
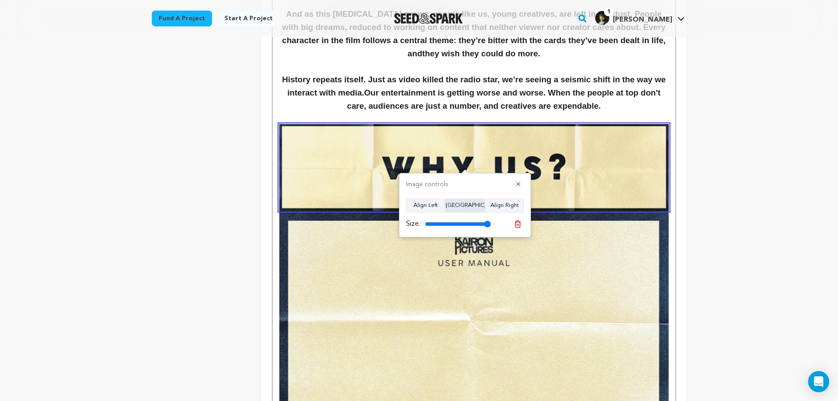
click at [472, 208] on button "Align Center" at bounding box center [465, 205] width 40 height 14
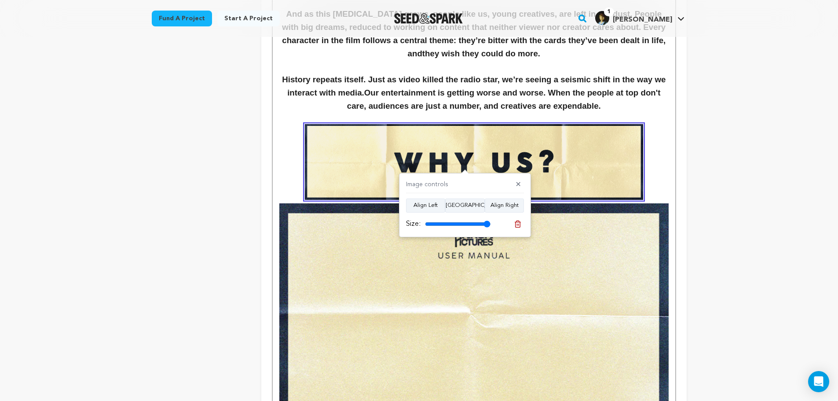
type input "100"
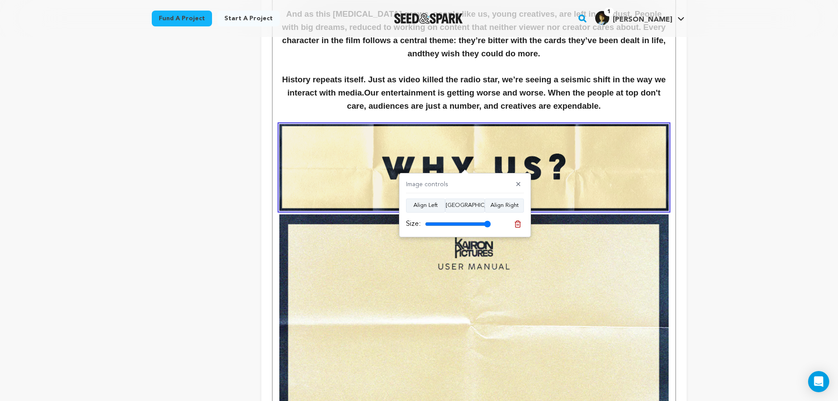
drag, startPoint x: 487, startPoint y: 223, endPoint x: 532, endPoint y: 227, distance: 45.1
click at [491, 227] on input "range" at bounding box center [458, 223] width 66 height 7
click at [664, 183] on img at bounding box center [473, 167] width 389 height 87
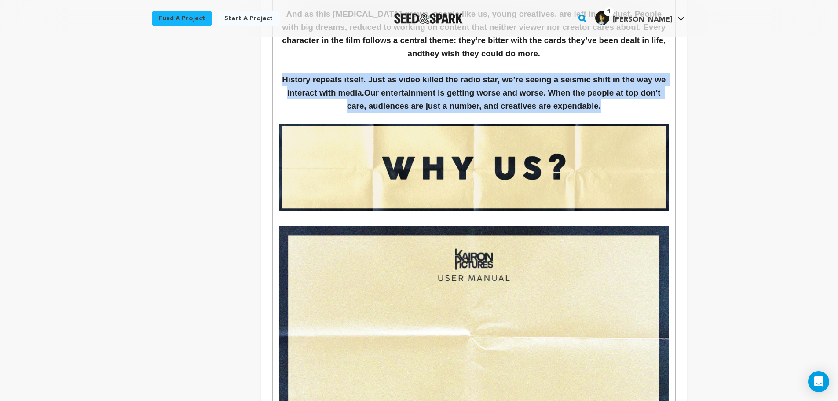
drag, startPoint x: 617, startPoint y: 102, endPoint x: 279, endPoint y: 83, distance: 339.2
copy h3 "History repeats itself. Just as video killed the radio star, we’re seeing a sei…"
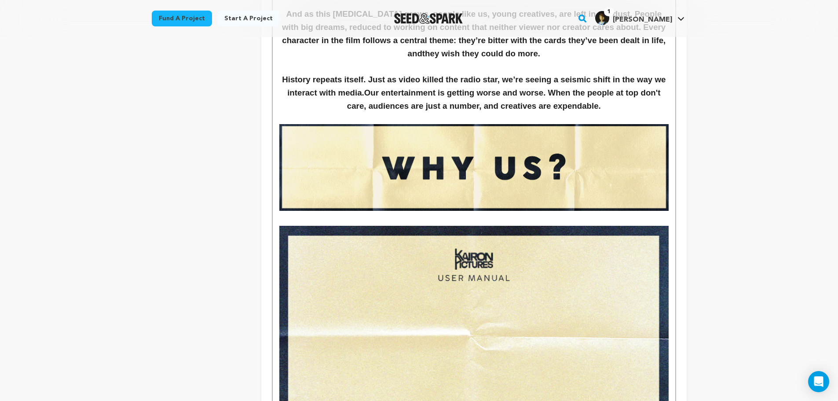
click at [309, 218] on p at bounding box center [473, 219] width 389 height 11
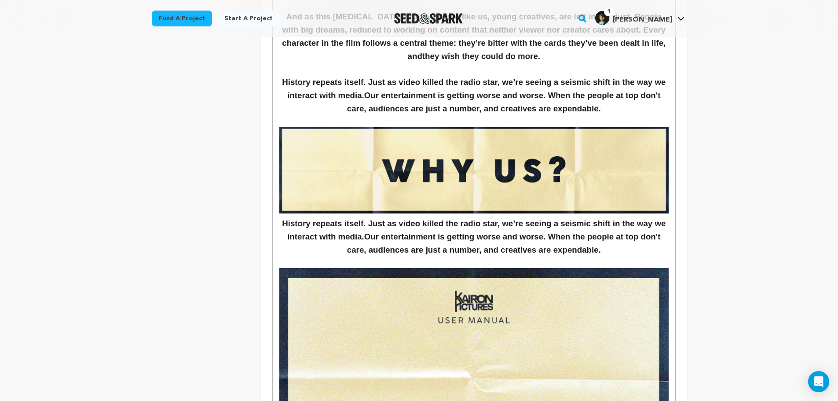
scroll to position [1876, 0]
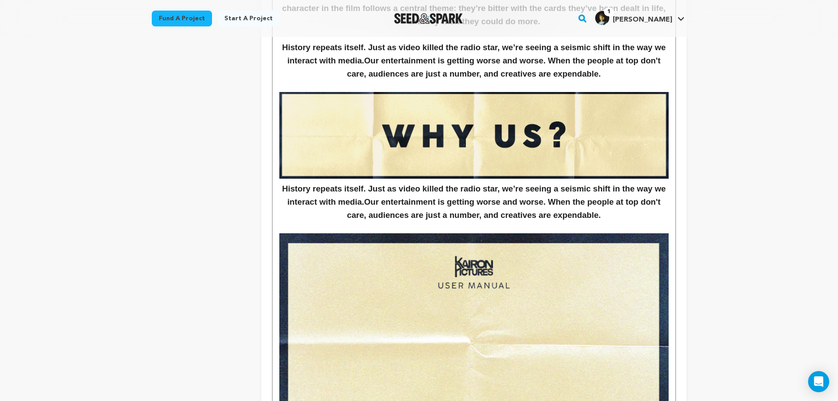
click at [291, 187] on h3 "History repeats itself. Just as video killed the radio star, we’re seeing a sei…" at bounding box center [473, 202] width 389 height 40
click at [283, 186] on h3 "History repeats itself. Just as video killed the radio star, we’re seeing a sei…" at bounding box center [473, 202] width 389 height 40
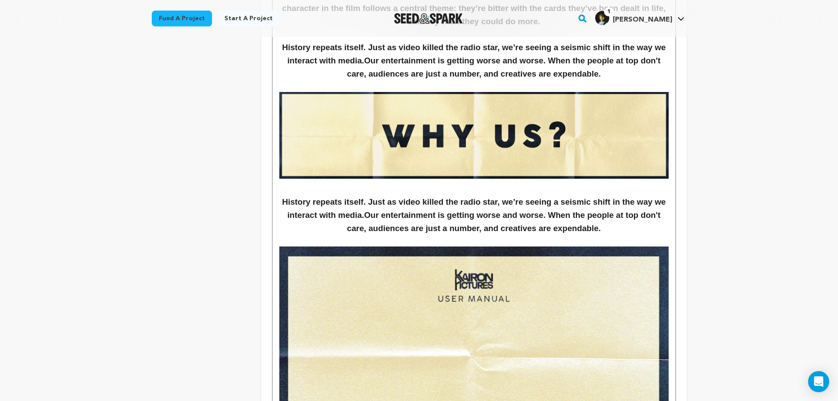
click at [405, 236] on p at bounding box center [473, 240] width 389 height 11
click at [633, 232] on h3 "History repeats itself. Just as video killed the radio star, we’re seeing a sei…" at bounding box center [473, 215] width 389 height 40
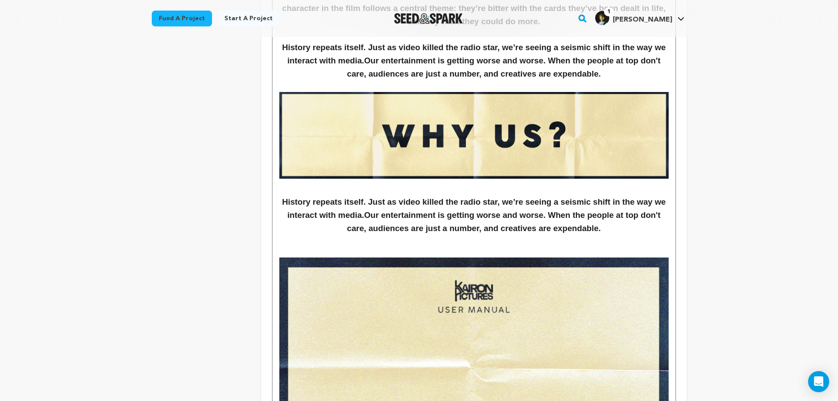
click at [490, 250] on p at bounding box center [473, 251] width 389 height 11
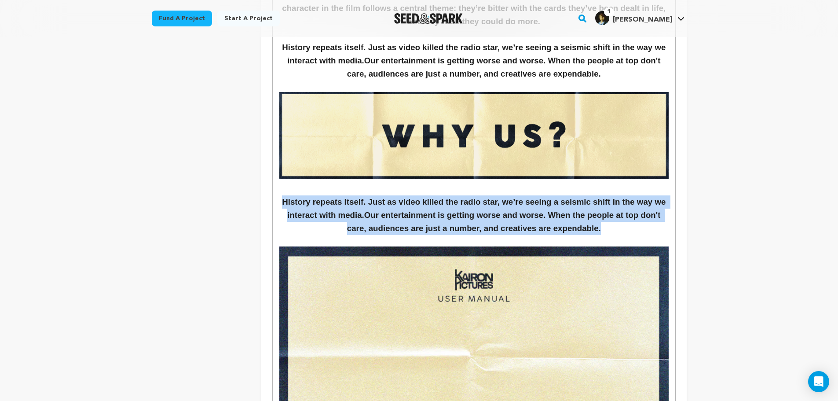
drag, startPoint x: 617, startPoint y: 227, endPoint x: 285, endPoint y: 200, distance: 332.7
click at [285, 200] on h3 "History repeats itself. Just as video killed the radio star, we’re seeing a sei…" at bounding box center [473, 215] width 389 height 40
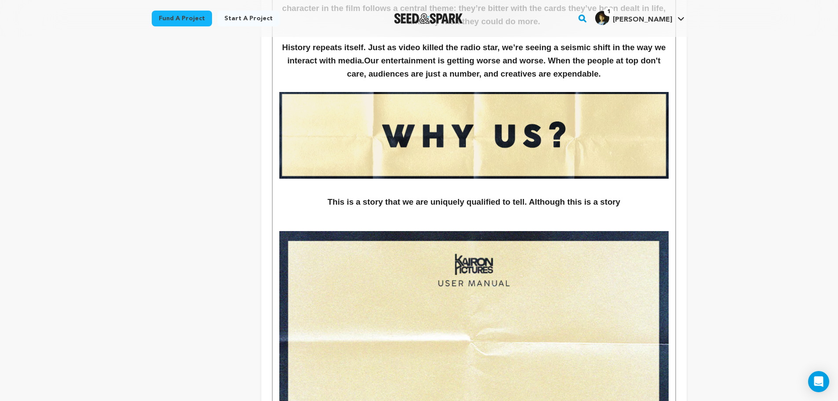
click at [619, 203] on h3 "This is a story that we are uniquely qualified to tell. Although this is a story" at bounding box center [473, 201] width 389 height 13
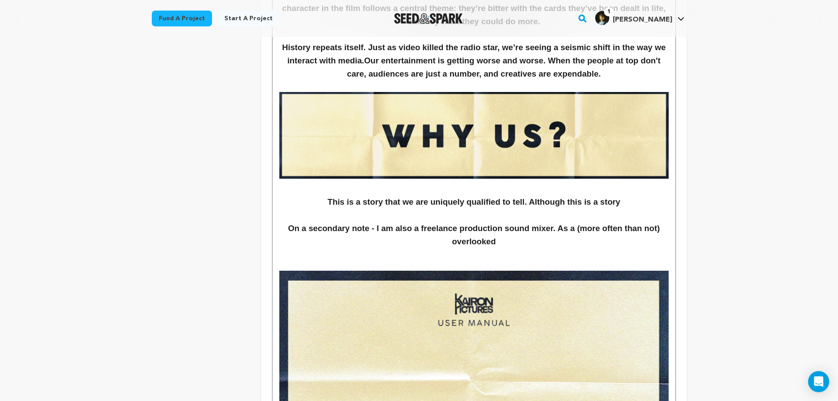
click at [570, 227] on h3 "On a secondary note - I am also a freelance production sound mixer. As a (more …" at bounding box center [473, 235] width 389 height 26
click at [565, 242] on h3 "On a secondary note - I am also a freelance production sound mixer. Sound mixer…" at bounding box center [473, 235] width 389 height 26
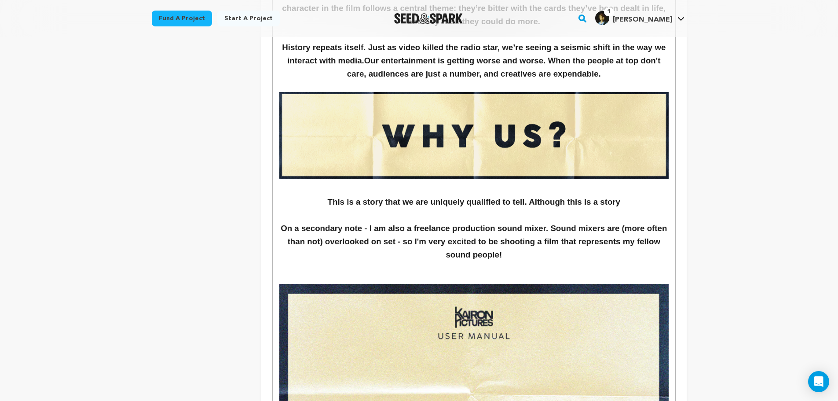
click at [284, 230] on h3 "On a secondary note - I am also a freelance production sound mixer. Sound mixer…" at bounding box center [473, 242] width 389 height 40
click at [287, 230] on h3 "On a secondary note - I am also a freelance production sound mixer. Sound mixer…" at bounding box center [473, 242] width 389 height 40
click at [391, 230] on h3 "And, on a secondary note - I am also a freelance production sound mixer. Sound …" at bounding box center [473, 242] width 389 height 40
click at [580, 254] on h3 "And, on a secondary note... I am also a freelance production sound mixer. Sound…" at bounding box center [473, 242] width 389 height 40
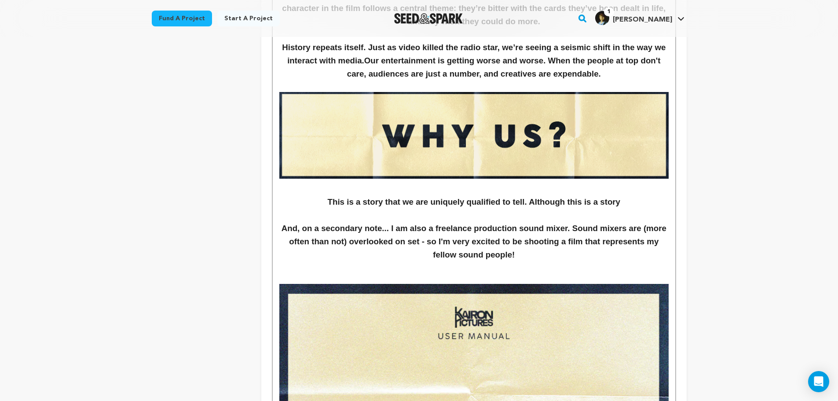
click at [458, 232] on h3 "And, on a secondary note... I am also a freelance production sound mixer. Sound…" at bounding box center [473, 242] width 389 height 40
click at [389, 229] on h3 "And, on a secondary note... I am also a production sound mixer. Sound mixers ar…" at bounding box center [473, 242] width 389 height 40
click at [407, 224] on h3 "And, on a secondary note - I am also a production sound mixer. Sound mixers are…" at bounding box center [473, 242] width 389 height 40
click at [404, 227] on h3 "And, on a secondary note - I am also a production sound mixer. Sound mixers are…" at bounding box center [473, 242] width 389 height 40
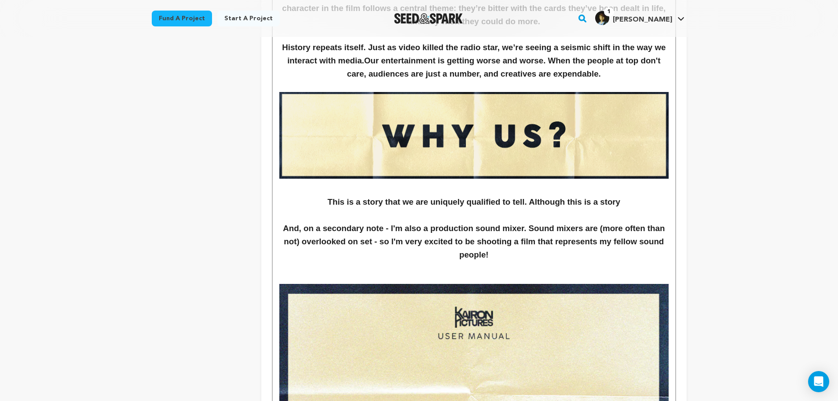
click at [456, 230] on h3 "And, on a secondary note - I'm also a production sound mixer. Sound mixers are …" at bounding box center [473, 242] width 389 height 40
click at [425, 238] on h3 "And, on a secondary note - I also happen to be a production sound mixer. Sound …" at bounding box center [473, 242] width 389 height 40
click at [420, 245] on h3 "And, on a secondary note - I also happen to be a production sound mixer. Sound …" at bounding box center [473, 242] width 389 height 40
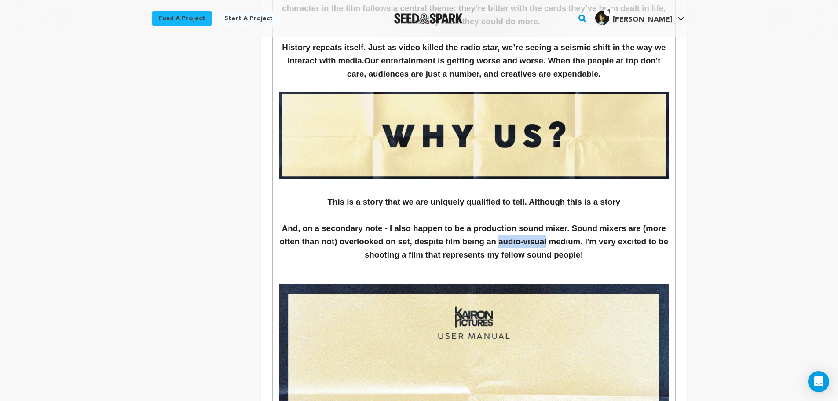
drag, startPoint x: 505, startPoint y: 242, endPoint x: 551, endPoint y: 241, distance: 45.7
click at [551, 241] on h3 "And, on a secondary note - I also happen to be a production sound mixer. Sound …" at bounding box center [473, 242] width 389 height 40
click at [522, 190] on h3 at bounding box center [473, 188] width 389 height 13
drag, startPoint x: 503, startPoint y: 242, endPoint x: 553, endPoint y: 241, distance: 50.2
click at [553, 241] on h3 "And, on a secondary note - I also happen to be a production sound mixer. Sound …" at bounding box center [473, 242] width 389 height 40
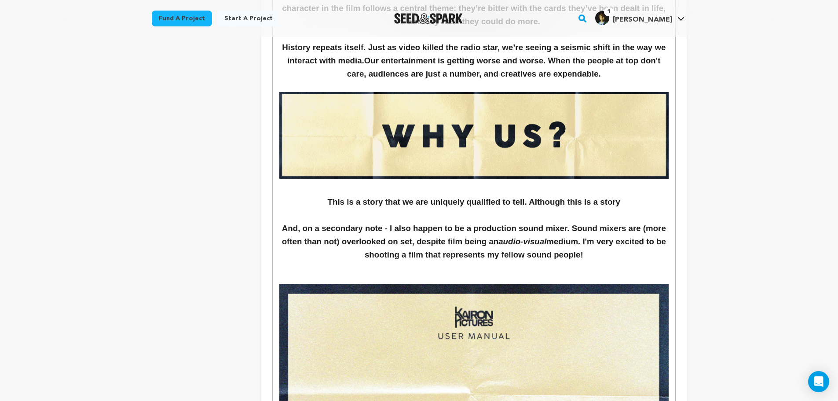
click at [621, 266] on p at bounding box center [473, 266] width 389 height 11
click at [622, 259] on h3 "And, on a secondary note - I also happen to be a production sound mixer. Sound …" at bounding box center [473, 242] width 389 height 40
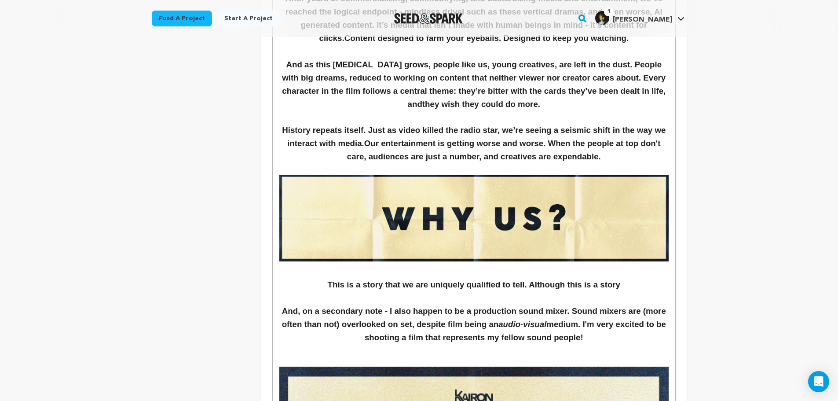
scroll to position [1788, 0]
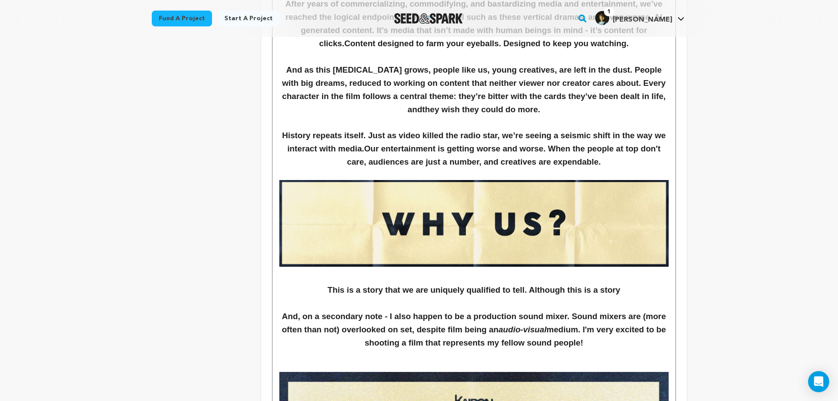
click at [615, 345] on h3 "And, on a secondary note - I also happen to be a production sound mixer. Sound …" at bounding box center [473, 330] width 389 height 40
click at [645, 285] on h3 "This is a story that we are uniquely qualified to tell. Although this is a story" at bounding box center [473, 289] width 389 height 13
click at [529, 290] on h3 "This is a story that we are uniquely qualified to tell. Although this is a story" at bounding box center [473, 289] width 389 height 13
click at [317, 292] on h3 "This is a story that we are uniquely qualified to tell. Although this is a story" at bounding box center [473, 289] width 389 height 13
click at [572, 290] on h3 "As young filmmakers, this is a story that we are uniquely qualified to tell. Al…" at bounding box center [473, 289] width 389 height 13
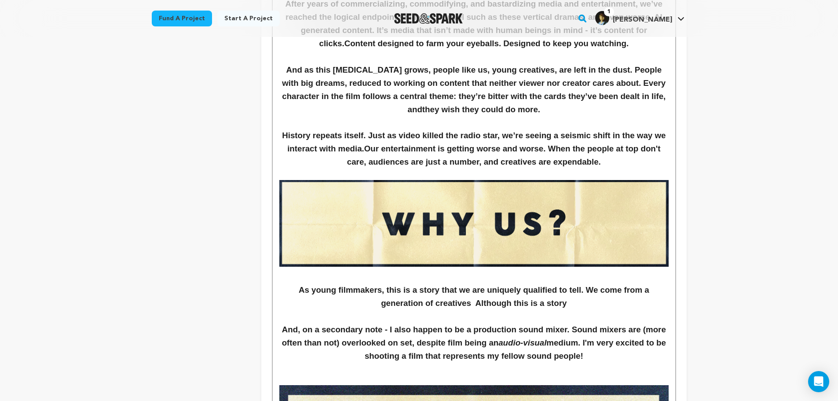
click at [632, 291] on h3 "As young filmmakers, this is a story that we are uniquely qualified to tell. We…" at bounding box center [473, 296] width 389 height 26
click at [448, 303] on h3 "As young filmmakers, this is a story that we are uniquely qualified to tell. We…" at bounding box center [473, 296] width 389 height 26
click at [447, 303] on h3 "As young filmmakers, this is a story that we are uniquely qualified to tell. We…" at bounding box center [473, 296] width 389 height 26
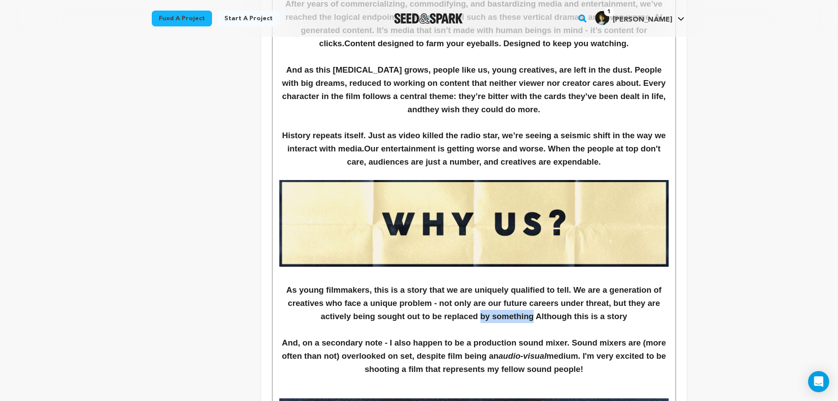
drag, startPoint x: 533, startPoint y: 315, endPoint x: 480, endPoint y: 321, distance: 53.5
click at [480, 321] on h3 "As young filmmakers, this is a story that we are uniquely qualified to tell. We…" at bounding box center [473, 303] width 389 height 40
click at [579, 288] on h3 "As young filmmakers, this is a story that we are uniquely qualified to tell. We…" at bounding box center [473, 303] width 389 height 40
click at [578, 288] on h3 "As young filmmakers, this is a story that we are uniquely qualified to tell. We…" at bounding box center [473, 303] width 389 height 40
click at [301, 303] on h3 "As young filmmakers, this is a story that we are uniquely qualified to tell. Hi…" at bounding box center [473, 303] width 389 height 40
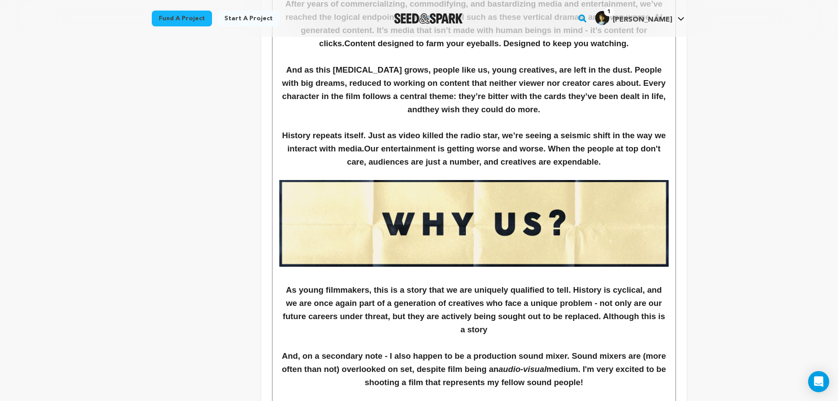
click at [532, 303] on h3 "As young filmmakers, this is a story that we are uniquely qualified to tell. Hi…" at bounding box center [473, 309] width 389 height 53
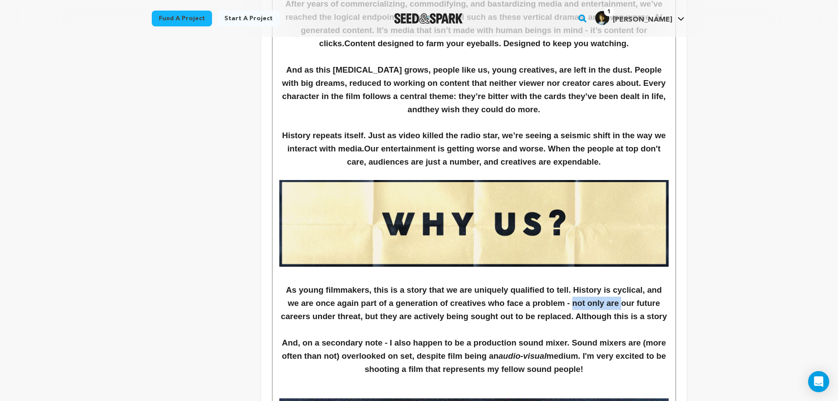
drag, startPoint x: 598, startPoint y: 305, endPoint x: 550, endPoint y: 303, distance: 48.0
click at [550, 303] on h3 "As young filmmakers, this is a story that we are uniquely qualified to tell. Hi…" at bounding box center [473, 303] width 389 height 40
click at [549, 302] on h3 "As young filmmakers, this is a story that we are uniquely qualified to tell. Hi…" at bounding box center [473, 303] width 389 height 40
click at [552, 302] on h3 "As young filmmakers, this is a story that we are uniquely qualified to tell. Hi…" at bounding box center [473, 303] width 389 height 40
click at [515, 303] on h3 "As young filmmakers, this is a story that we are uniquely qualified to tell. Hi…" at bounding box center [473, 303] width 389 height 40
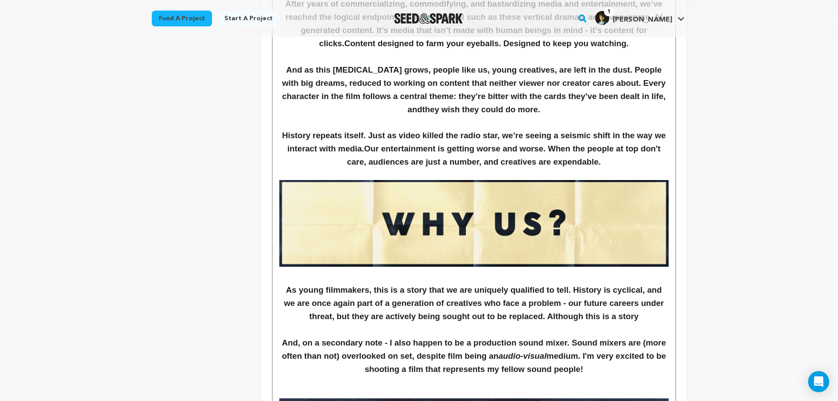
click at [519, 303] on h3 "As young filmmakers, this is a story that we are uniquely qualified to tell. Hi…" at bounding box center [473, 303] width 389 height 40
click at [568, 314] on h3 "As young filmmakers, this is a story that we are uniquely qualified to tell. Hi…" at bounding box center [473, 303] width 389 height 40
drag, startPoint x: 572, startPoint y: 315, endPoint x: 578, endPoint y: 316, distance: 6.3
click at [573, 315] on h3 "As young filmmakers, this is a story that we are uniquely qualified to tell. Hi…" at bounding box center [473, 303] width 389 height 40
click at [578, 316] on h3 "As young filmmakers, this is a story that we are uniquely qualified to tell. Hi…" at bounding box center [473, 303] width 389 height 40
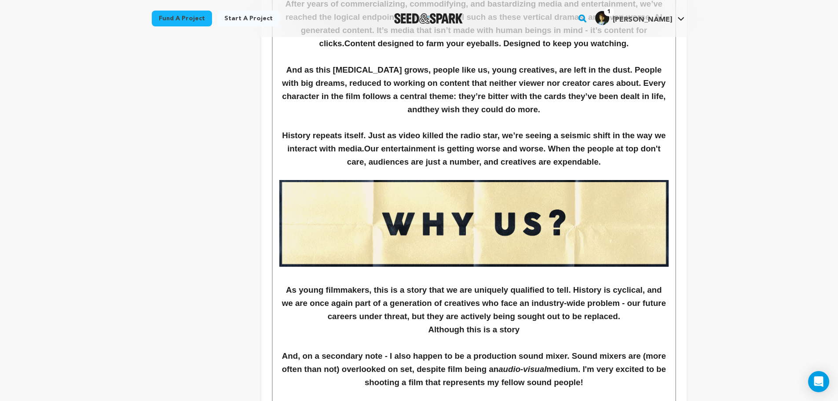
click at [648, 310] on h3 "As young filmmakers, this is a story that we are uniquely qualified to tell. Hi…" at bounding box center [473, 303] width 389 height 40
click at [644, 312] on h3 "As young filmmakers, this is a story that we are uniquely qualified to tell. Hi…" at bounding box center [473, 303] width 389 height 40
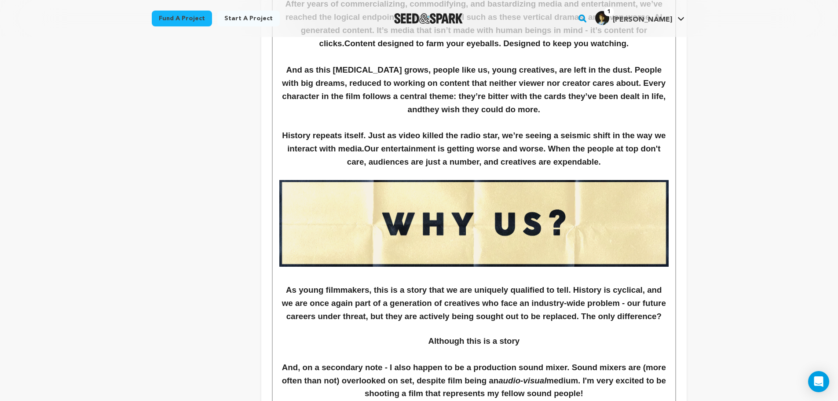
click at [661, 319] on h3 "As young filmmakers, this is a story that we are uniquely qualified to tell. Hi…" at bounding box center [473, 303] width 389 height 40
click at [666, 318] on h3 "As young filmmakers, this is a story that we are uniquely qualified to tell. Hi…" at bounding box center [473, 303] width 389 height 40
drag, startPoint x: 660, startPoint y: 314, endPoint x: 580, endPoint y: 312, distance: 80.1
click at [580, 312] on h3 "As young filmmakers, this is a story that we are uniquely qualified to tell. Hi…" at bounding box center [473, 303] width 389 height 40
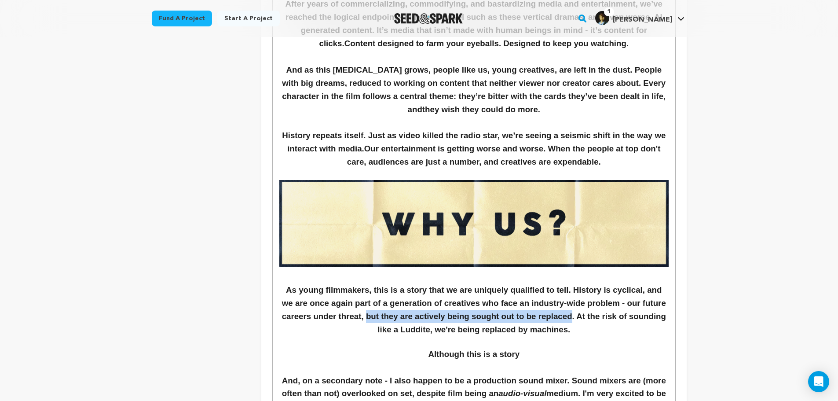
drag, startPoint x: 366, startPoint y: 316, endPoint x: 571, endPoint y: 317, distance: 205.4
click at [571, 317] on h3 "As young filmmakers, this is a story that we are uniquely qualified to tell. Hi…" at bounding box center [473, 309] width 389 height 53
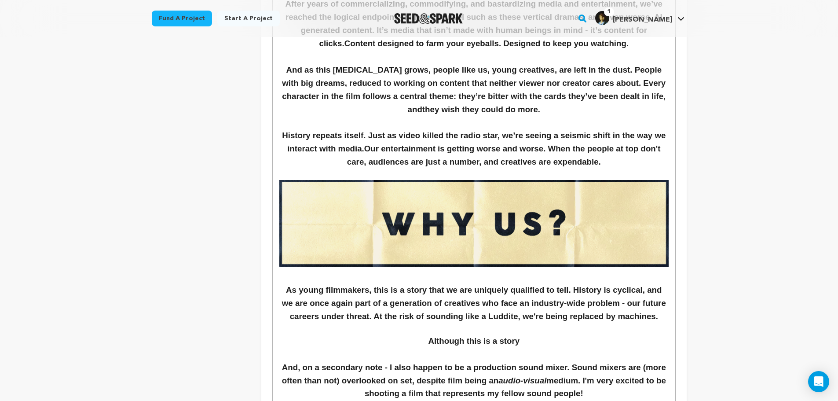
click at [578, 331] on p at bounding box center [473, 328] width 389 height 11
click at [573, 340] on h3 "Although this is a story" at bounding box center [473, 340] width 389 height 13
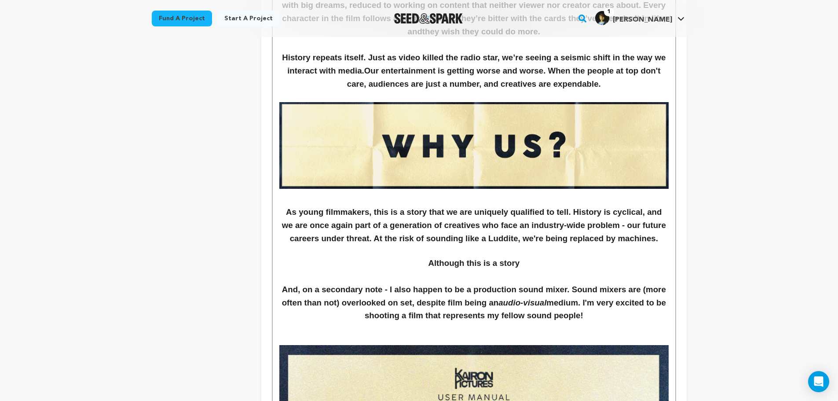
scroll to position [2008, 0]
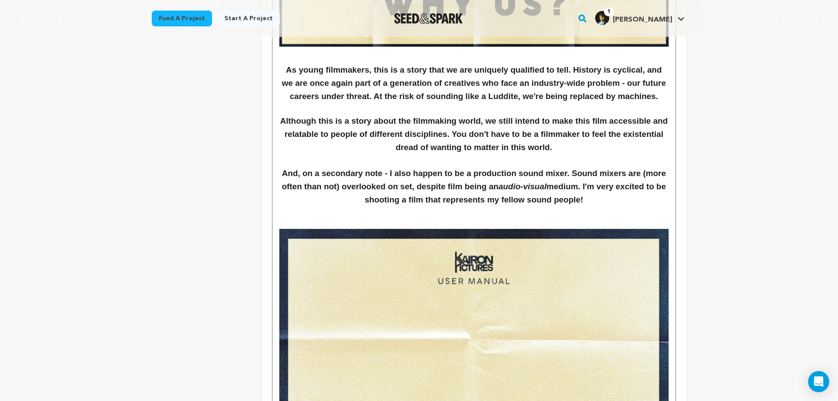
click at [399, 153] on h3 "Although this is a story about the filmmaking world, we still intend to make th…" at bounding box center [473, 134] width 389 height 40
click at [558, 148] on h3 "Although this is a story about the filmmaking world, we still intend to make th…" at bounding box center [473, 134] width 389 height 40
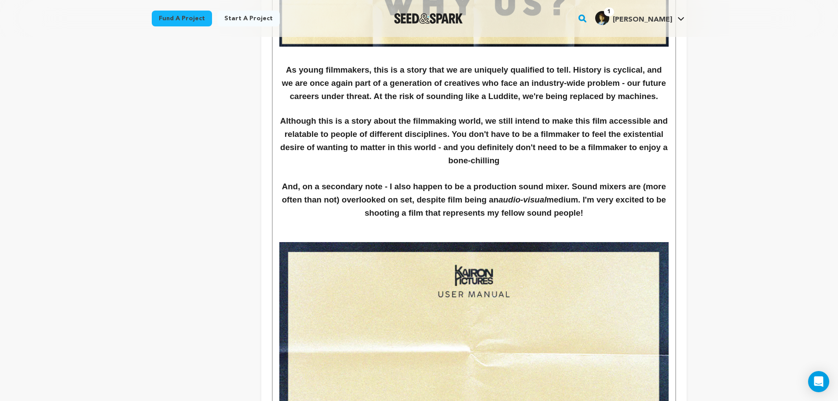
click at [453, 161] on h3 "Although this is a story about the filmmaking world, we still intend to make th…" at bounding box center [473, 140] width 389 height 53
click at [543, 164] on h3 "Although this is a story about the filmmaking world, we still intend to make th…" at bounding box center [473, 140] width 389 height 53
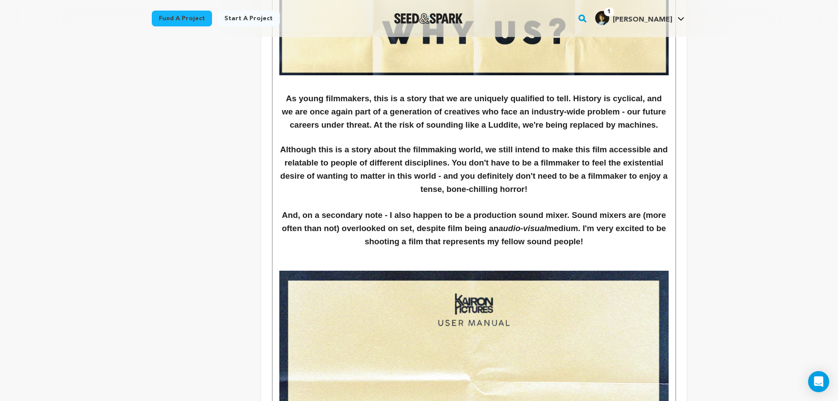
scroll to position [1979, 0]
click at [590, 256] on p at bounding box center [473, 253] width 389 height 11
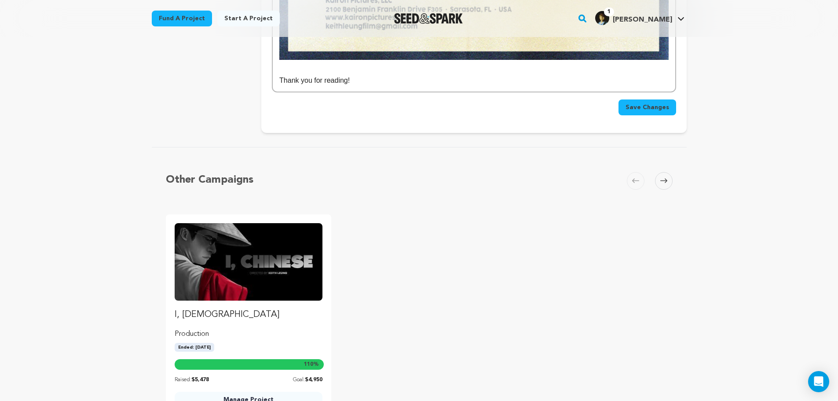
scroll to position [2552, 0]
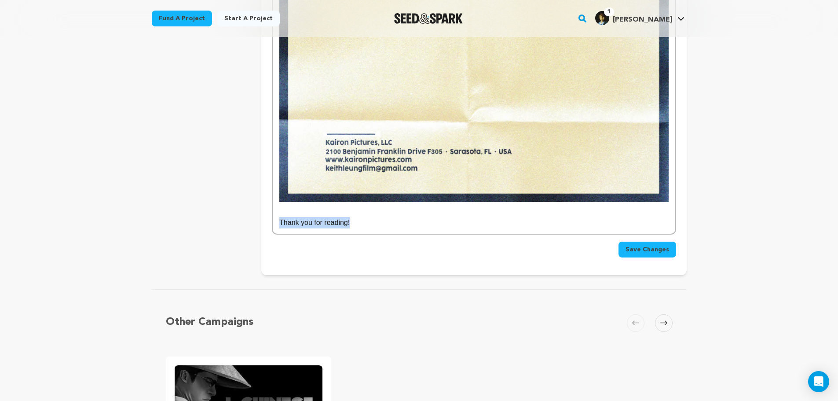
drag, startPoint x: 394, startPoint y: 229, endPoint x: 250, endPoint y: 224, distance: 143.4
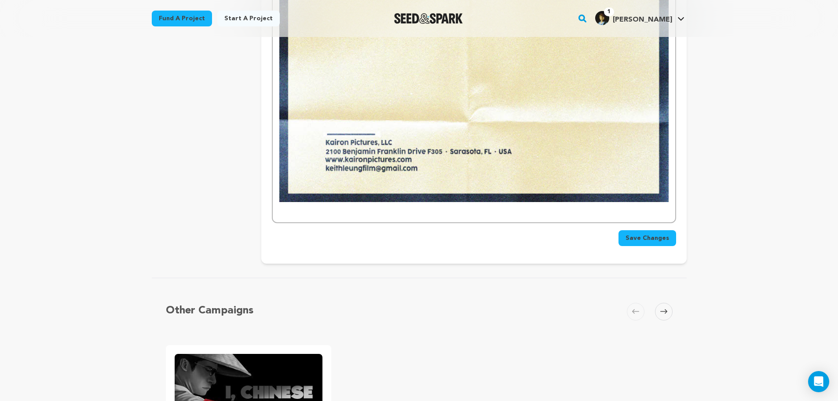
scroll to position [2045, 0]
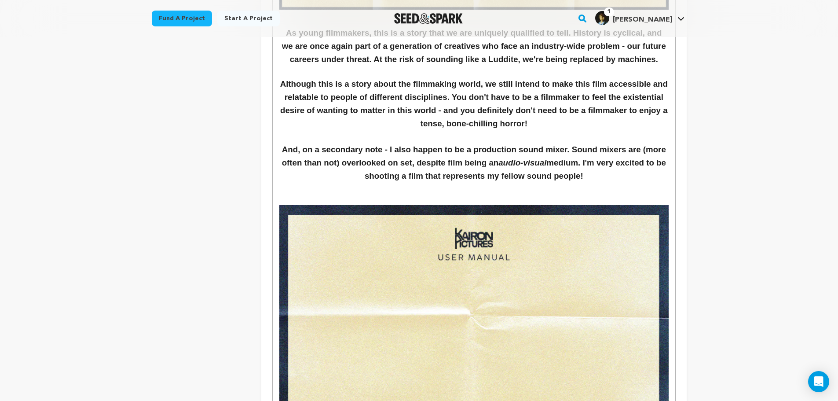
click at [620, 183] on p at bounding box center [473, 188] width 389 height 11
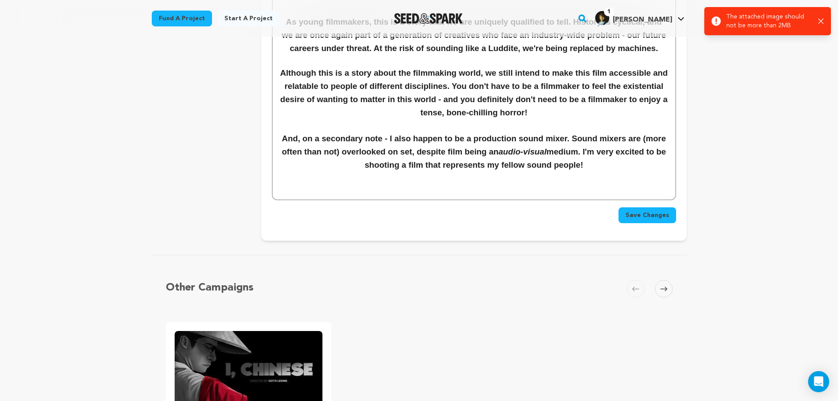
scroll to position [2034, 0]
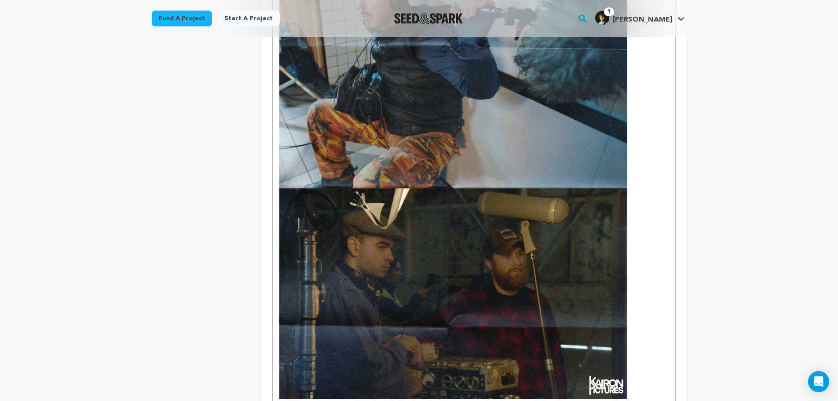
click at [468, 233] on img at bounding box center [453, 173] width 348 height 450
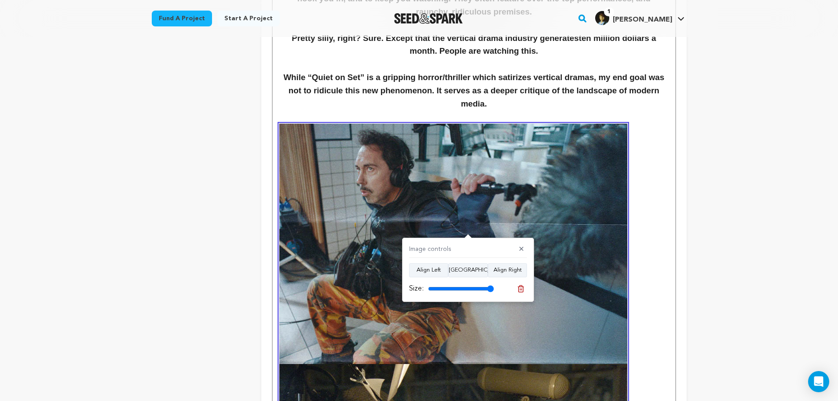
scroll to position [1198, 0]
click at [478, 272] on button "Align Center" at bounding box center [468, 270] width 40 height 14
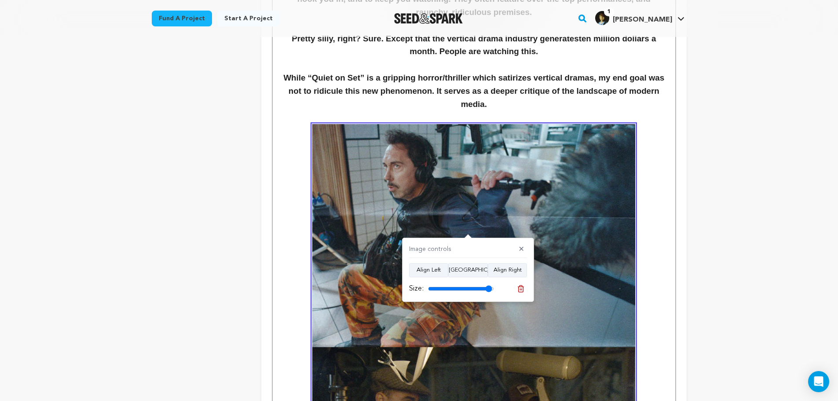
type input "100"
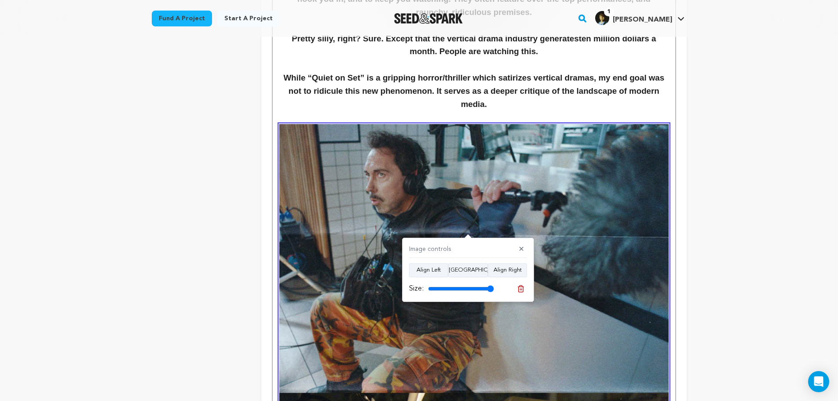
drag, startPoint x: 492, startPoint y: 286, endPoint x: 508, endPoint y: 289, distance: 16.6
click at [494, 289] on input "range" at bounding box center [461, 288] width 66 height 7
click at [683, 183] on div "Tell your audience about this project This is what people will see when they sc…" at bounding box center [473, 50] width 425 height 2211
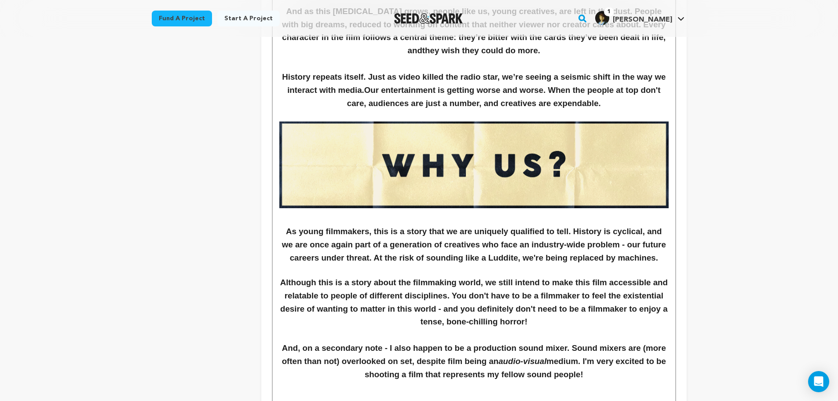
scroll to position [2034, 0]
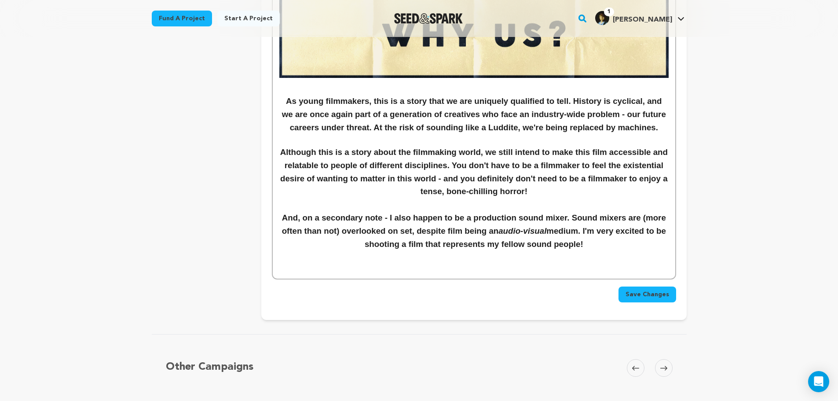
click at [576, 244] on h3 "And, on a secondary note - I also happen to be a production sound mixer. Sound …" at bounding box center [473, 231] width 389 height 40
click at [602, 261] on p at bounding box center [473, 256] width 389 height 11
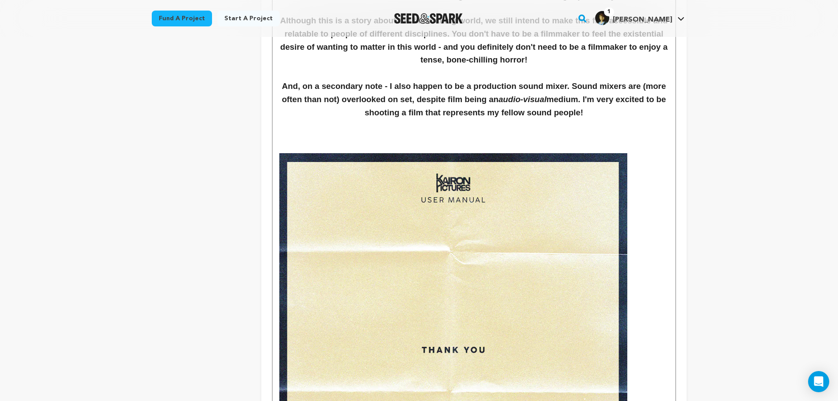
scroll to position [2165, 0]
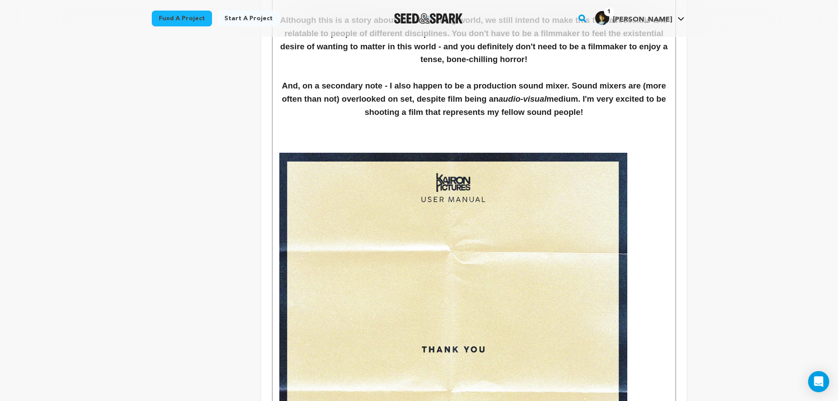
click at [515, 298] on img at bounding box center [453, 378] width 348 height 450
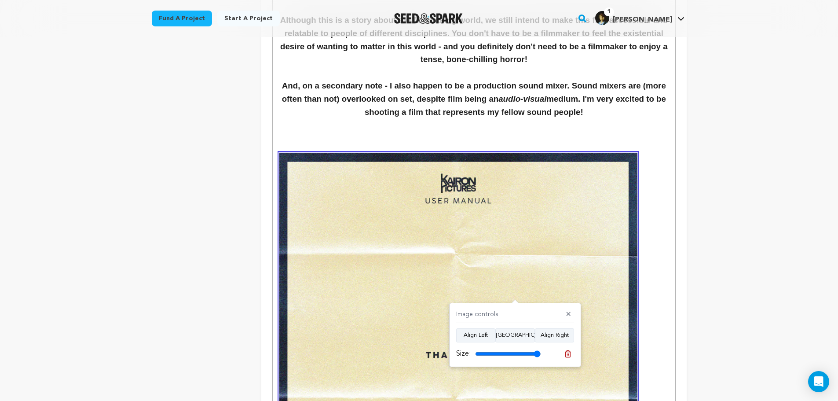
type input "100"
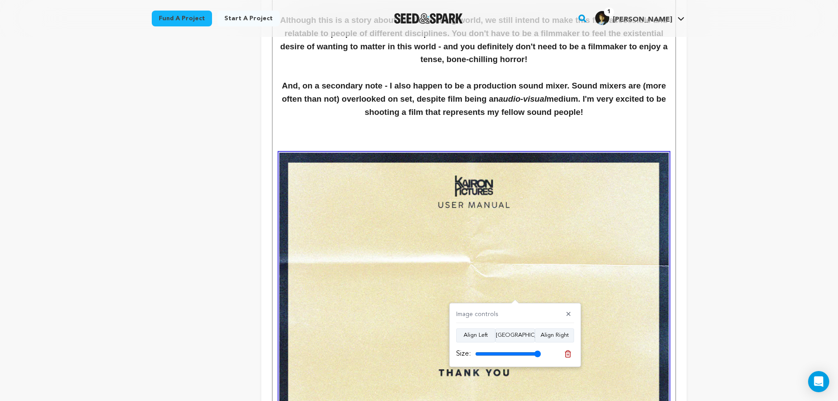
drag, startPoint x: 535, startPoint y: 351, endPoint x: 555, endPoint y: 356, distance: 20.9
click at [541, 356] on input "range" at bounding box center [508, 353] width 66 height 7
click at [519, 336] on button "Align Center" at bounding box center [515, 335] width 40 height 14
click at [517, 334] on button "Align Center" at bounding box center [515, 335] width 40 height 14
click at [440, 143] on p at bounding box center [473, 146] width 389 height 11
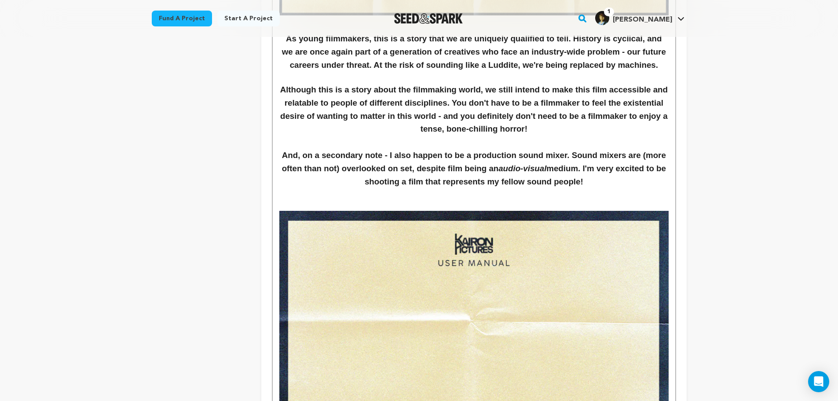
scroll to position [2027, 0]
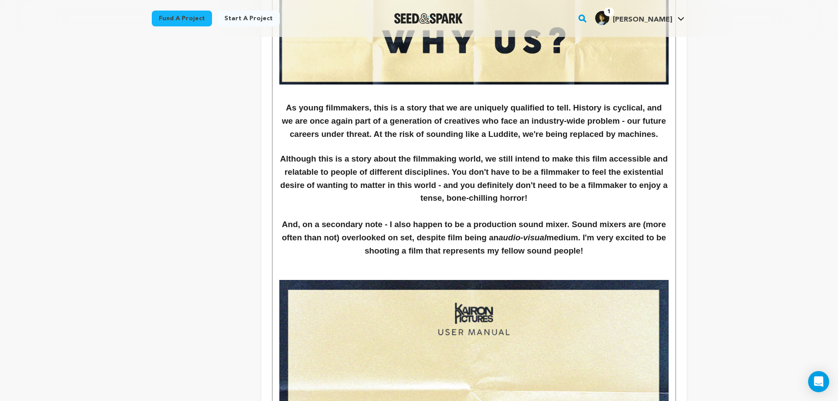
click at [379, 267] on p at bounding box center [473, 262] width 389 height 11
click at [381, 274] on p at bounding box center [473, 274] width 389 height 11
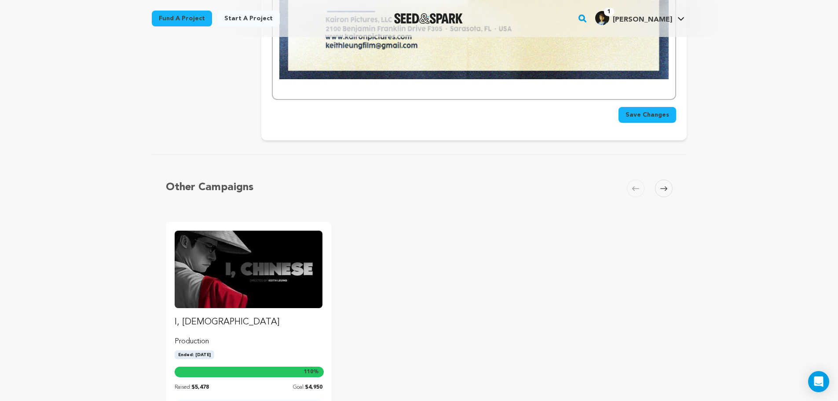
scroll to position [2731, 0]
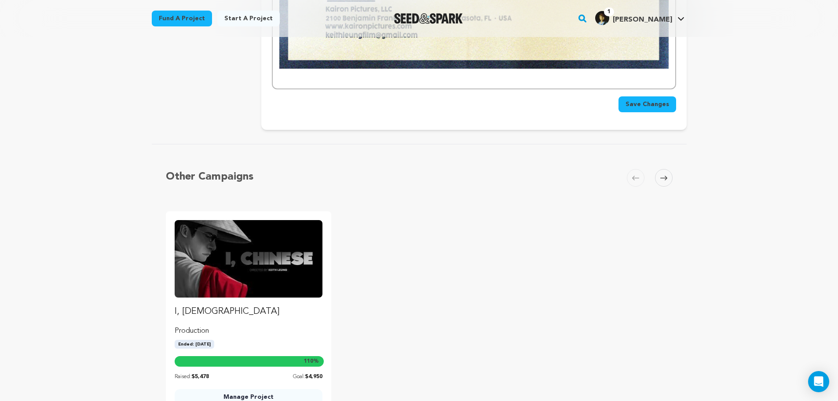
click at [655, 105] on span "Save Changes" at bounding box center [647, 104] width 44 height 9
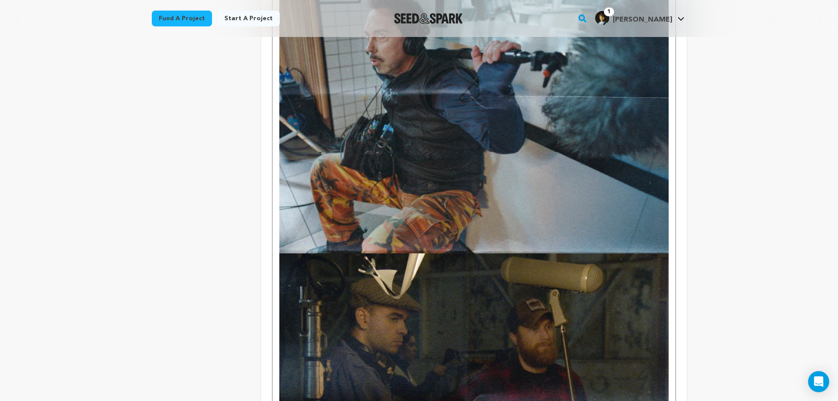
scroll to position [0, 0]
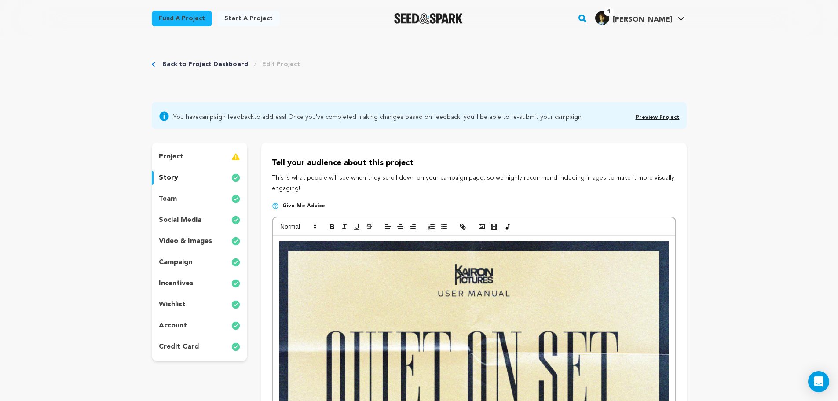
drag, startPoint x: 621, startPoint y: 252, endPoint x: 446, endPoint y: 47, distance: 270.2
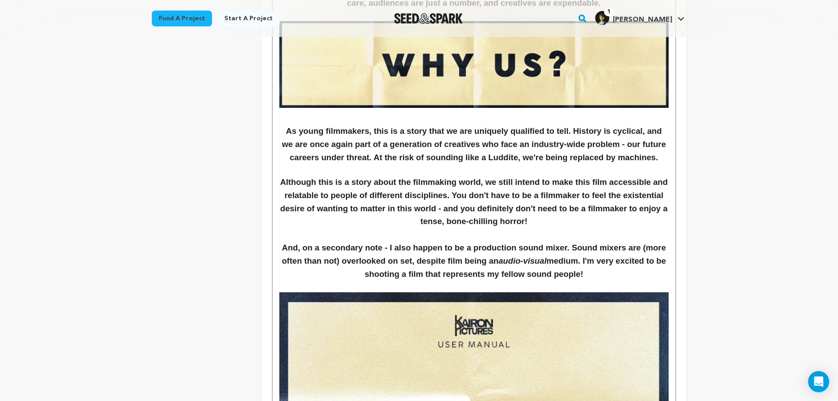
scroll to position [2155, 0]
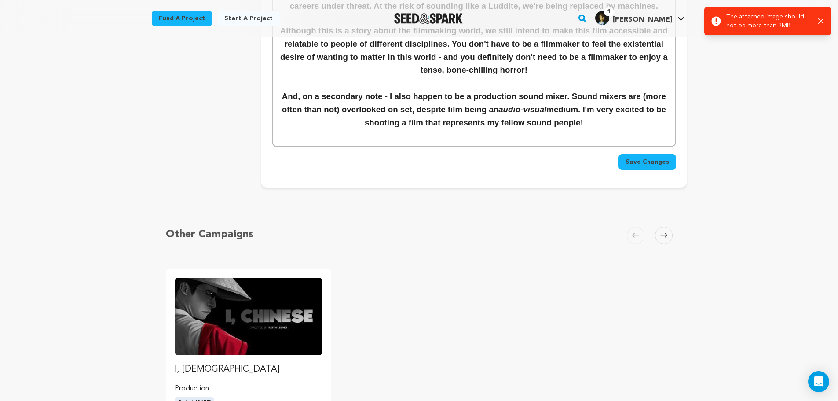
click at [612, 136] on p at bounding box center [473, 134] width 389 height 11
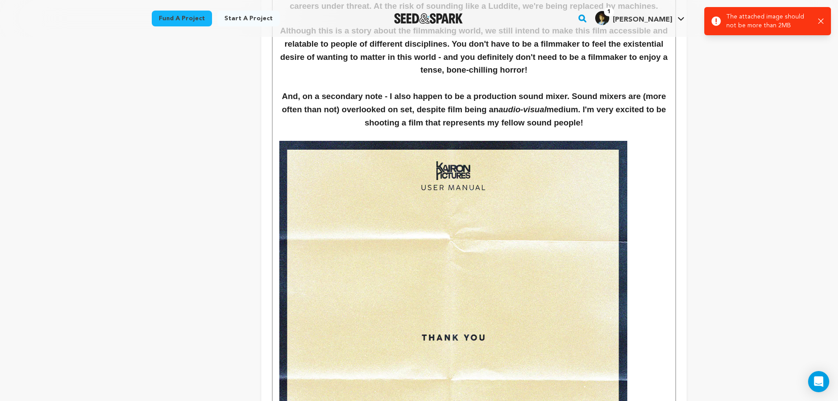
click at [585, 137] on p at bounding box center [473, 134] width 389 height 11
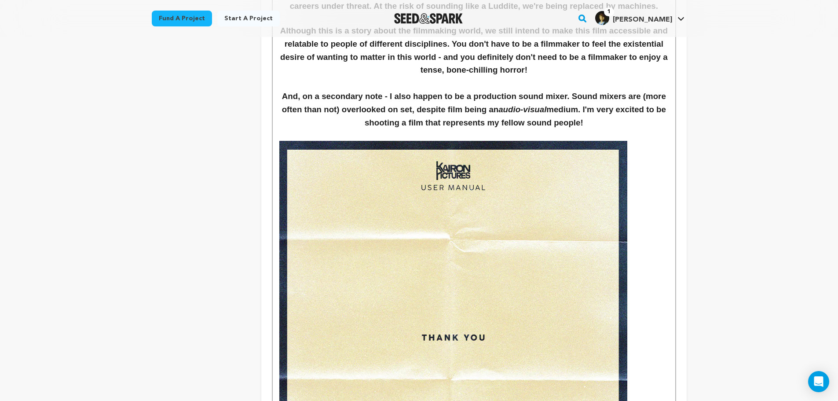
click at [558, 168] on img at bounding box center [453, 366] width 348 height 450
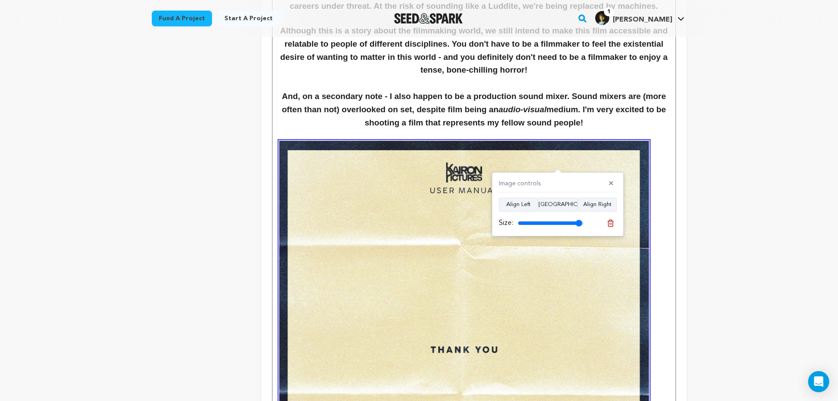
type input "100"
drag, startPoint x: 580, startPoint y: 223, endPoint x: 595, endPoint y: 225, distance: 14.6
click at [584, 225] on input "range" at bounding box center [551, 222] width 66 height 7
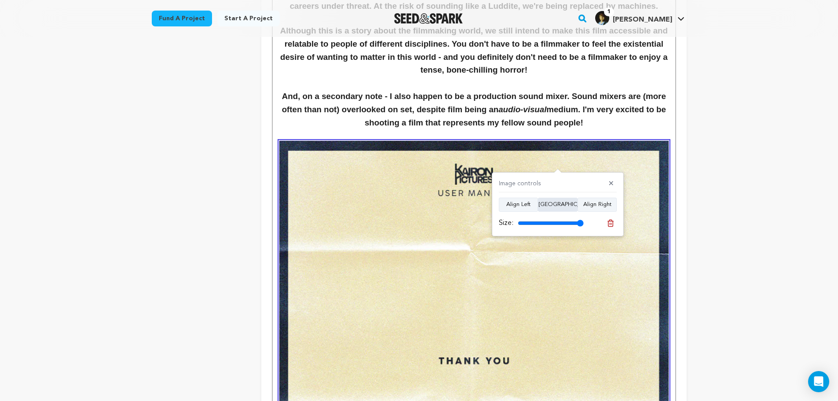
click at [569, 209] on button "Align Center" at bounding box center [558, 204] width 40 height 14
click at [589, 129] on p at bounding box center [473, 134] width 389 height 11
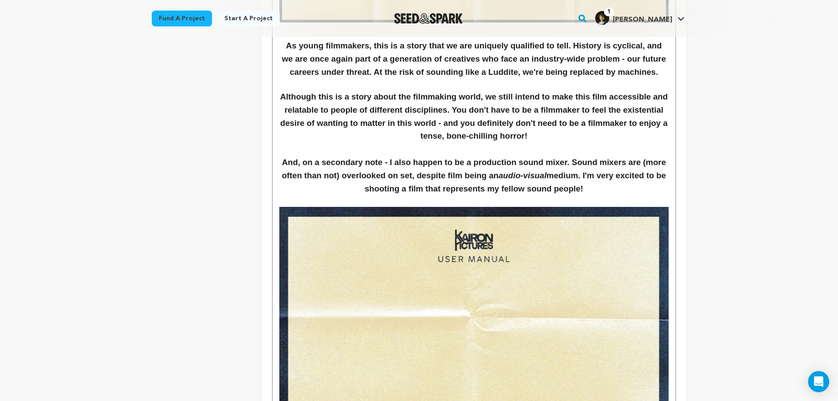
scroll to position [2052, 0]
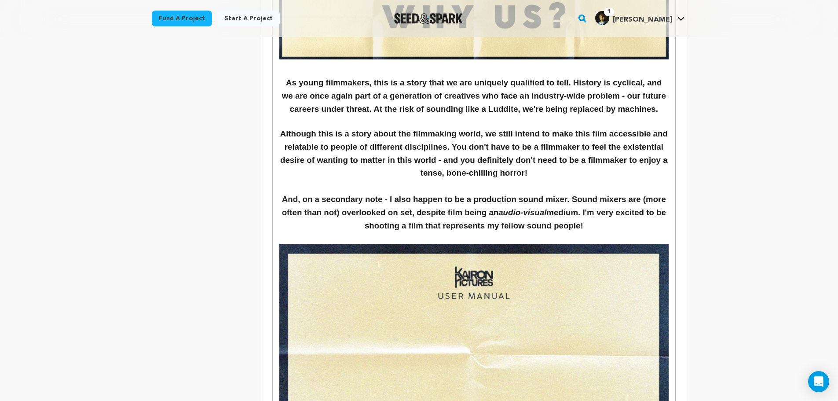
click at [485, 237] on p at bounding box center [473, 237] width 389 height 11
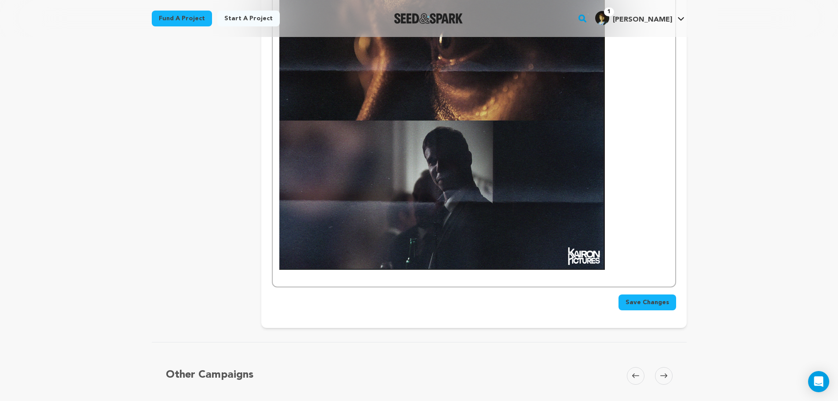
scroll to position [2272, 0]
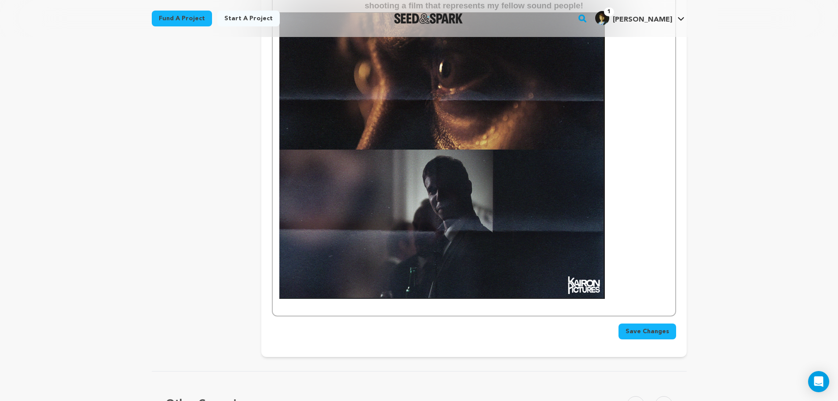
click at [625, 265] on p at bounding box center [473, 155] width 389 height 286
click at [553, 248] on img at bounding box center [441, 155] width 325 height 286
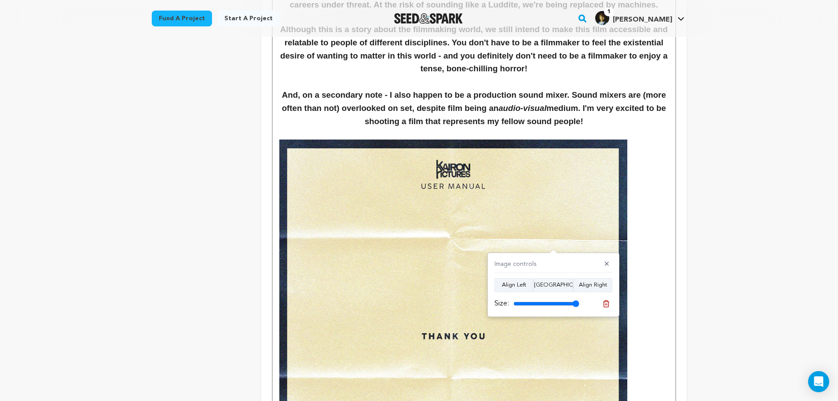
scroll to position [2096, 0]
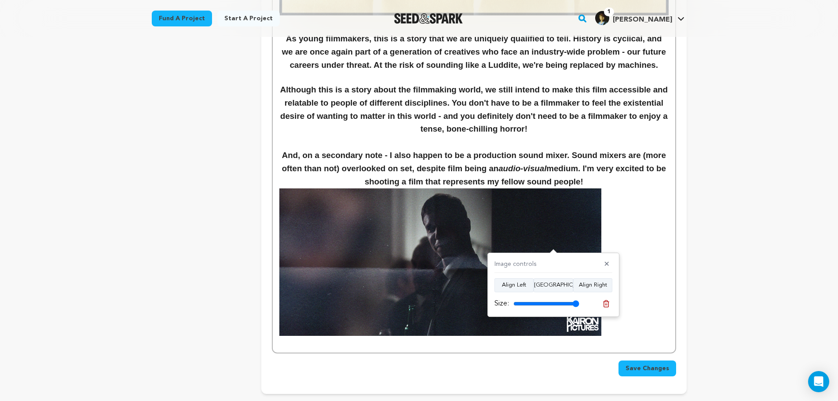
click at [595, 214] on img at bounding box center [440, 261] width 322 height 147
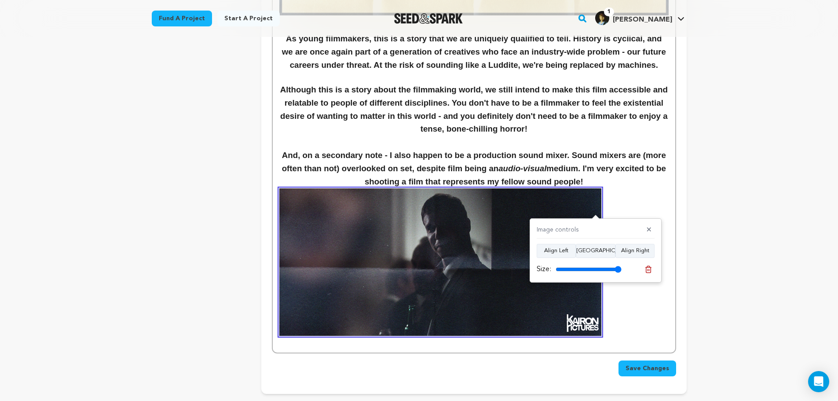
click at [637, 310] on p at bounding box center [473, 261] width 389 height 147
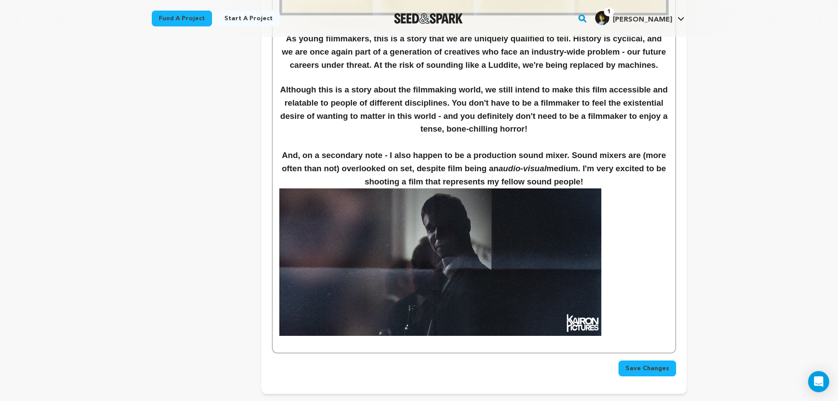
click at [566, 307] on img at bounding box center [440, 261] width 322 height 147
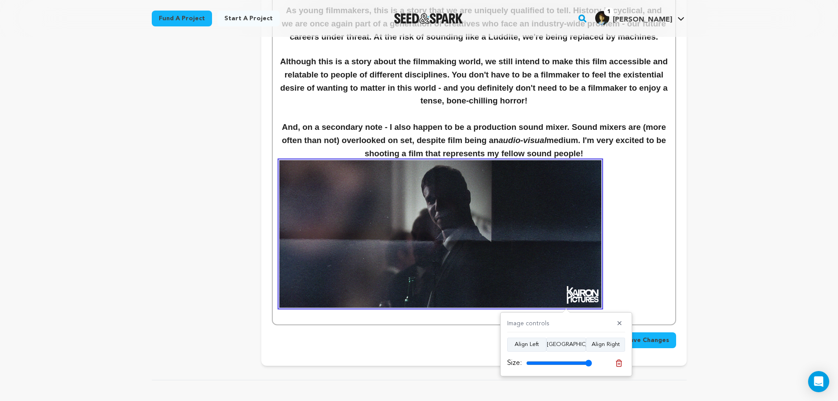
scroll to position [2272, 0]
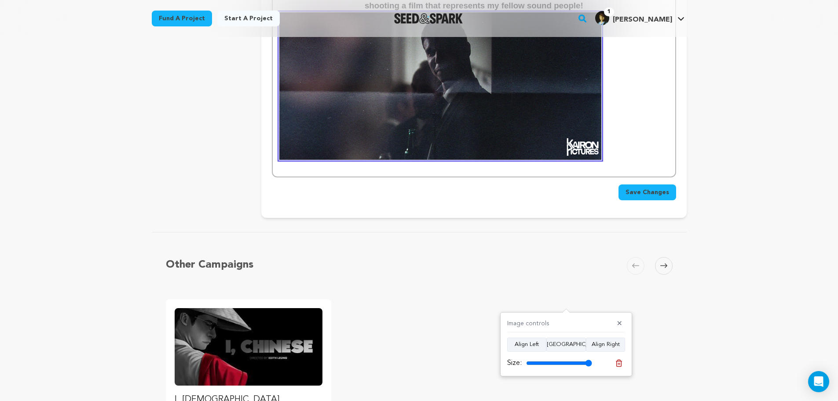
click at [541, 171] on p at bounding box center [473, 165] width 389 height 11
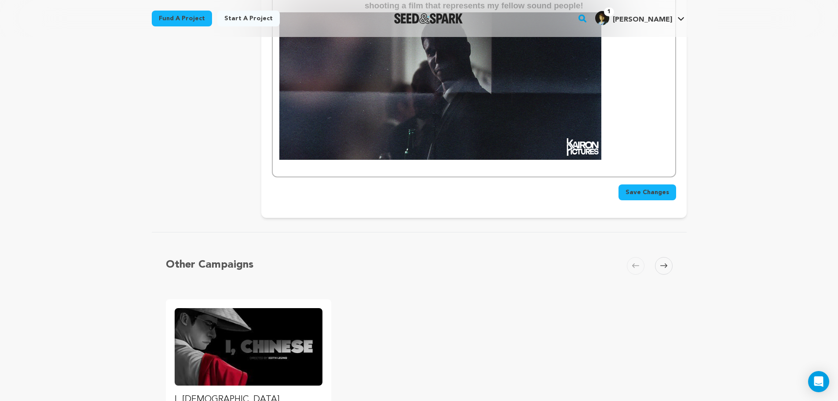
click at [580, 124] on img at bounding box center [440, 85] width 322 height 147
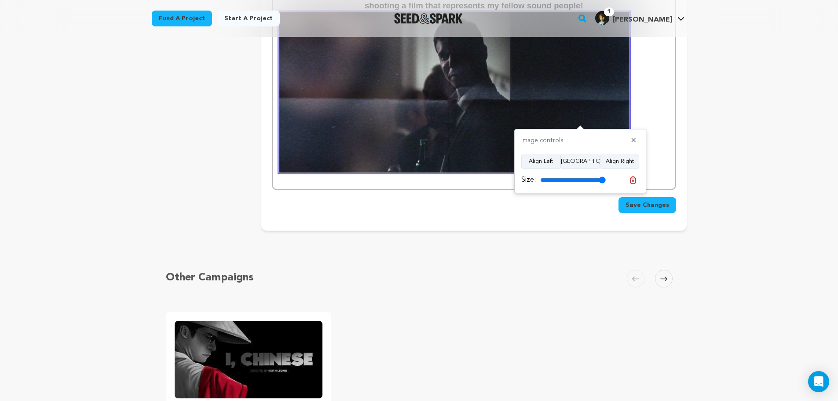
type input "100"
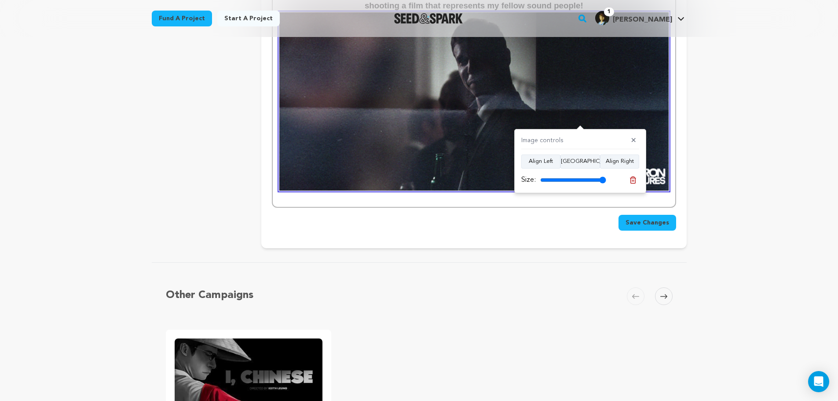
drag, startPoint x: 600, startPoint y: 176, endPoint x: 625, endPoint y: 176, distance: 25.1
click at [606, 176] on input "range" at bounding box center [573, 179] width 66 height 7
click at [584, 86] on img at bounding box center [473, 101] width 389 height 178
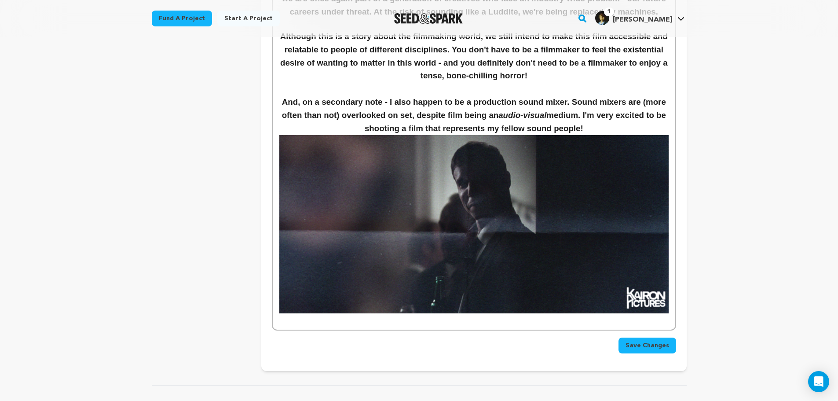
scroll to position [2184, 0]
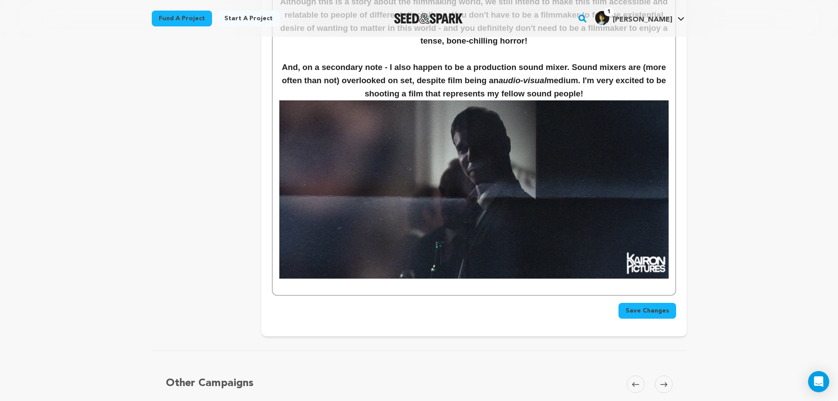
click at [447, 296] on div "Save Changes" at bounding box center [474, 307] width 404 height 23
click at [453, 286] on p at bounding box center [473, 283] width 389 height 11
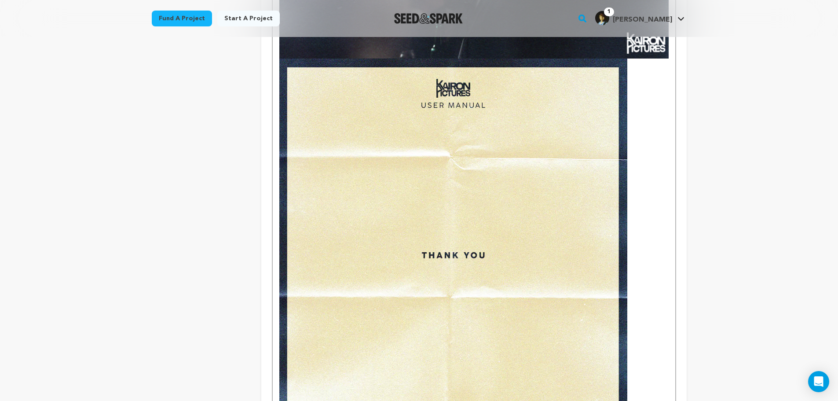
click at [503, 240] on img at bounding box center [453, 283] width 348 height 450
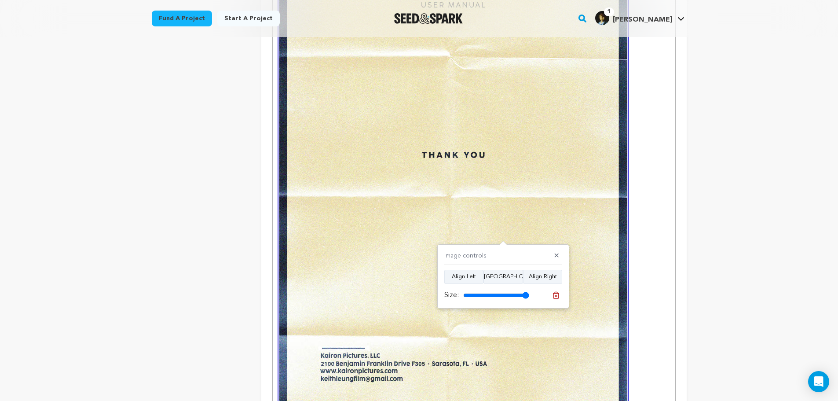
scroll to position [2536, 0]
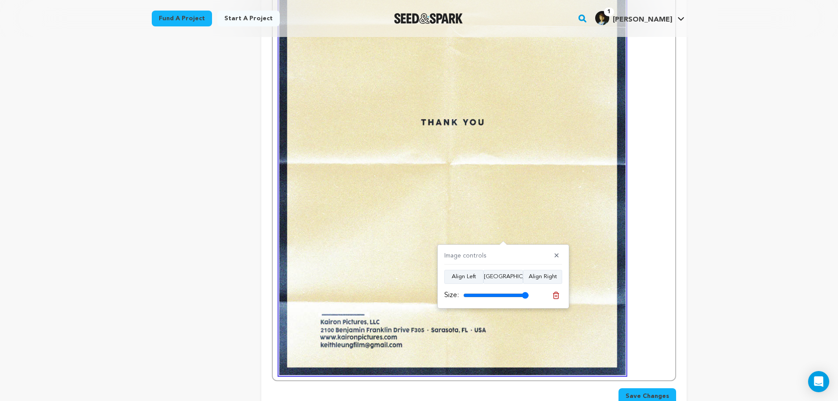
type input "100"
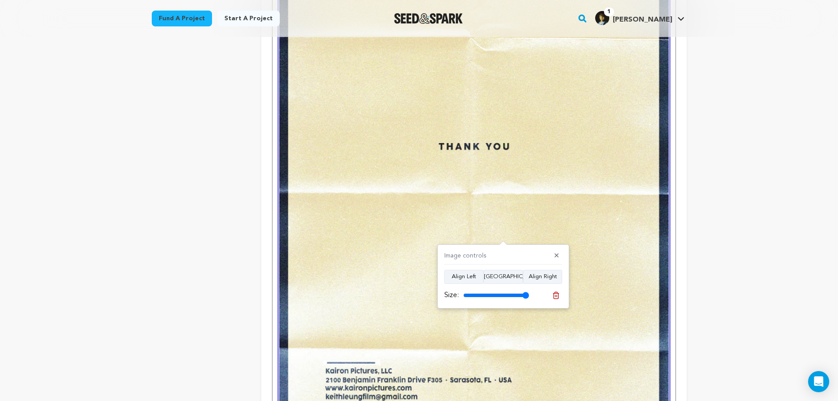
drag, startPoint x: 525, startPoint y: 292, endPoint x: 547, endPoint y: 295, distance: 22.2
click at [529, 295] on input "range" at bounding box center [496, 295] width 66 height 7
click at [512, 278] on button "Align Center" at bounding box center [503, 277] width 40 height 14
click at [508, 274] on button "Align Center" at bounding box center [503, 277] width 40 height 14
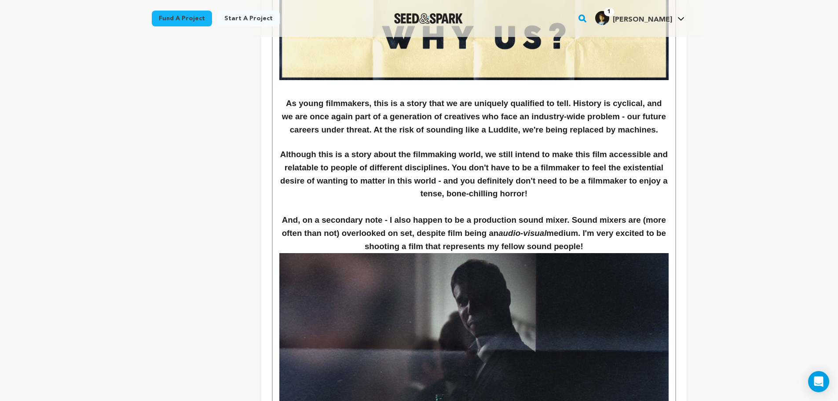
scroll to position [2140, 0]
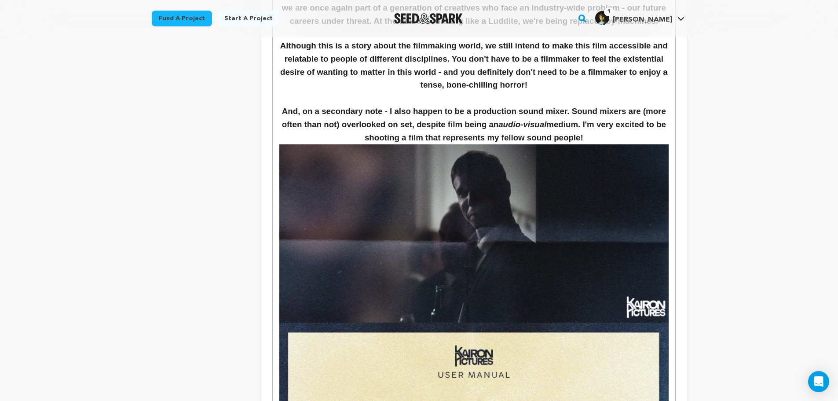
click at [606, 208] on img at bounding box center [473, 233] width 389 height 178
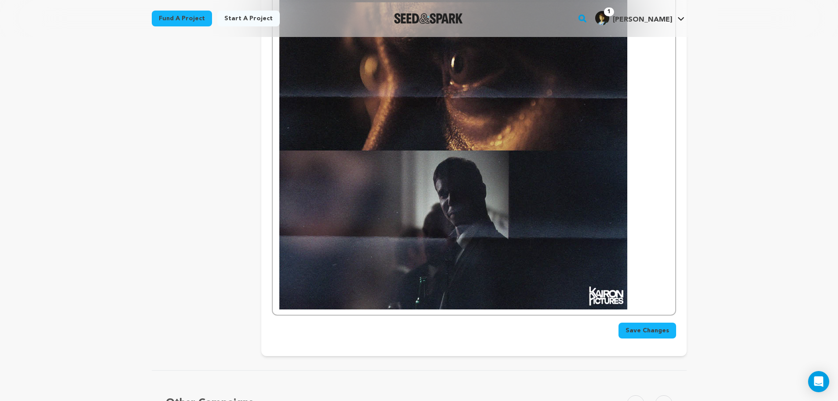
scroll to position [2316, 0]
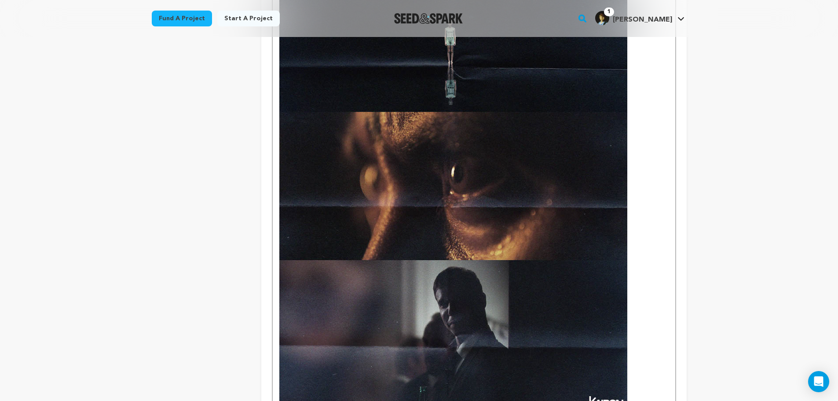
click at [482, 238] on img at bounding box center [453, 193] width 348 height 450
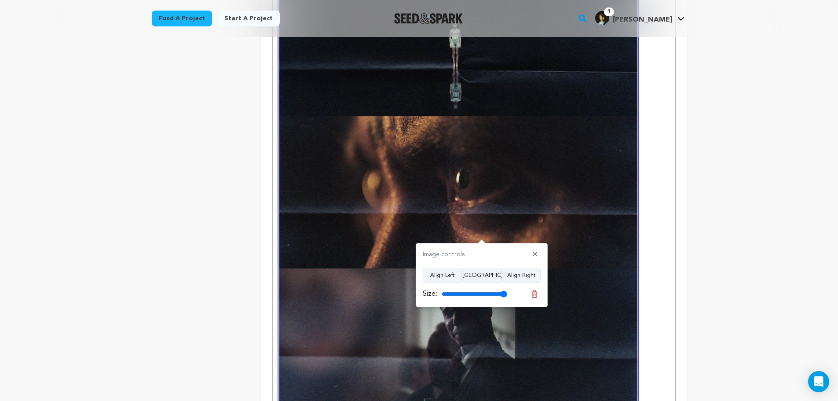
type input "100"
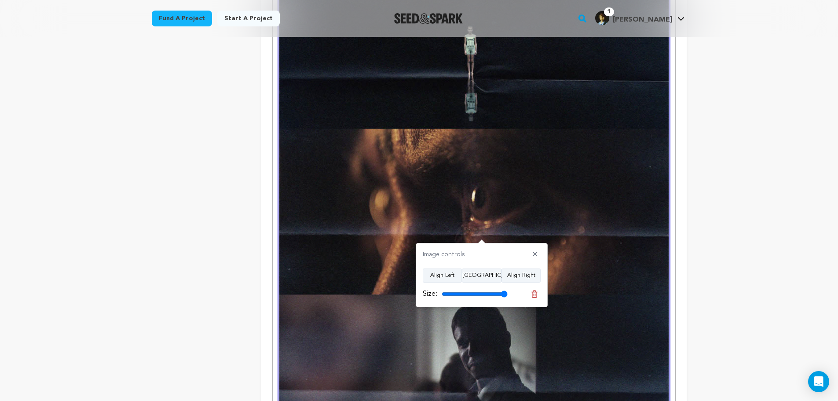
drag, startPoint x: 499, startPoint y: 292, endPoint x: 516, endPoint y: 292, distance: 17.2
click at [508, 292] on input "range" at bounding box center [475, 293] width 66 height 7
click at [496, 277] on button "Align Center" at bounding box center [482, 275] width 40 height 14
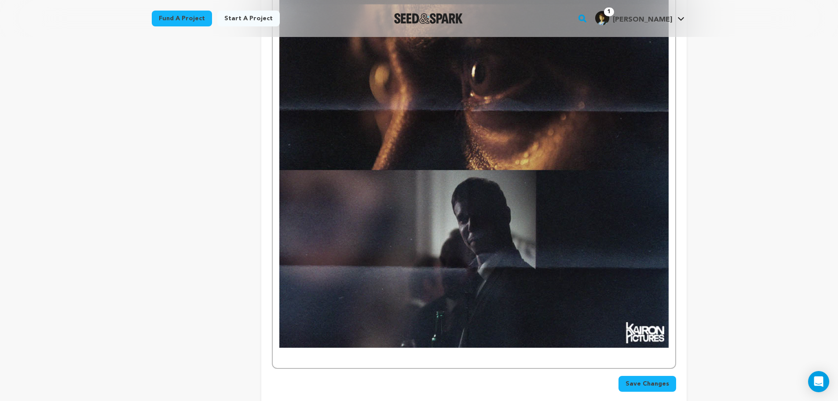
scroll to position [2492, 0]
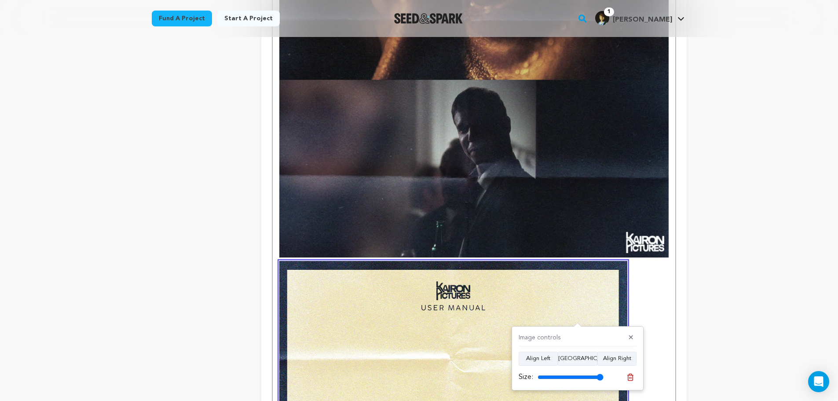
scroll to position [2668, 0]
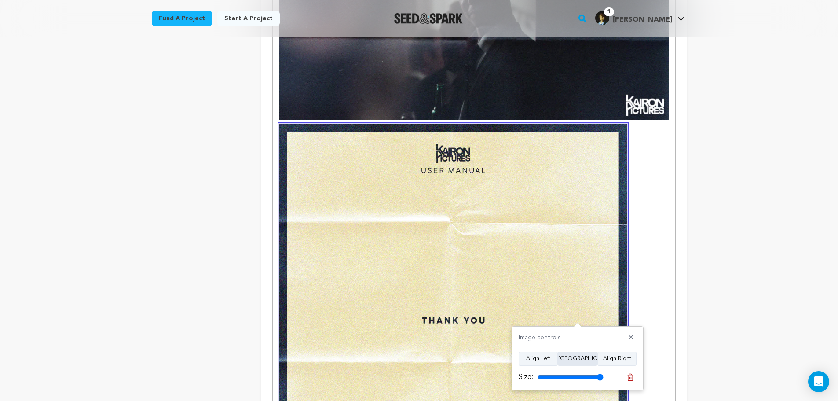
click at [576, 360] on button "Align Center" at bounding box center [578, 358] width 40 height 14
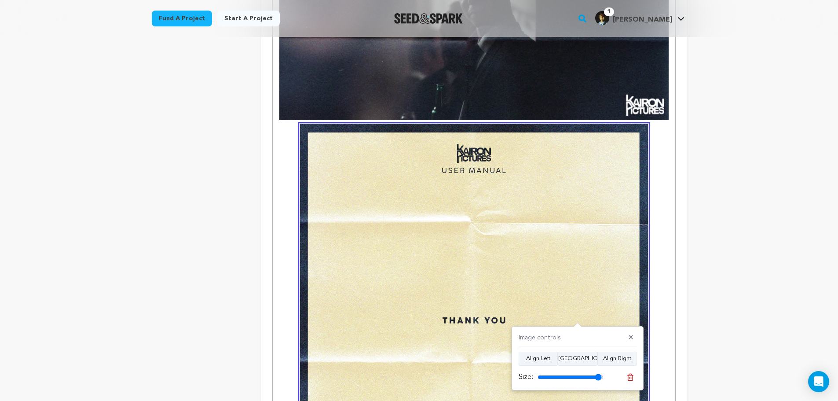
type input "100"
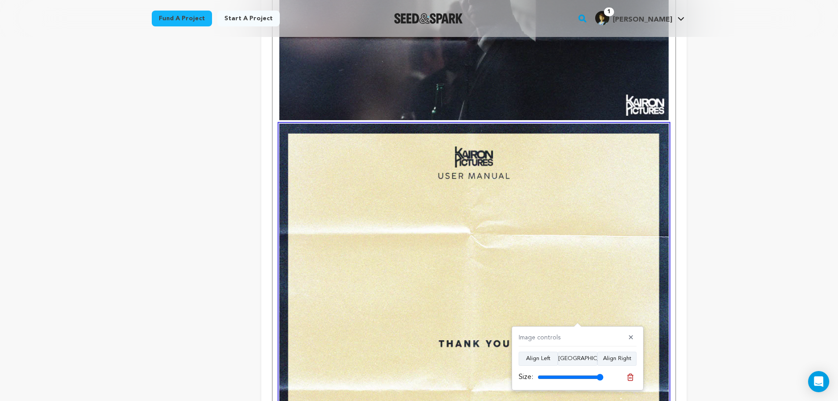
drag, startPoint x: 600, startPoint y: 378, endPoint x: 655, endPoint y: 338, distance: 67.7
click at [603, 377] on input "range" at bounding box center [570, 376] width 66 height 7
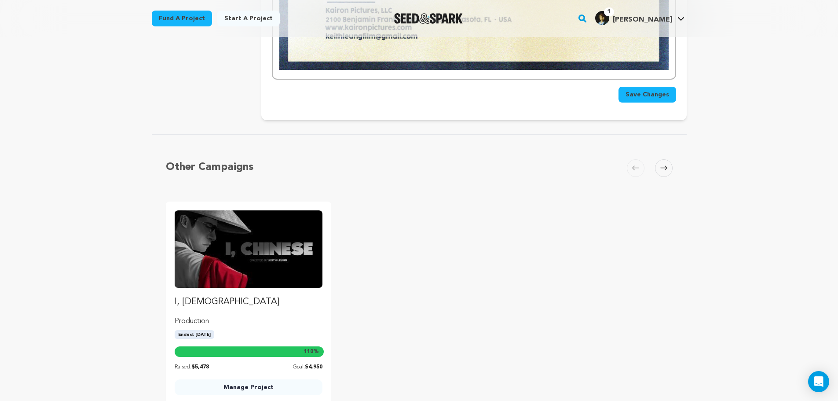
scroll to position [3078, 0]
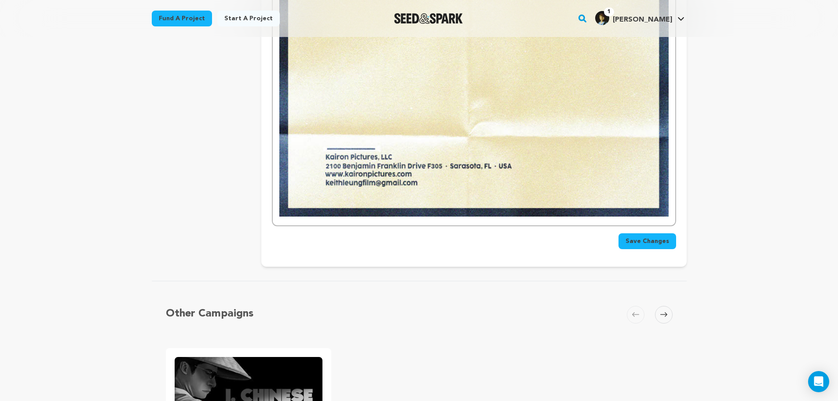
click at [644, 240] on span "Save Changes" at bounding box center [647, 241] width 44 height 9
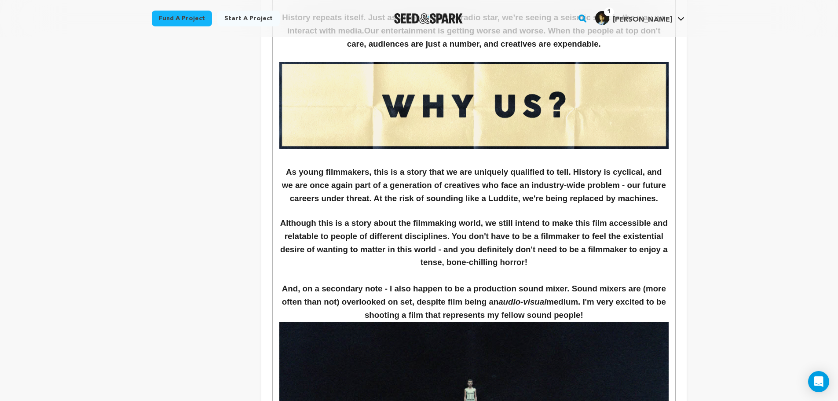
scroll to position [2067, 0]
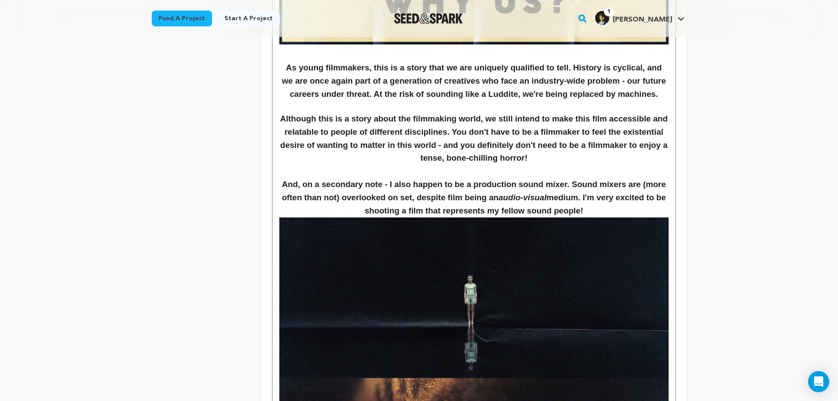
click at [602, 216] on h3 "And, on a secondary note - I also happen to be a production sound mixer. Sound …" at bounding box center [473, 198] width 389 height 40
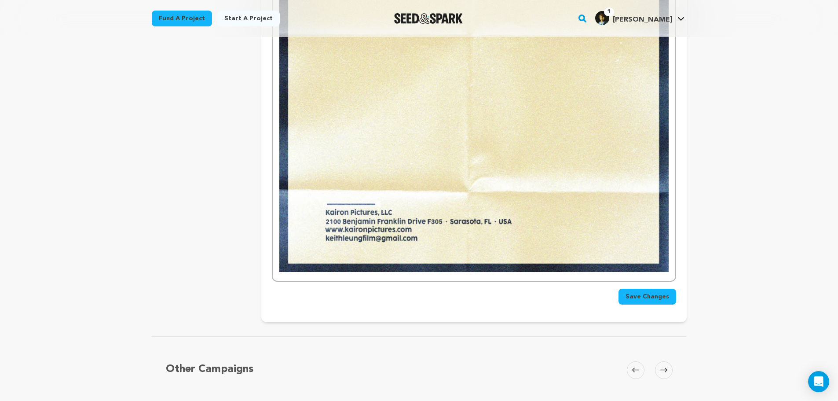
scroll to position [3254, 0]
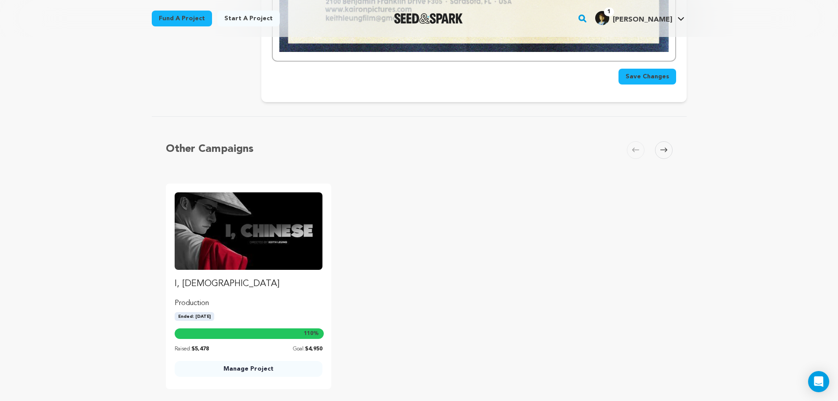
click at [646, 84] on button "Save Changes" at bounding box center [647, 77] width 58 height 16
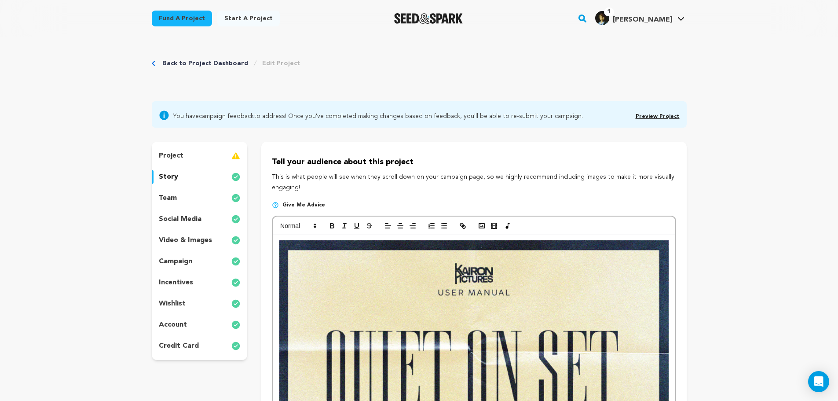
scroll to position [0, 0]
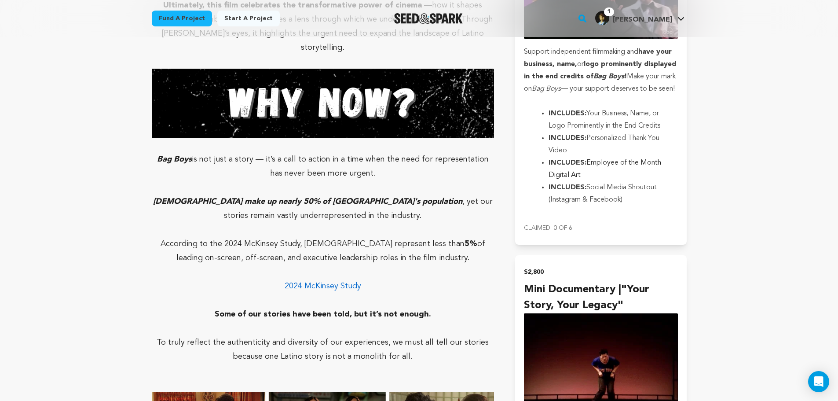
scroll to position [3386, 0]
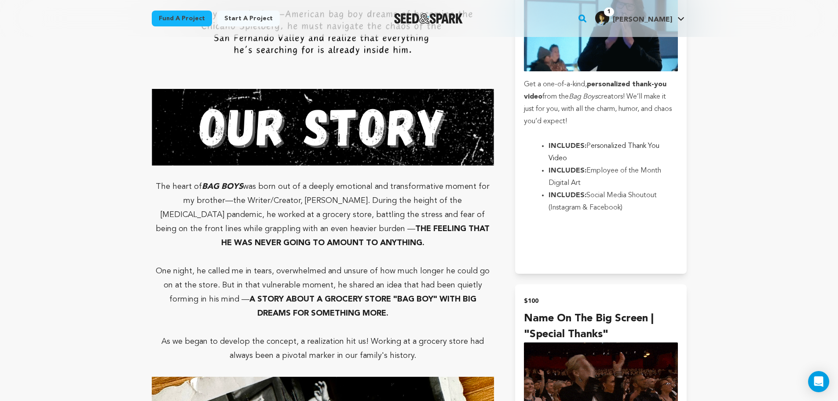
drag, startPoint x: 471, startPoint y: 102, endPoint x: 442, endPoint y: -4, distance: 110.4
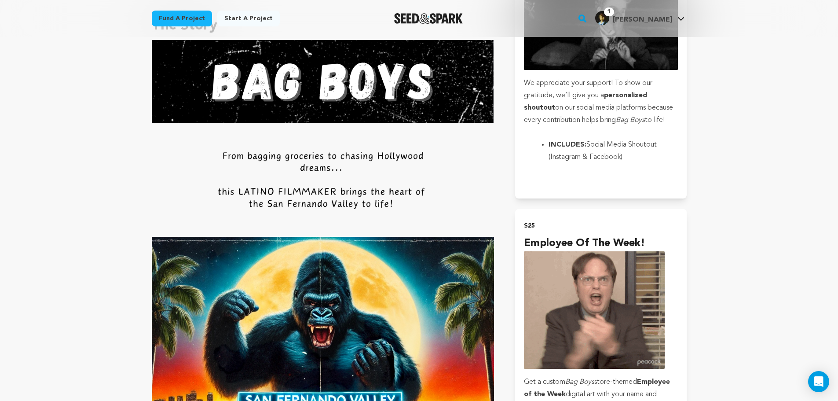
scroll to position [0, 0]
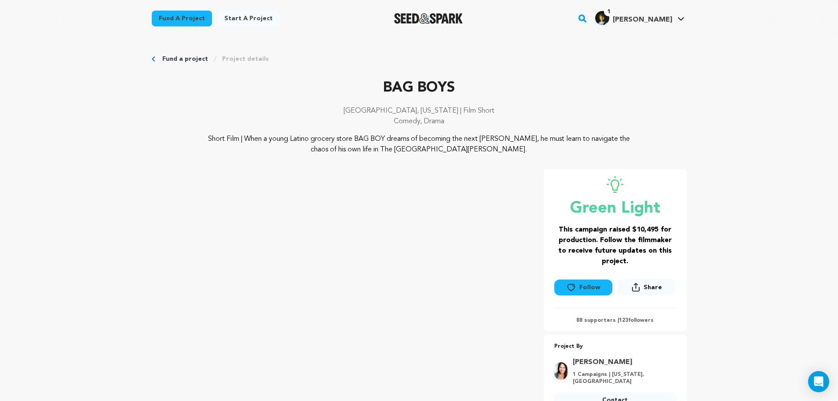
drag, startPoint x: 636, startPoint y: 273, endPoint x: 548, endPoint y: 84, distance: 208.8
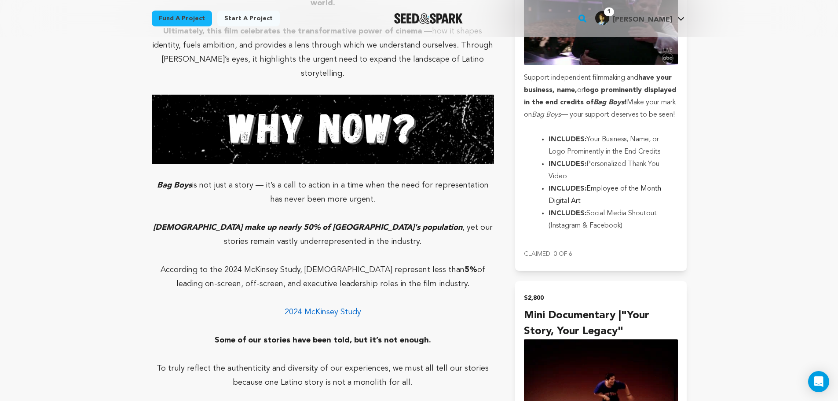
scroll to position [3210, 0]
